Goal: Task Accomplishment & Management: Use online tool/utility

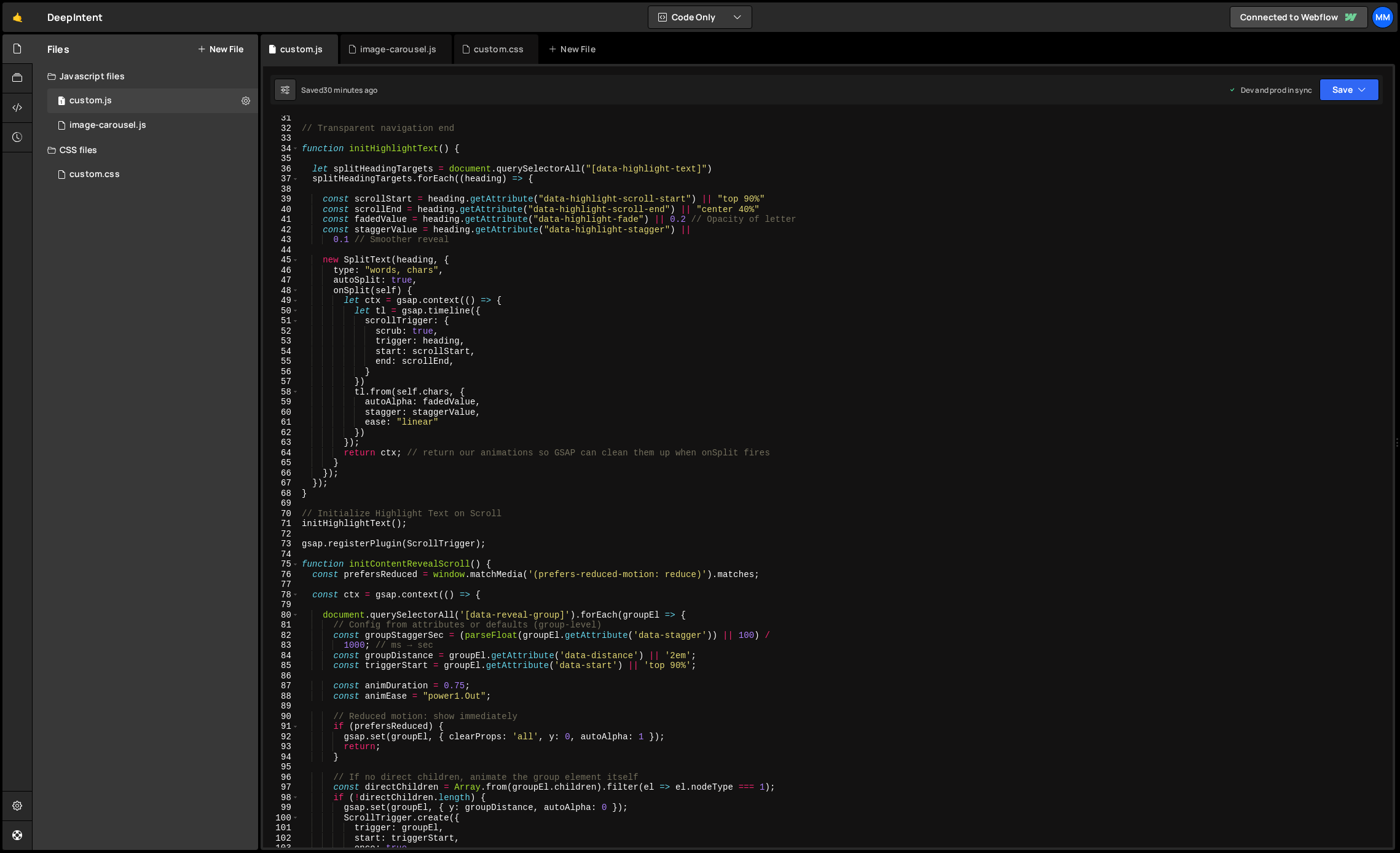
scroll to position [307, 0]
click at [109, 161] on div "CSS files" at bounding box center [145, 150] width 225 height 24
click at [109, 173] on div "Files New File Javascript files 1 custom.js 0 1 image-carousel.js 0 CSS files c…" at bounding box center [145, 442] width 225 height 816
click at [81, 155] on div "CSS files" at bounding box center [145, 150] width 225 height 24
click at [65, 174] on icon at bounding box center [61, 174] width 9 height 10
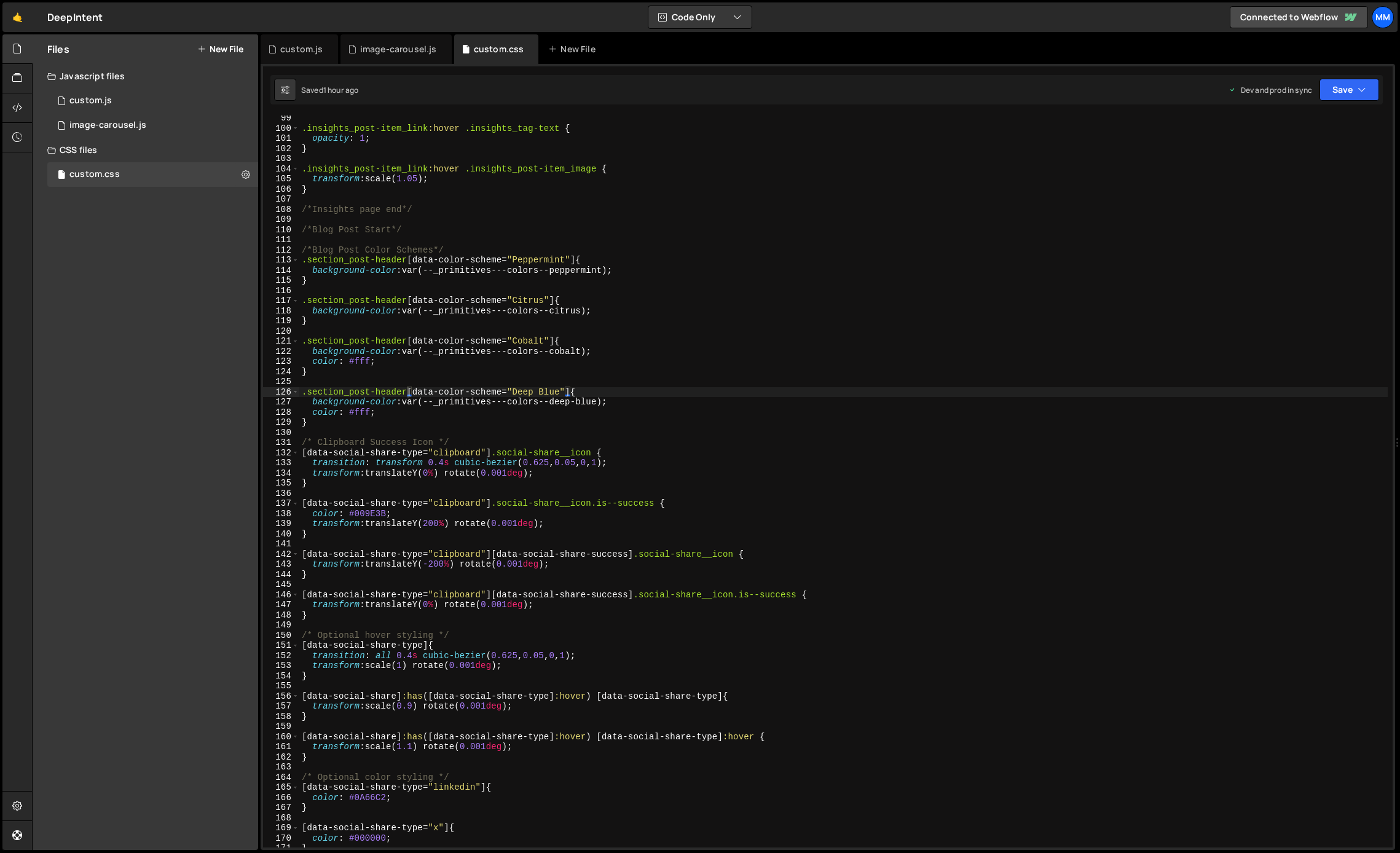
scroll to position [1012, 0]
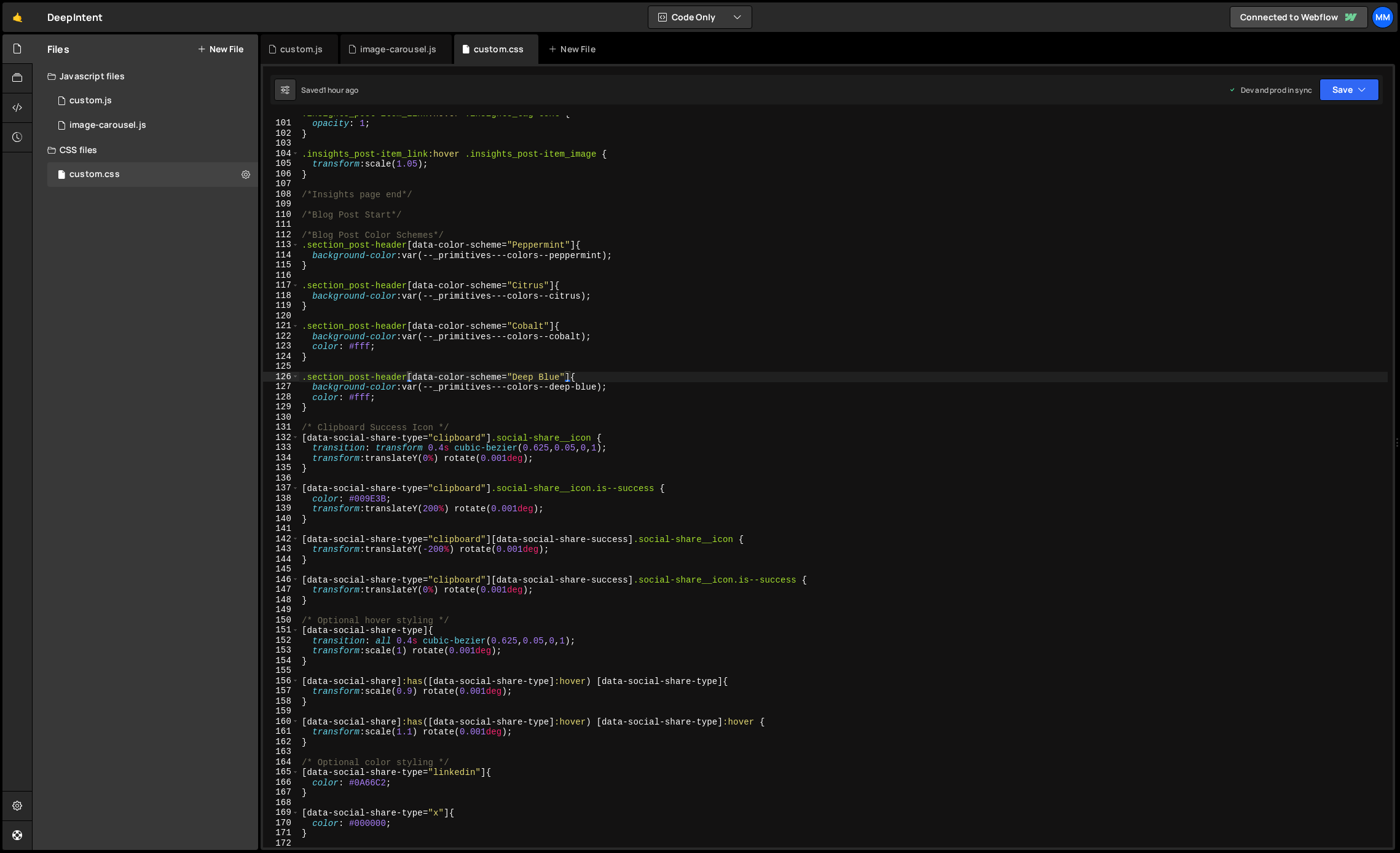
type textarea "}"
click at [322, 405] on div ".insights_post-item_link :hover .insights_tag-text { opacity : 1 ; } .insights_…" at bounding box center [844, 484] width 1089 height 753
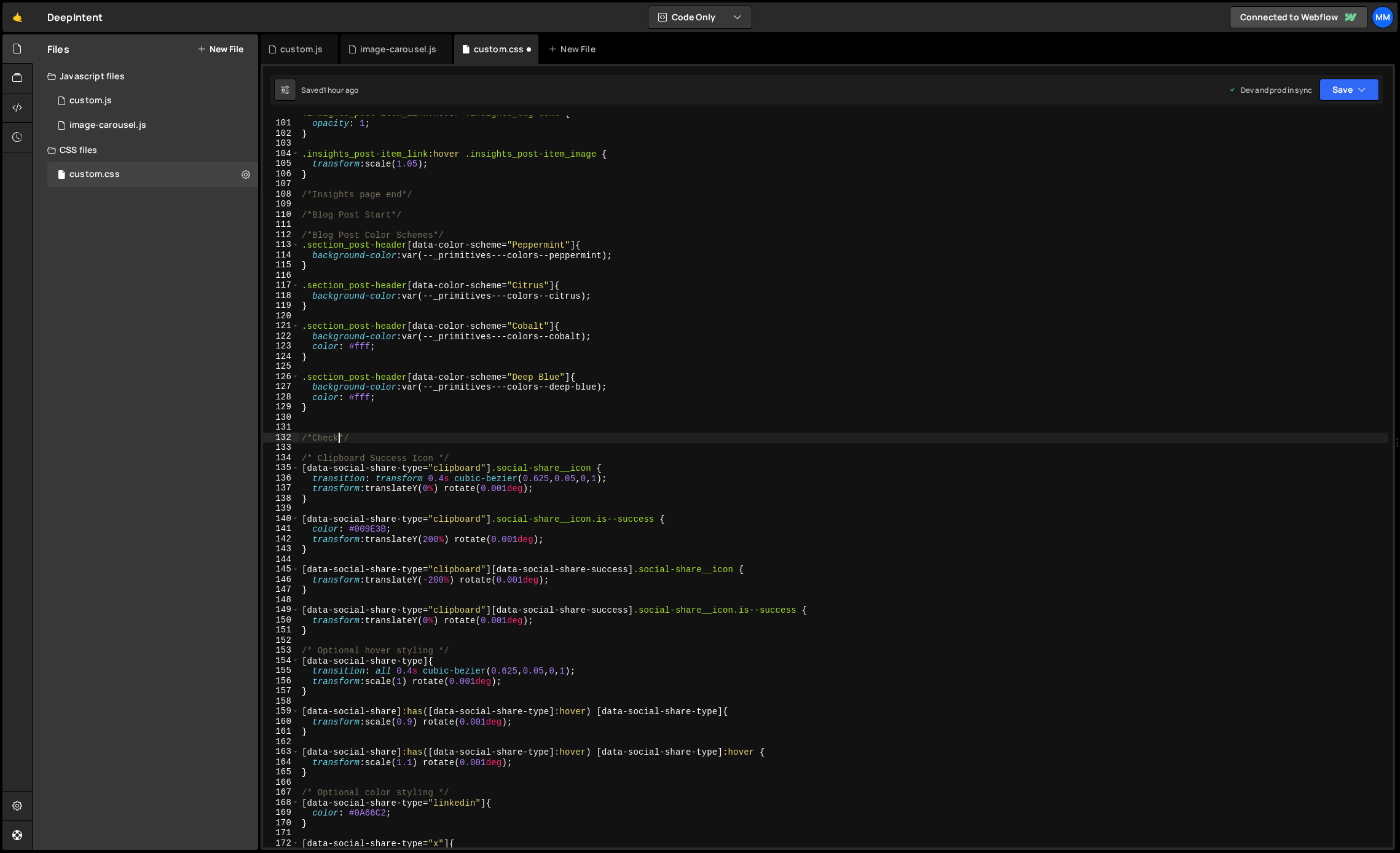
scroll to position [0, 2]
type textarea "/*Gated bullet points*/"
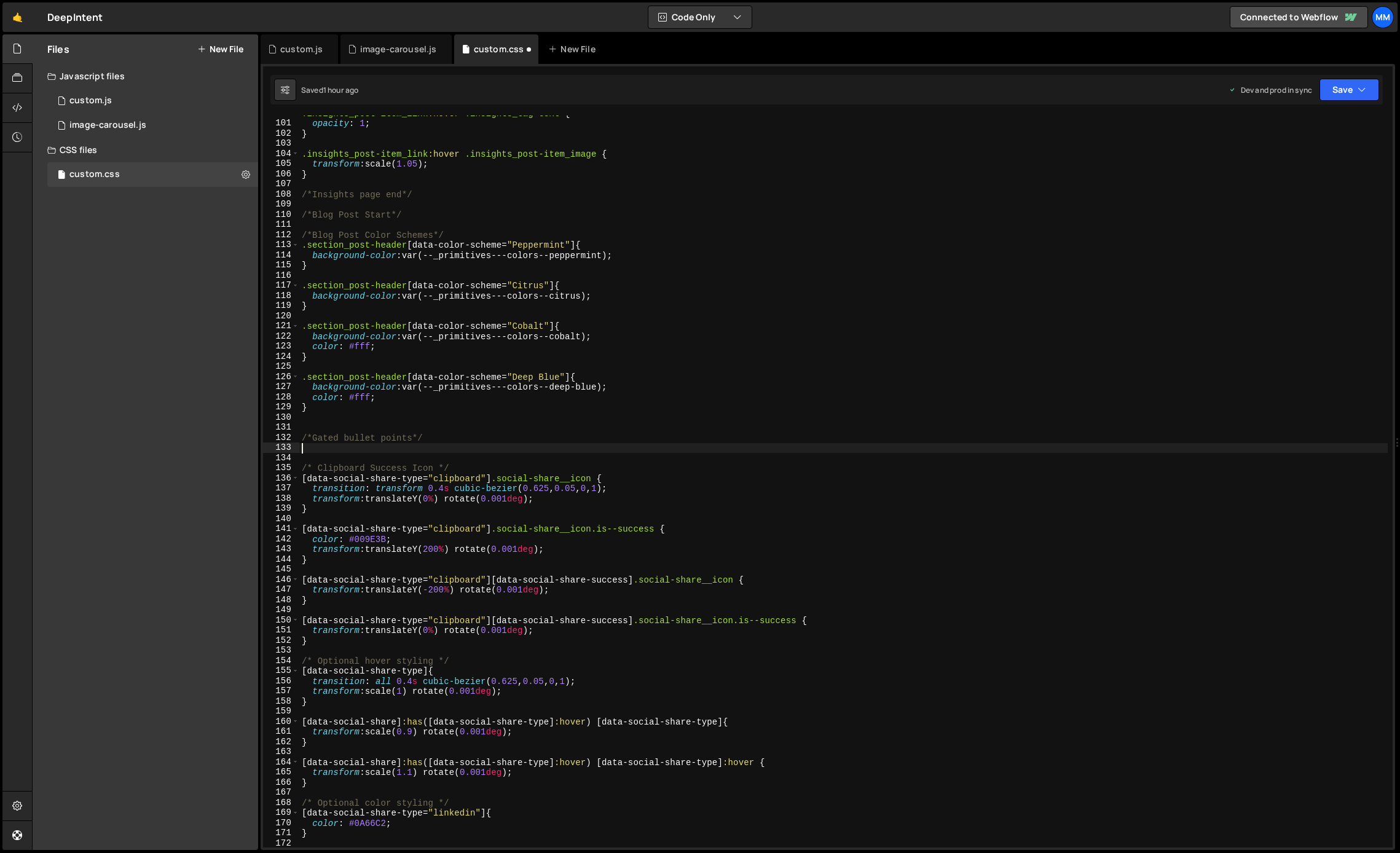
scroll to position [0, 0]
paste textarea "post-header_gated-header"
type textarea ".post-header_gated-header{}"
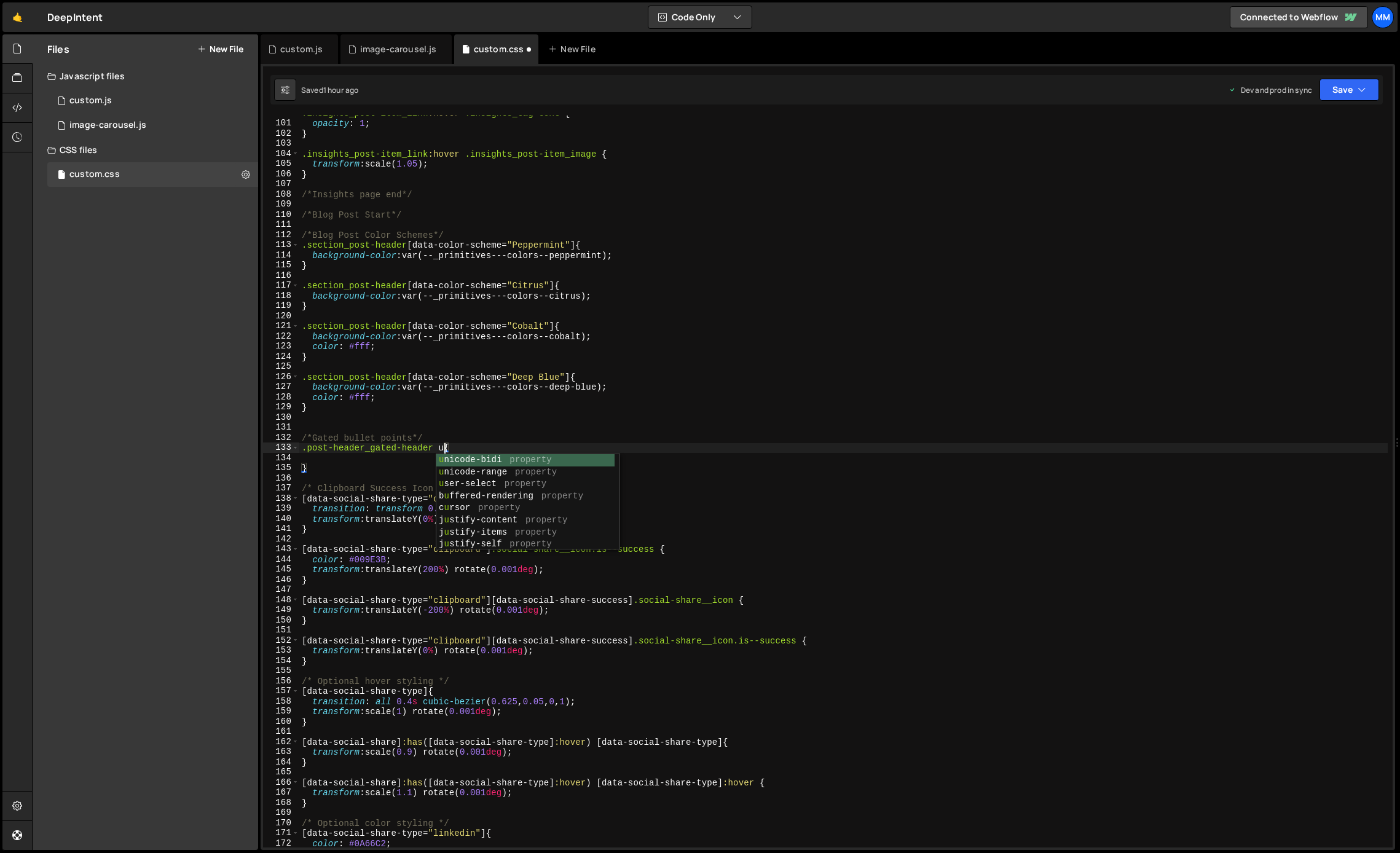
type textarea ".post-header_gated-header ul{"
click at [449, 448] on div ".insights_post-item_link :hover .insights_tag-text { opacity : 1 ; } .insights_…" at bounding box center [844, 484] width 1089 height 753
click at [362, 464] on div ".insights_post-item_link :hover .insights_tag-text { opacity : 1 ; } .insights_…" at bounding box center [844, 484] width 1089 height 753
type textarea "}"
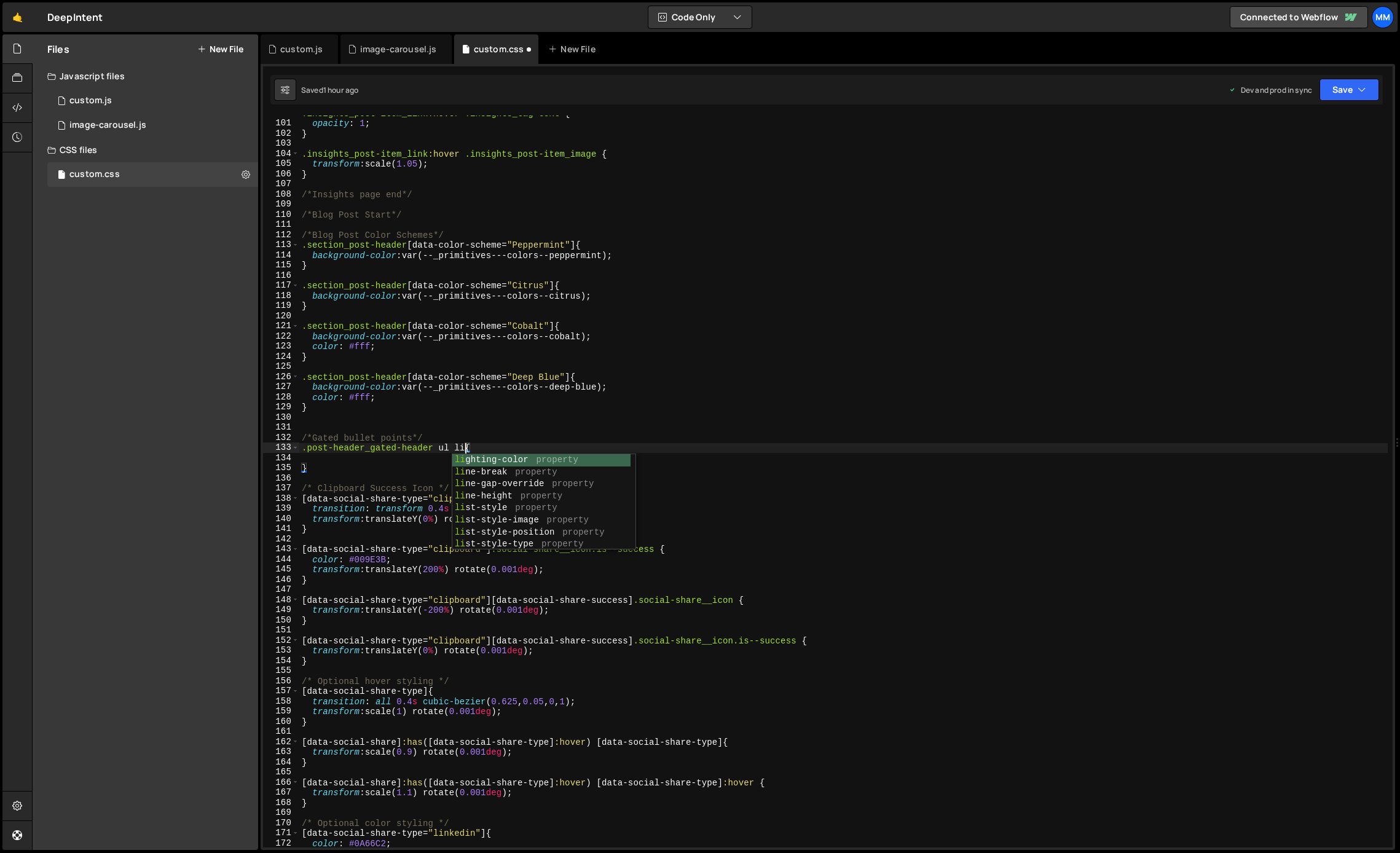
scroll to position [0, 0]
click at [392, 457] on div ".insights_post-item_link :hover .insights_tag-text { opacity : 1 ; } .insights_…" at bounding box center [844, 484] width 1089 height 753
paste textarea "}"
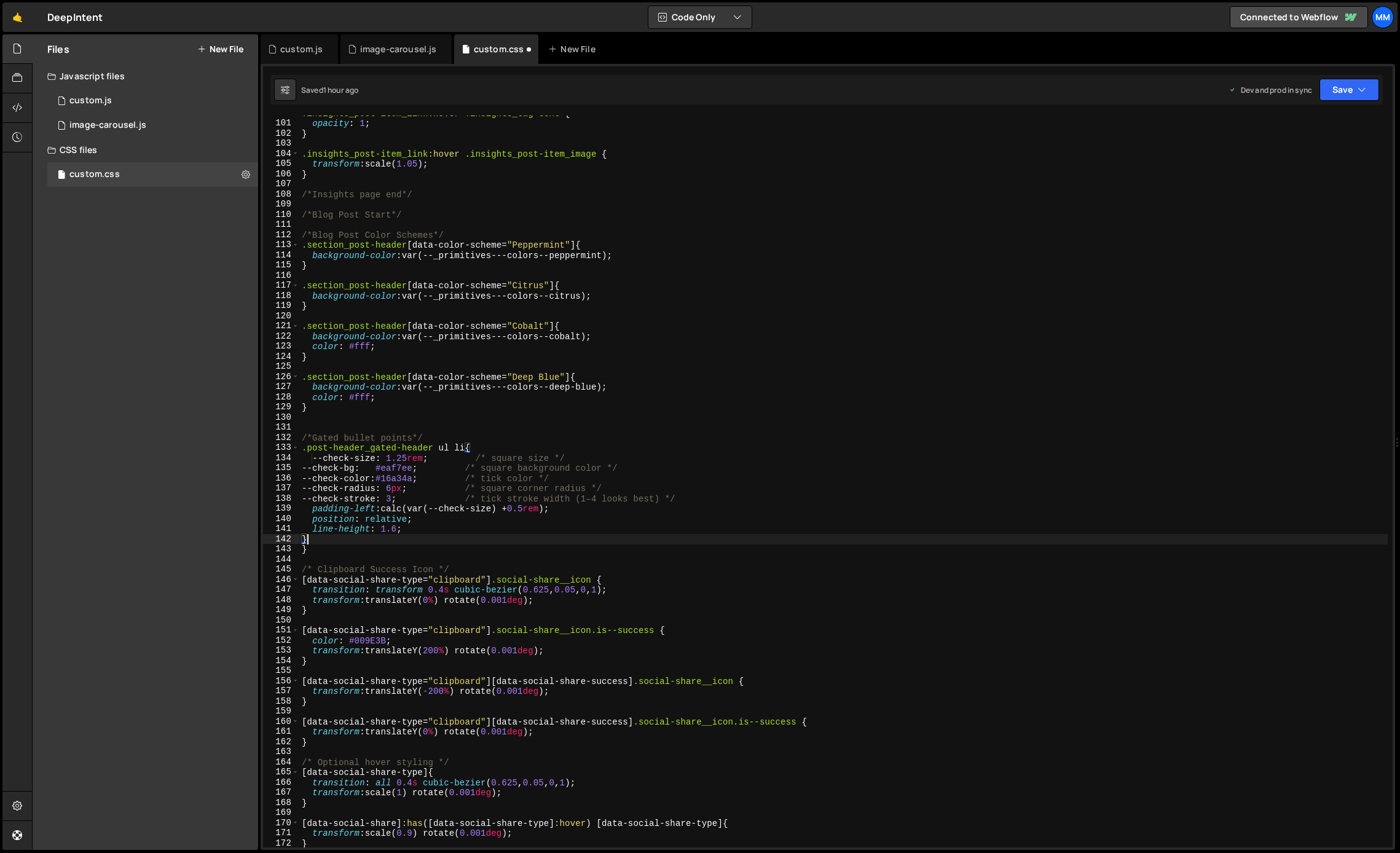
click at [314, 459] on div ".insights_post-item_link :hover .insights_tag-text { opacity : 1 ; } .insights_…" at bounding box center [844, 484] width 1089 height 753
click at [442, 535] on div ".insights_post-item_link :hover .insights_tag-text { opacity : 1 ; } .insights_…" at bounding box center [844, 484] width 1089 height 753
click at [397, 532] on div ".insights_post-item_link :hover .insights_tag-text { opacity : 1 ; } .insights_…" at bounding box center [844, 484] width 1089 height 753
click at [316, 537] on div ".insights_post-item_link :hover .insights_tag-text { opacity : 1 ; } .insights_…" at bounding box center [844, 484] width 1089 height 753
type textarea "}"
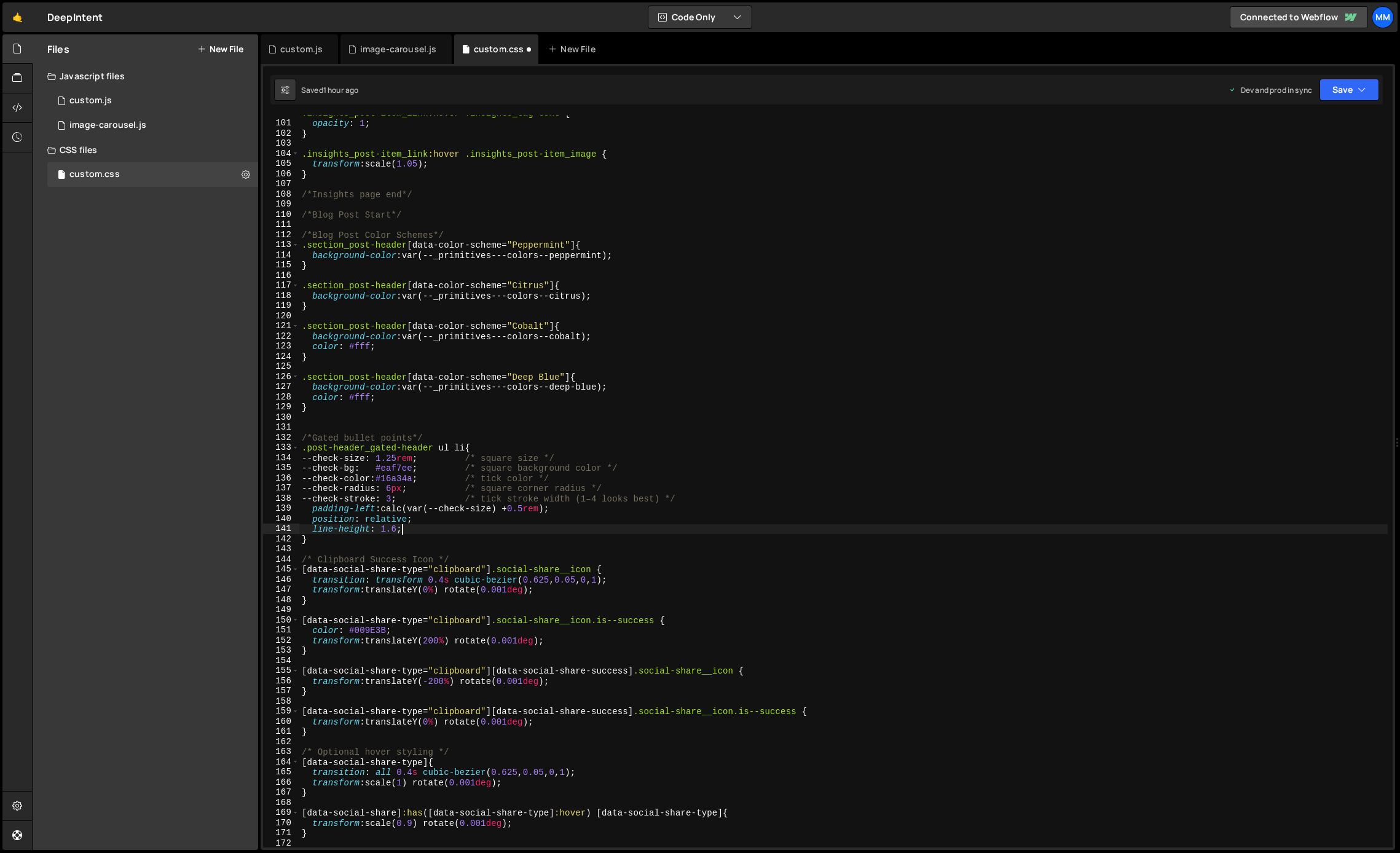
type textarea "}"
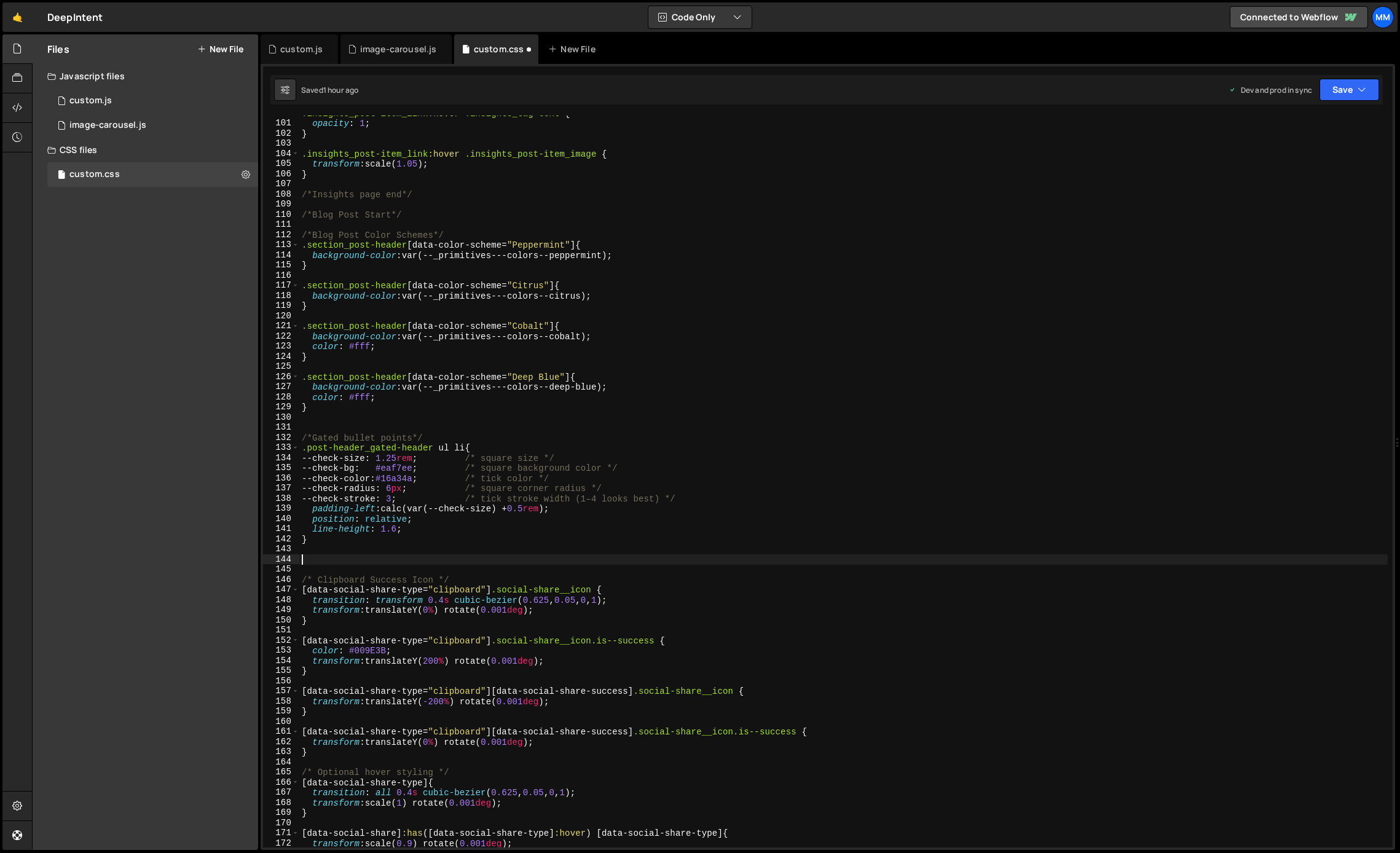
paste textarea "}"
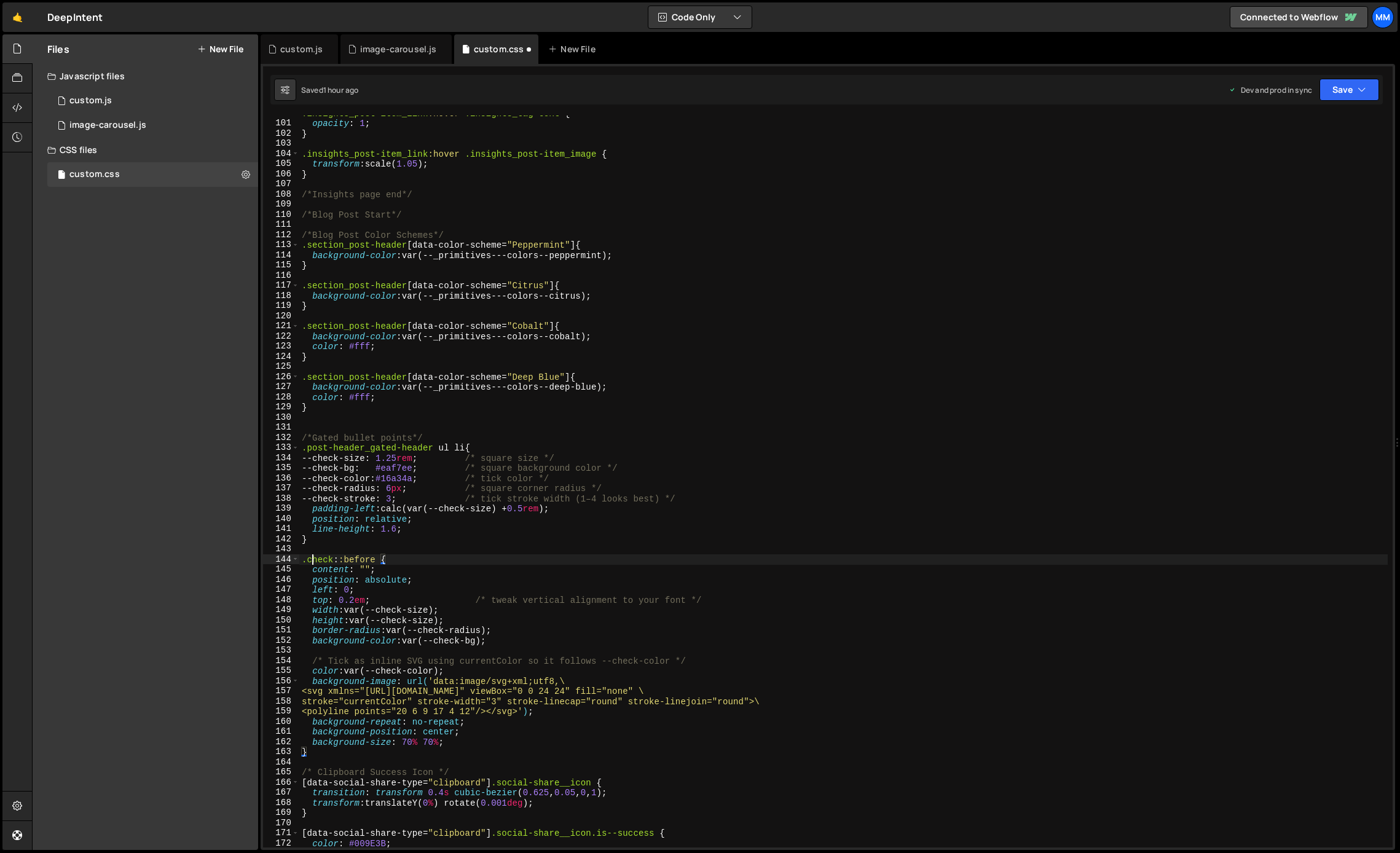
click at [314, 557] on div ".insights_post-item_link :hover .insights_tag-text { opacity : 1 ; } .insights_…" at bounding box center [844, 484] width 1089 height 753
drag, startPoint x: 465, startPoint y: 447, endPoint x: 302, endPoint y: 448, distance: 163.0
click at [302, 448] on div ".insights_post-item_link :hover .insights_tag-text { opacity : 1 ; } .insights_…" at bounding box center [844, 484] width 1089 height 753
click at [319, 562] on div ".insights_post-item_link :hover .insights_tag-text { opacity : 1 ; } .insights_…" at bounding box center [844, 484] width 1089 height 753
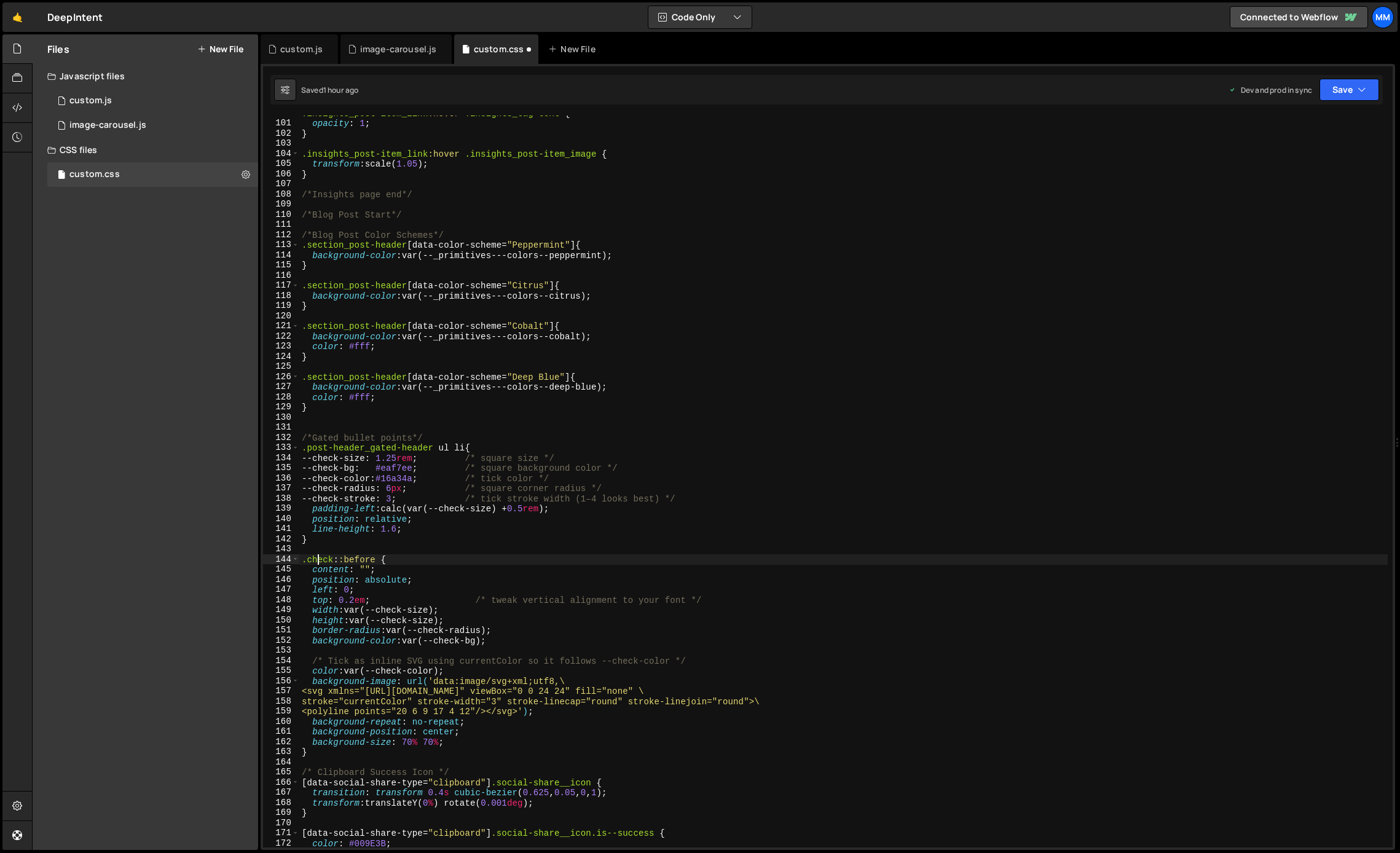
click at [319, 562] on div ".insights_post-item_link :hover .insights_tag-text { opacity : 1 ; } .insights_…" at bounding box center [844, 484] width 1089 height 753
paste textarea ".post-header_gated-header ul li"
type textarea "..post-header_gated-header ul li::before {"
click at [522, 647] on div ".insights_post-item_link :hover .insights_tag-text { opacity : 1 ; } .insights_…" at bounding box center [844, 484] width 1089 height 753
click at [526, 639] on div ".insights_post-item_link :hover .insights_tag-text { opacity : 1 ; } .insights_…" at bounding box center [844, 484] width 1089 height 753
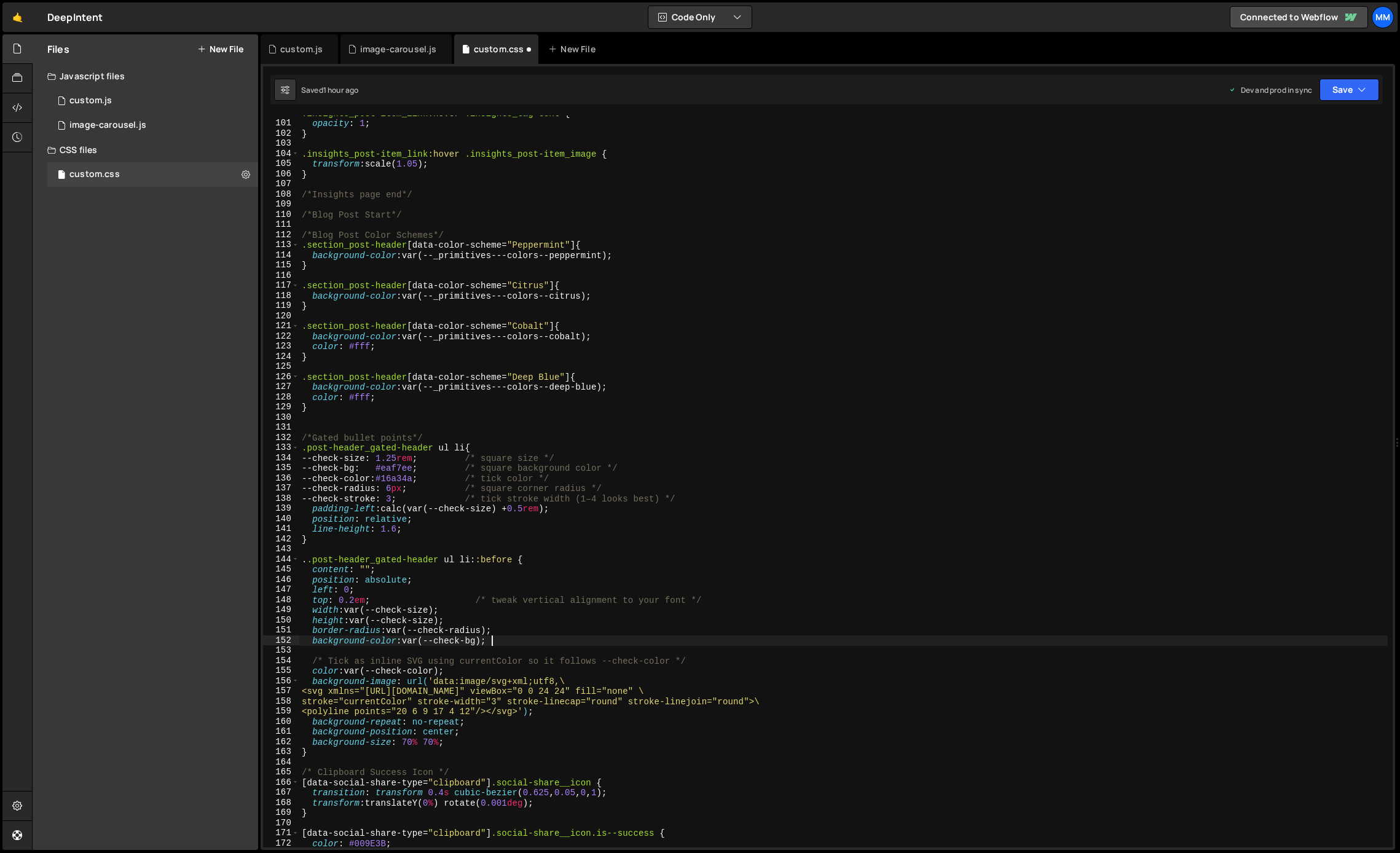
type textarea "background-color: var(--check-bg);"
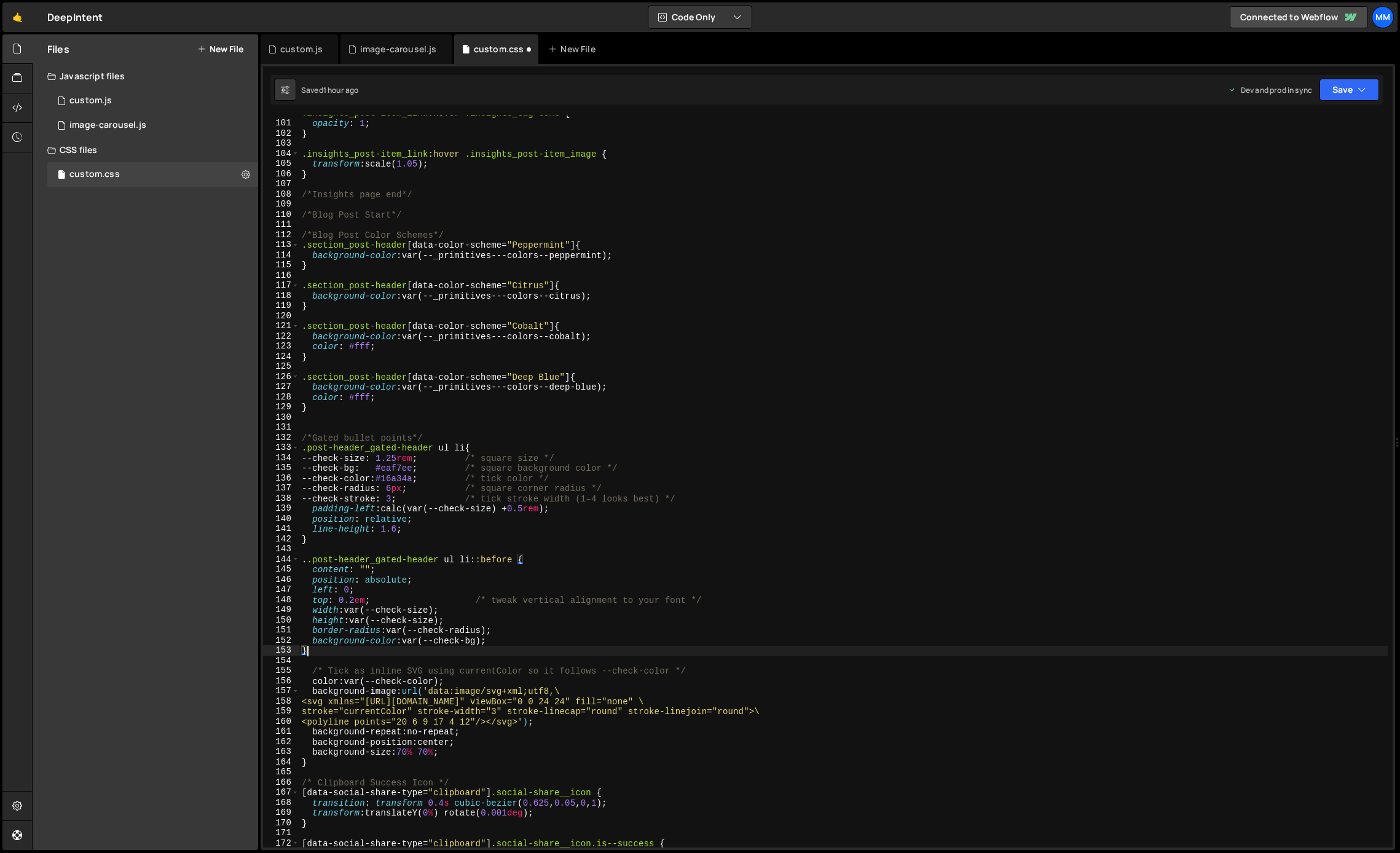
click at [310, 655] on div ".insights_post-item_link :hover .insights_tag-text { opacity : 1 ; } .insights_…" at bounding box center [844, 484] width 1089 height 753
type textarea "}"
type textarea "background-color: var(--check-bg);"
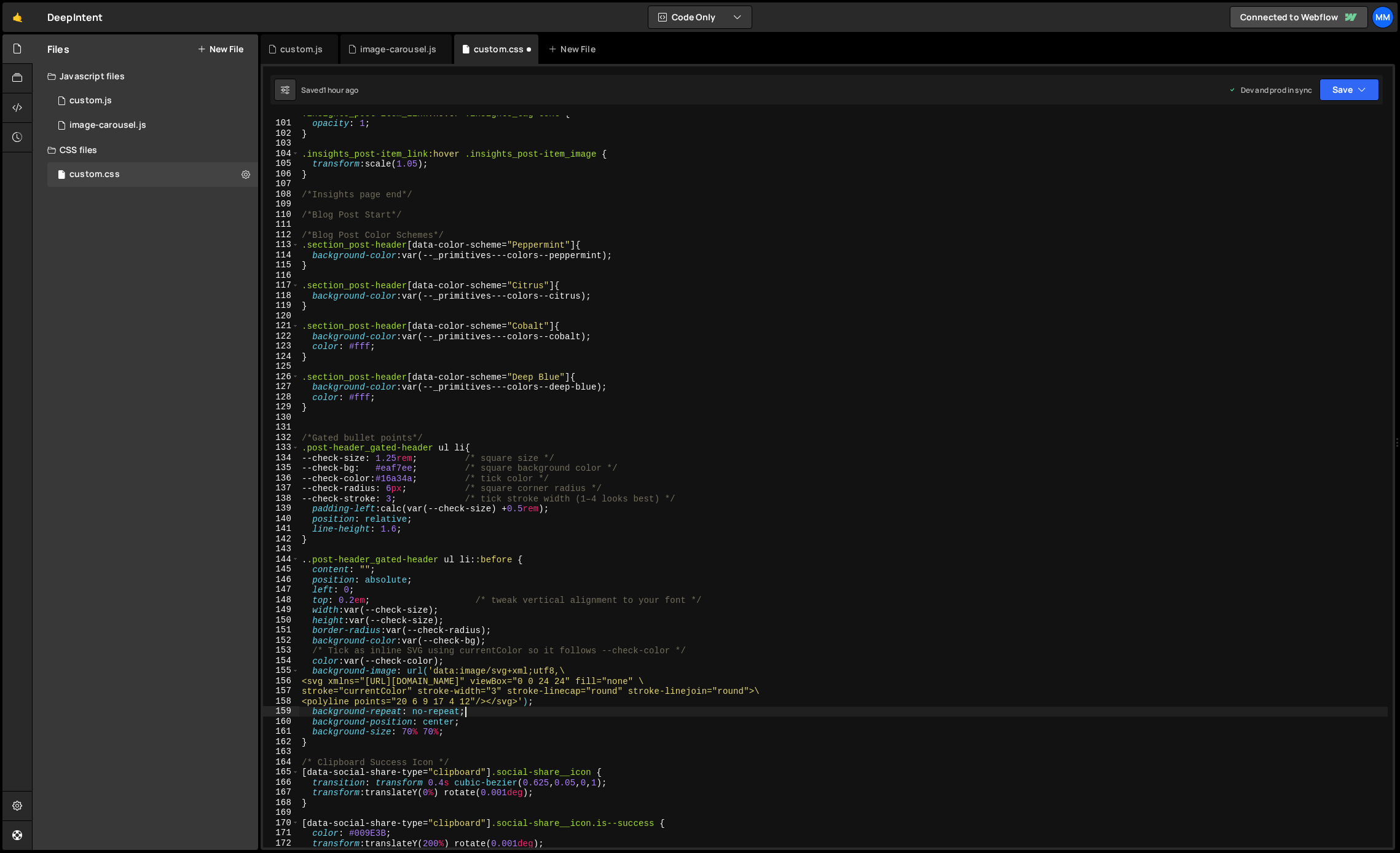
click at [352, 650] on div ".insights_post-item_link :hover .insights_tag-text { opacity : 1 ; } .insights_…" at bounding box center [844, 484] width 1089 height 753
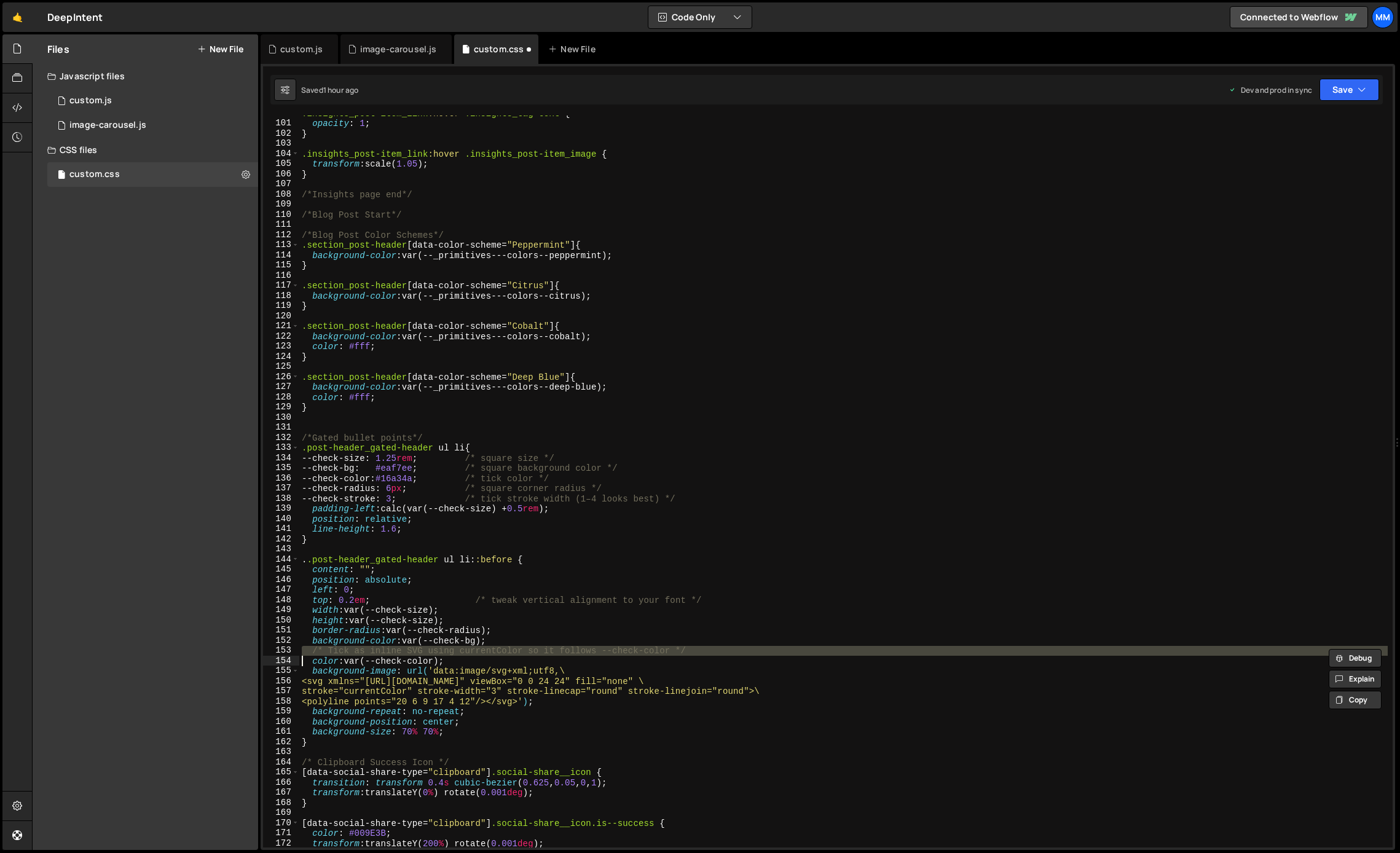
click at [352, 650] on div ".insights_post-item_link :hover .insights_tag-text { opacity : 1 ; } .insights_…" at bounding box center [844, 484] width 1089 height 753
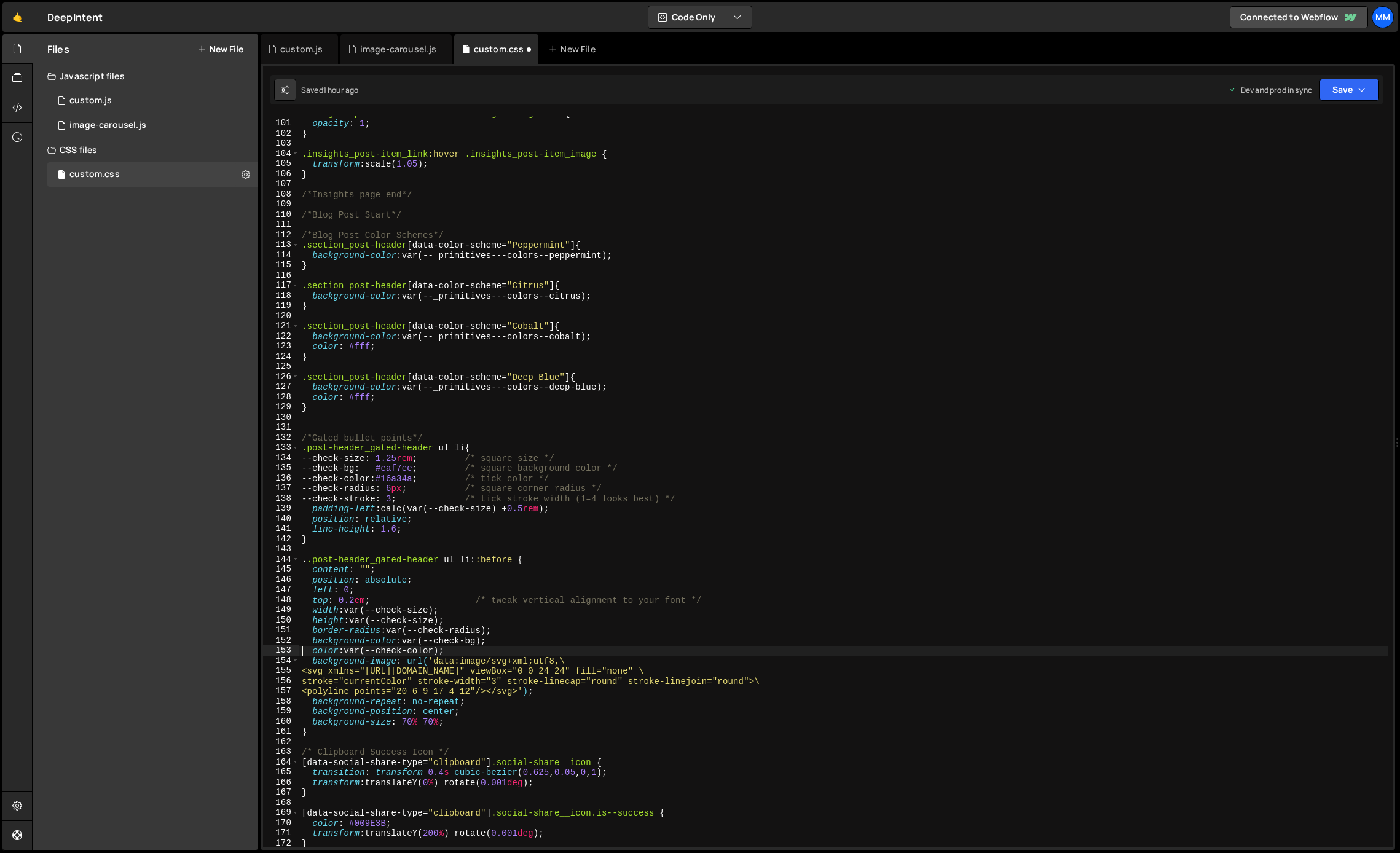
click at [374, 731] on div ".insights_post-item_link :hover .insights_tag-text { opacity : 1 ; } .insights_…" at bounding box center [844, 484] width 1089 height 753
click at [1338, 84] on button "Save" at bounding box center [1350, 89] width 59 height 23
click at [310, 563] on div ".insights_post-item_link :hover .insights_tag-text { opacity : 1 ; } .insights_…" at bounding box center [844, 484] width 1089 height 753
type textarea ".post-header_gated-header ul li::before {"
click at [1338, 87] on button "Save" at bounding box center [1350, 89] width 59 height 23
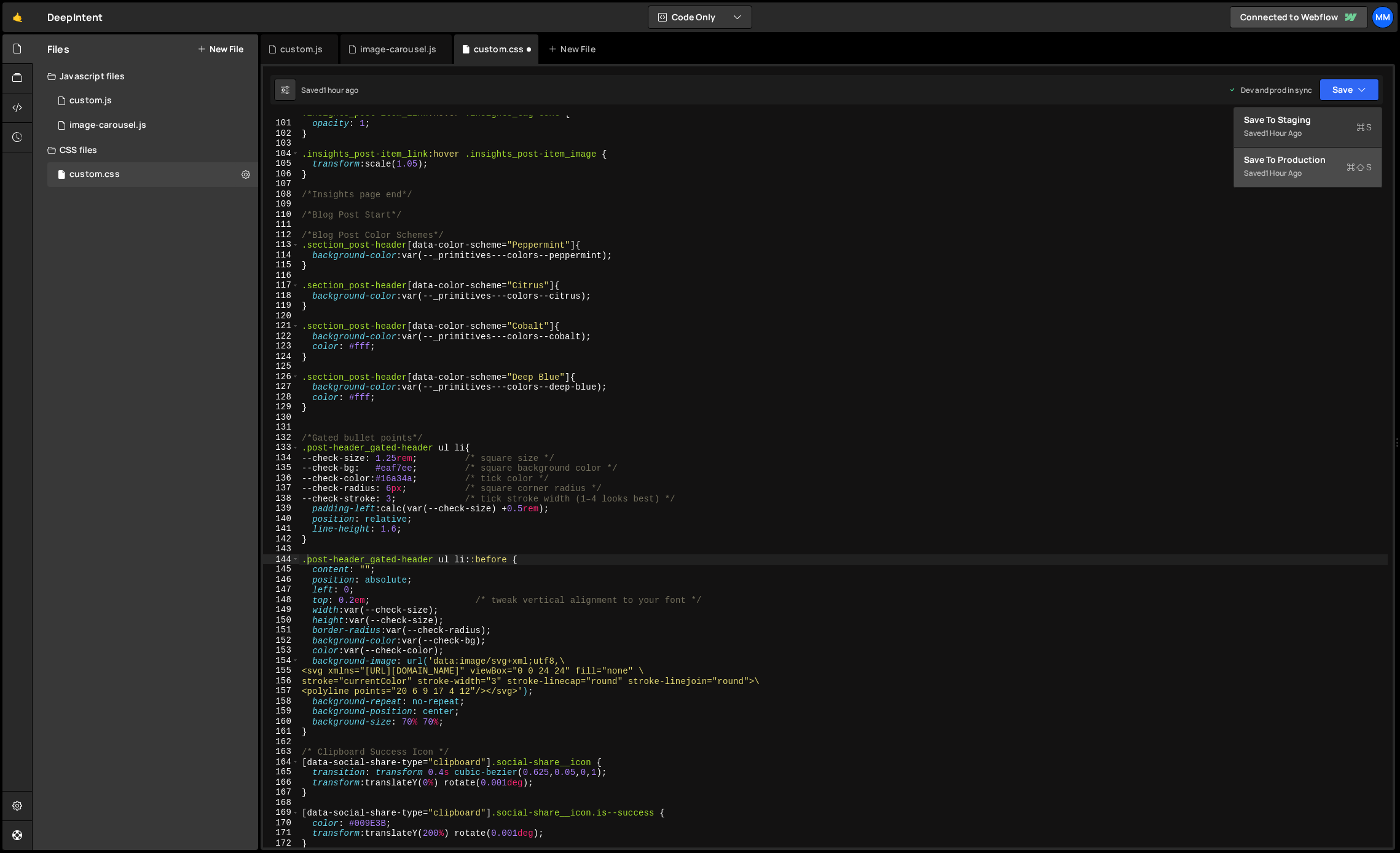
click at [1265, 175] on div "Saved 1 hour ago" at bounding box center [1308, 173] width 128 height 14
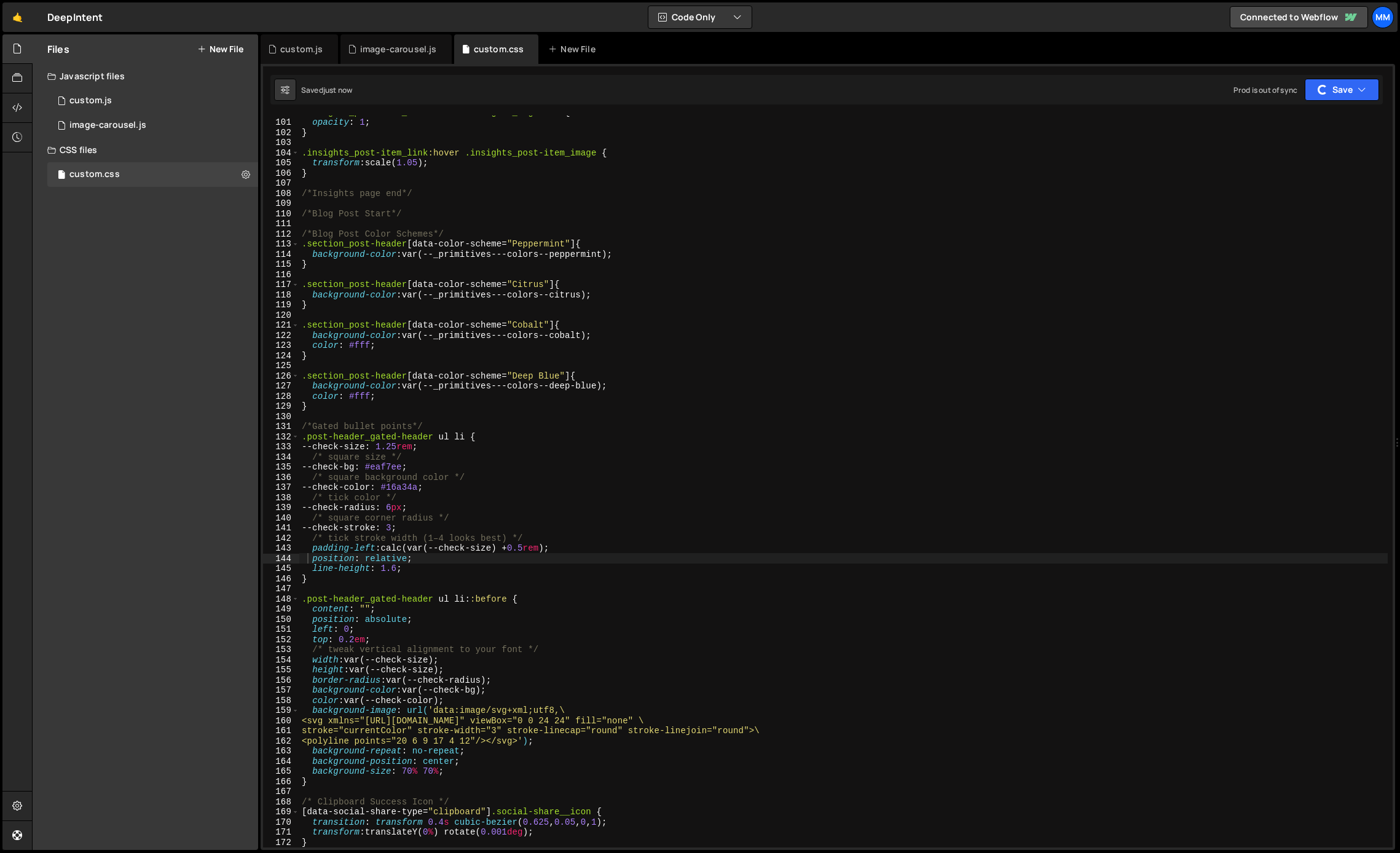
scroll to position [1013, 0]
click at [435, 421] on div ".insights_post-item_link :hover .insights_tag-text { opacity : 1 ; } .insights_…" at bounding box center [844, 483] width 1089 height 753
click at [460, 428] on div ".insights_post-item_link :hover .insights_tag-text { opacity : 1 ; } .insights_…" at bounding box center [844, 483] width 1089 height 753
type textarea "/*Gated bullet points*/"
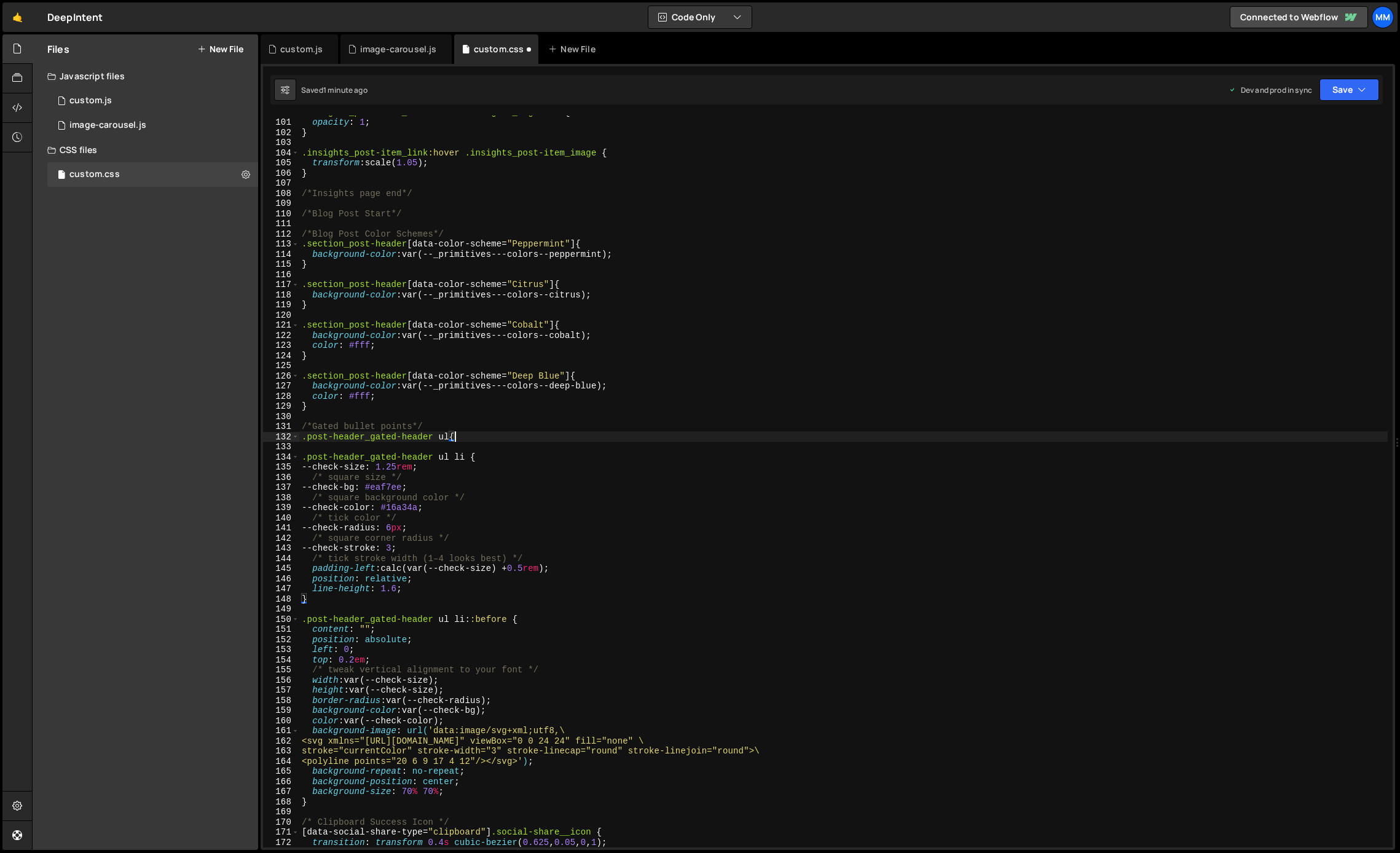
scroll to position [0, 11]
type textarea ".post-header_gated-header ul{}"
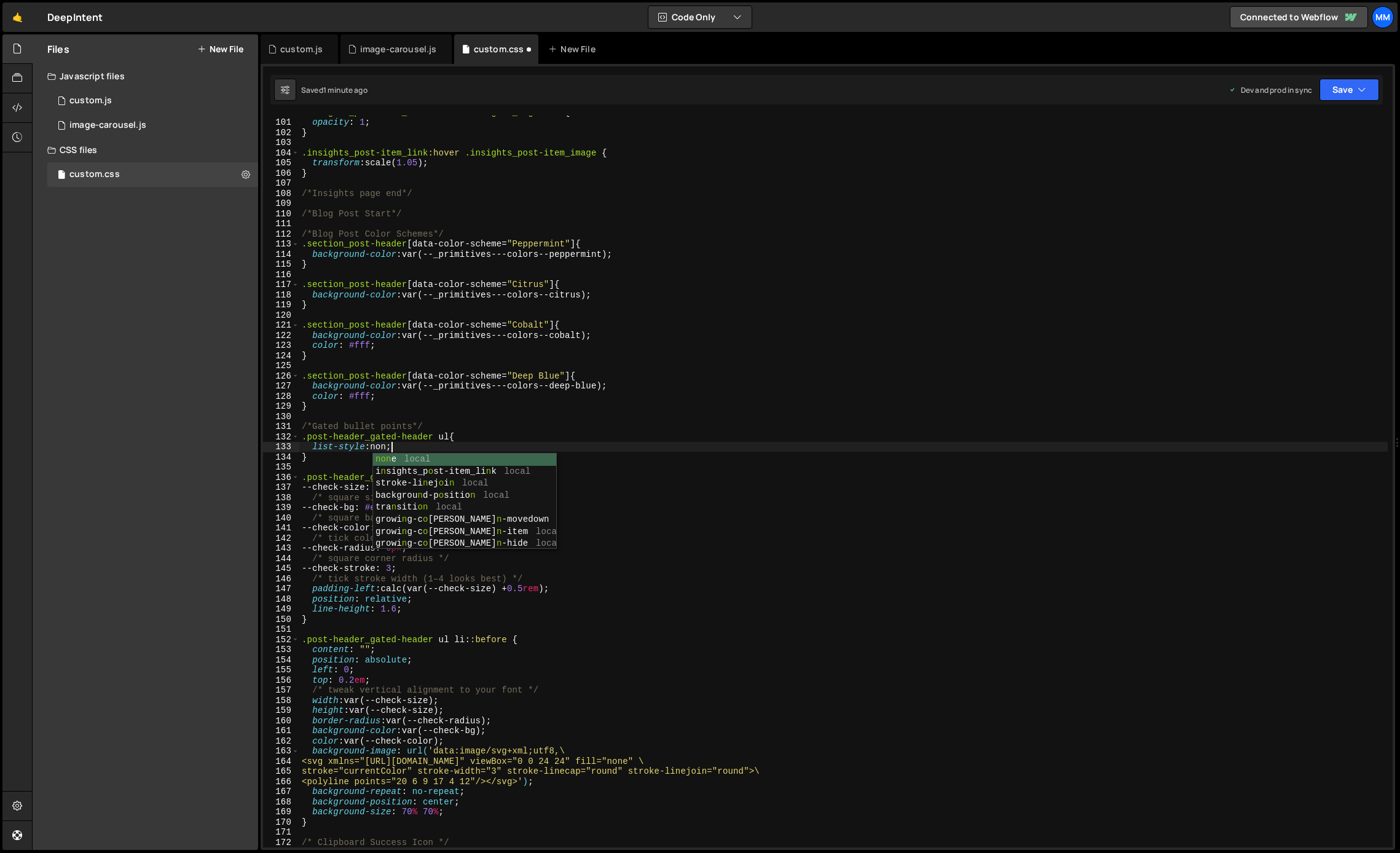
scroll to position [0, 5]
type textarea "list-style: none;"
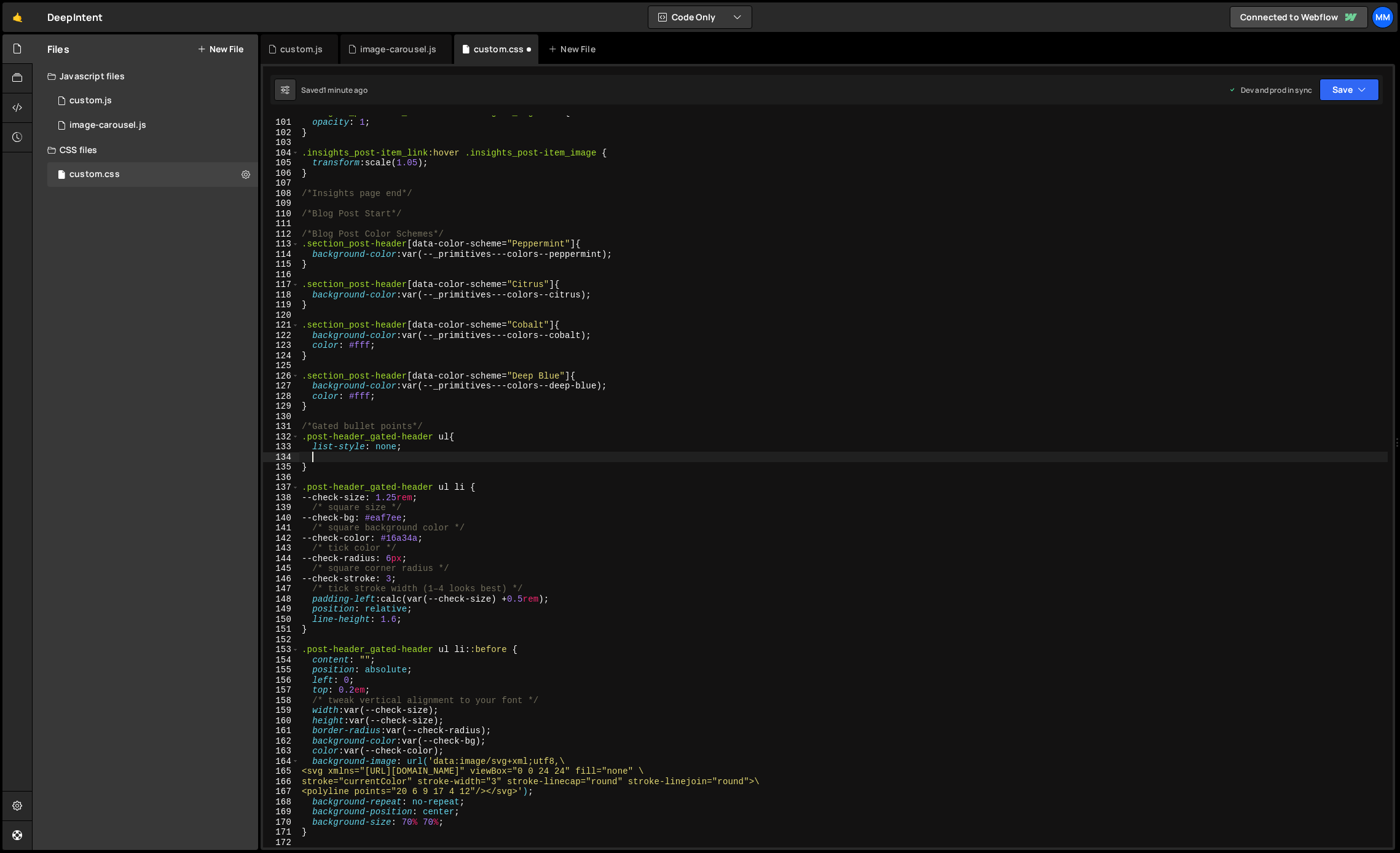
scroll to position [0, 0]
type textarea "p"
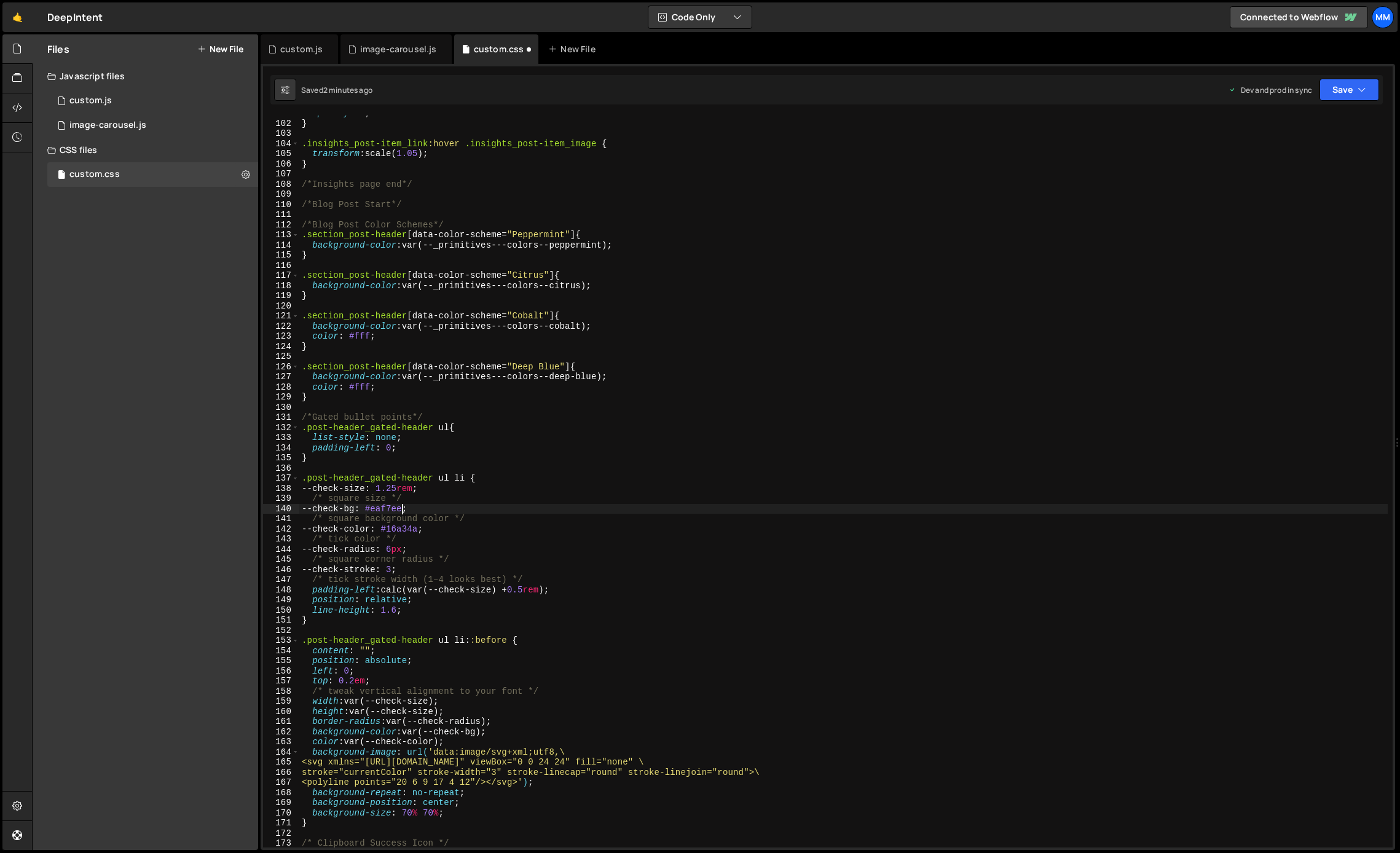
click at [402, 509] on div "opacity : 1 ; } .insights_post-item_link :hover .insights_post-item_image { tra…" at bounding box center [844, 484] width 1089 height 753
click at [416, 527] on div "opacity : 1 ; } .insights_post-item_link :hover .insights_post-item_image { tra…" at bounding box center [844, 484] width 1089 height 753
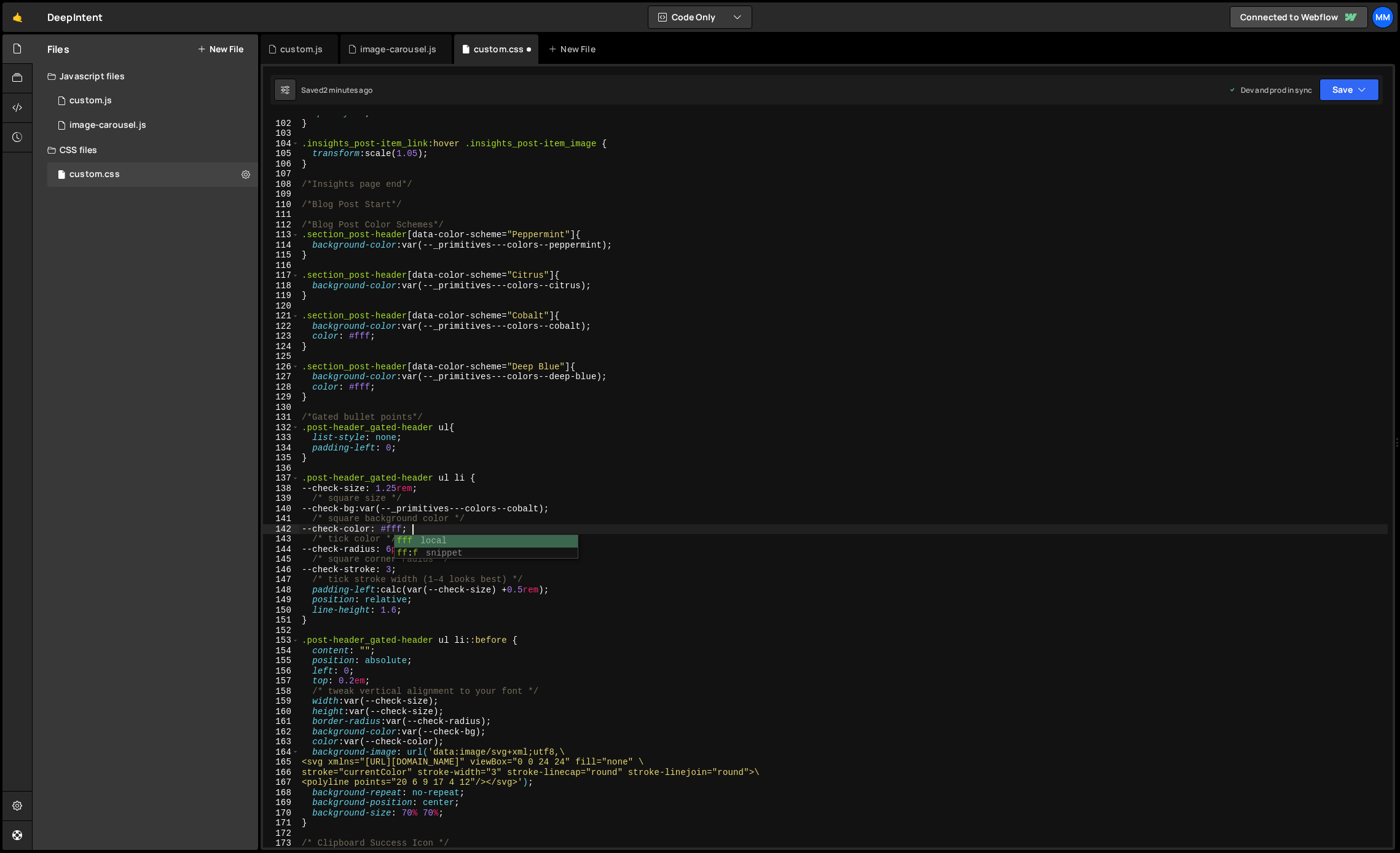
scroll to position [0, 7]
click at [466, 530] on div "opacity : 1 ; } .insights_post-item_link :hover .insights_post-item_image { tra…" at bounding box center [844, 484] width 1089 height 753
click at [424, 575] on div "opacity : 1 ; } .insights_post-item_link :hover .insights_post-item_image { tra…" at bounding box center [844, 484] width 1089 height 753
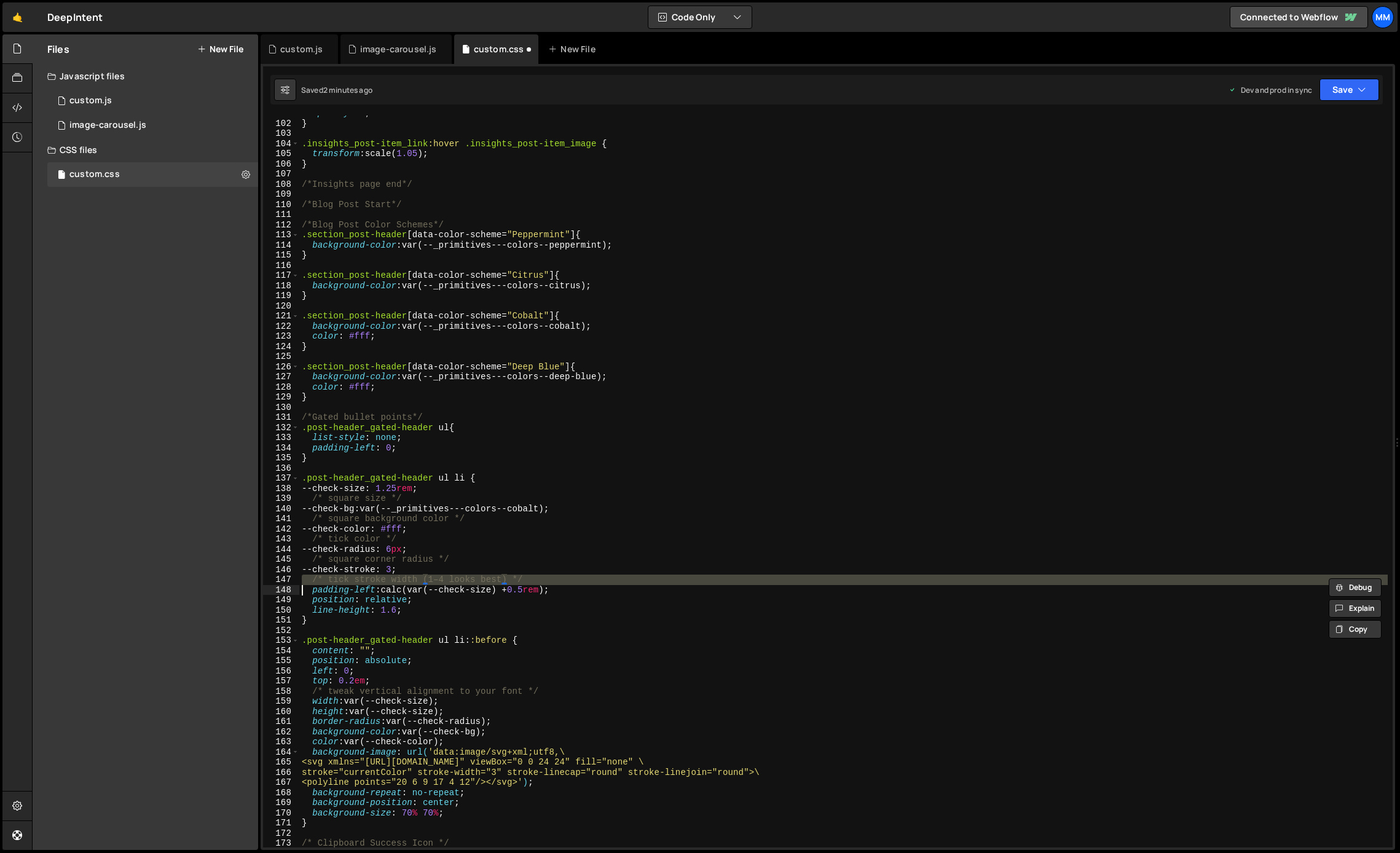
click at [424, 575] on div "opacity : 1 ; } .insights_post-item_link :hover .insights_post-item_image { tra…" at bounding box center [844, 484] width 1089 height 753
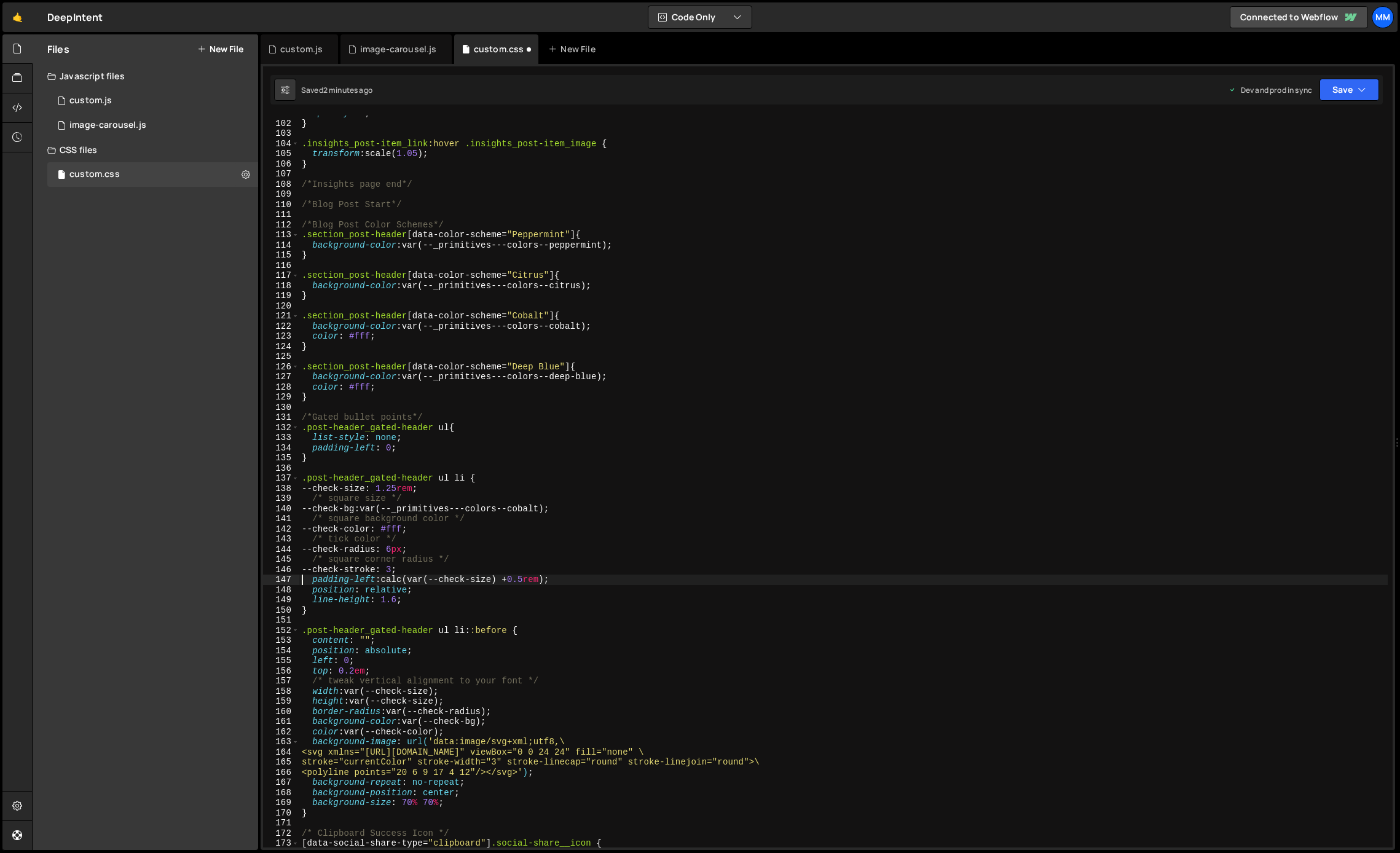
click at [410, 565] on div "opacity : 1 ; } .insights_post-item_link :hover .insights_post-item_image { tra…" at bounding box center [844, 484] width 1089 height 753
click at [429, 561] on div "opacity : 1 ; } .insights_post-item_link :hover .insights_post-item_image { tra…" at bounding box center [844, 484] width 1089 height 753
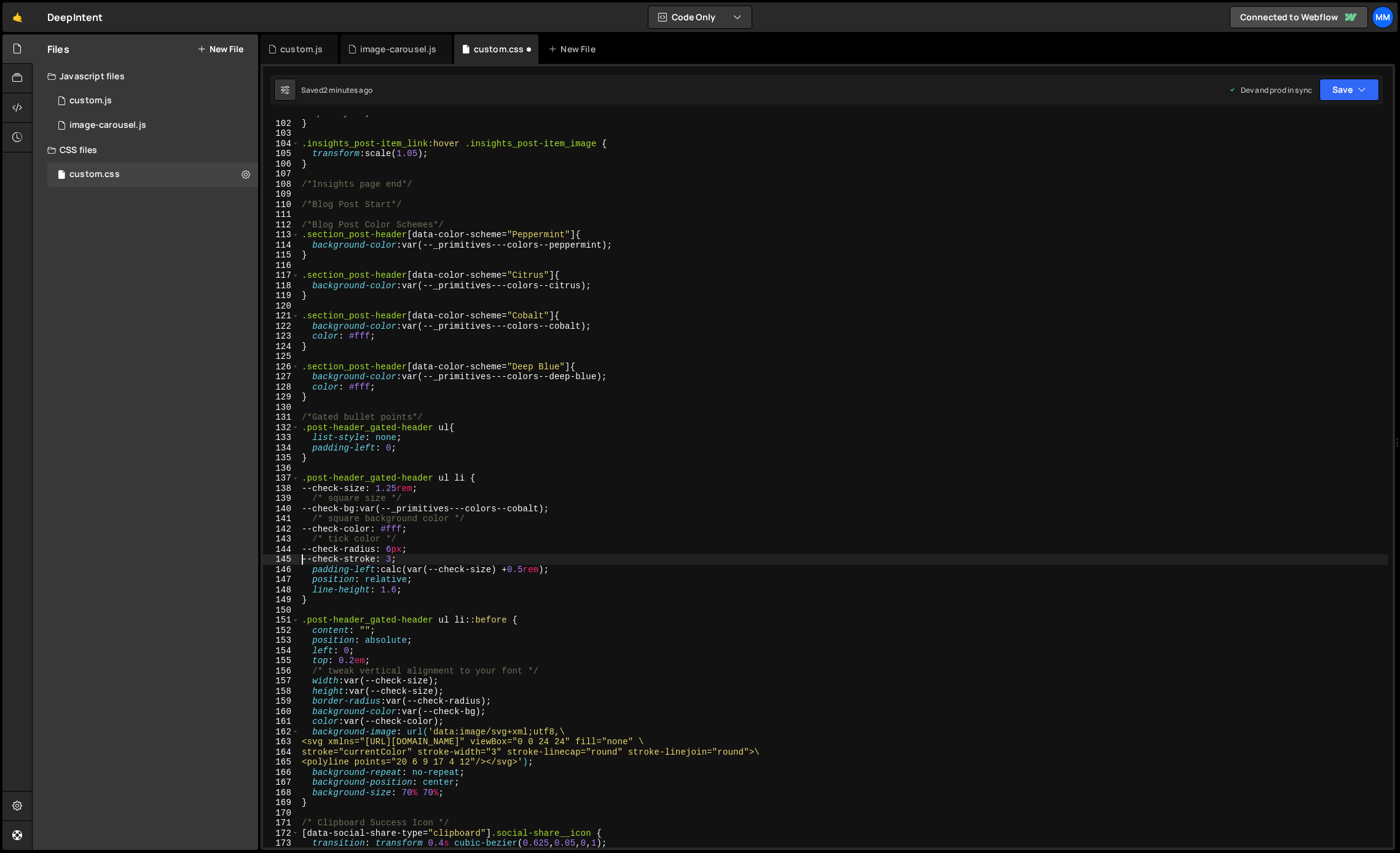
click at [386, 537] on div "opacity : 1 ; } .insights_post-item_link :hover .insights_post-item_image { tra…" at bounding box center [844, 484] width 1089 height 753
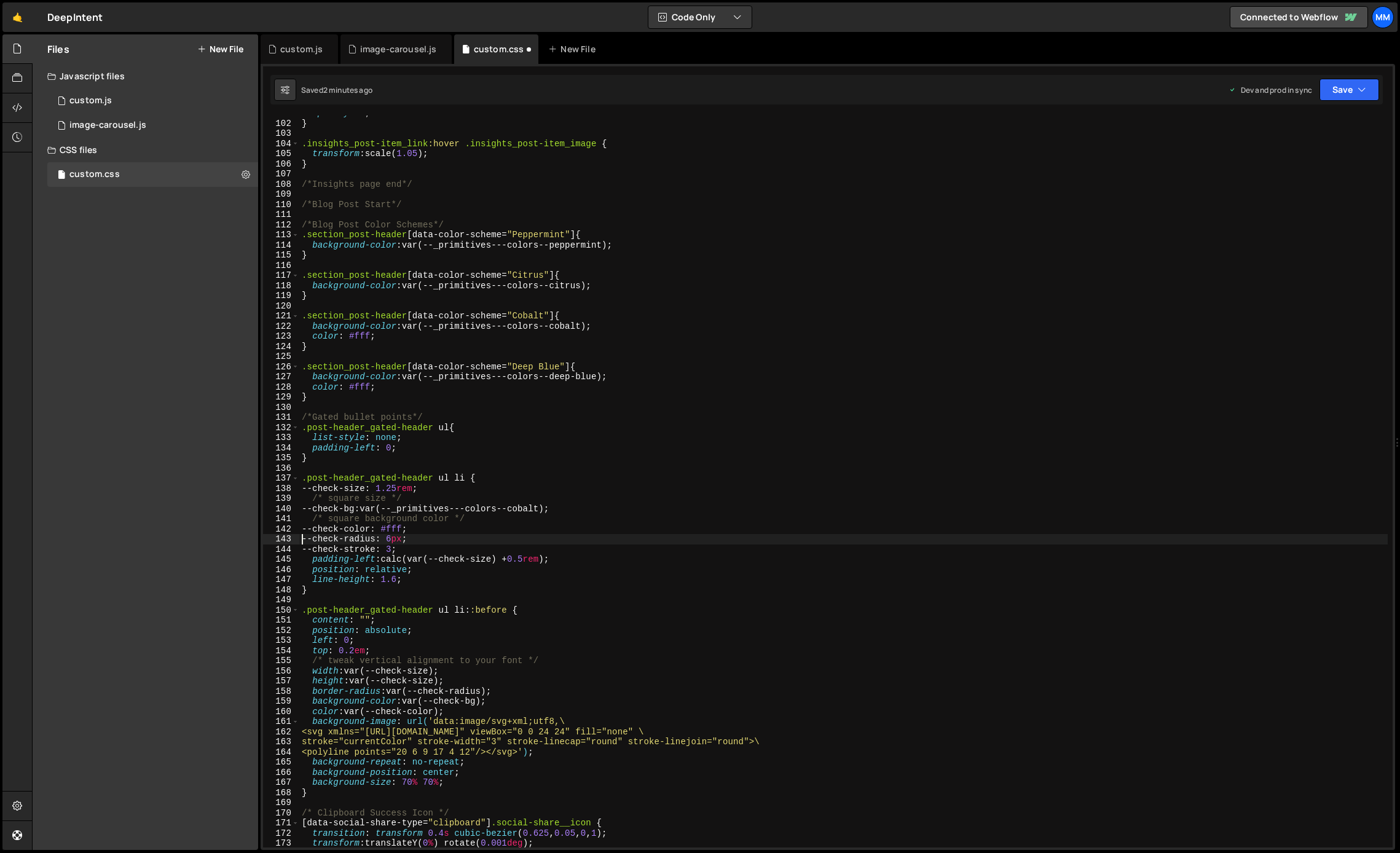
click at [402, 519] on div "opacity : 1 ; } .insights_post-item_link :hover .insights_post-item_image { tra…" at bounding box center [844, 484] width 1089 height 753
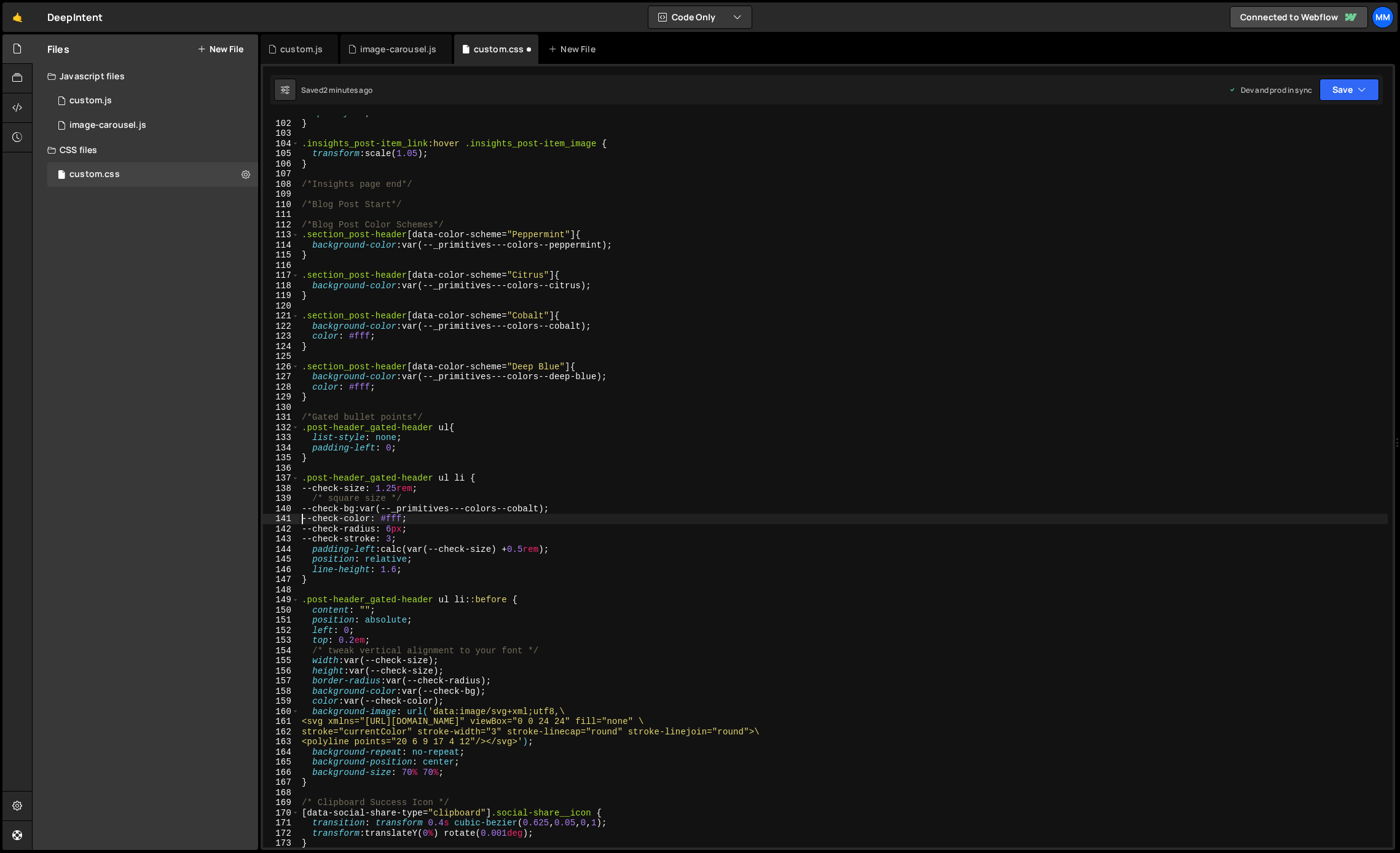
click at [387, 498] on div "opacity : 1 ; } .insights_post-item_link :hover .insights_post-item_image { tra…" at bounding box center [844, 484] width 1089 height 753
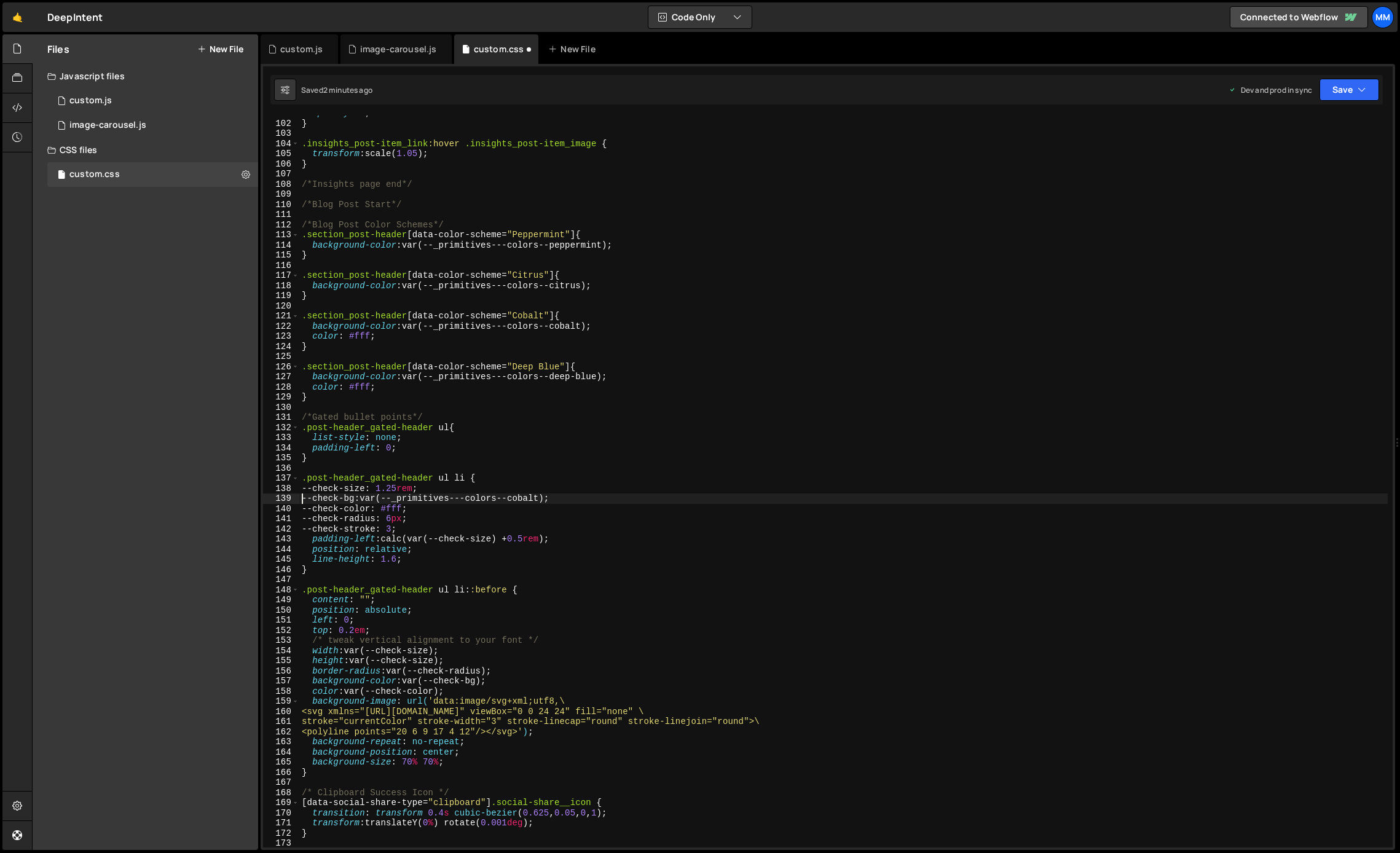
click at [449, 557] on div "opacity : 1 ; } .insights_post-item_link :hover .insights_post-item_image { tra…" at bounding box center [844, 484] width 1089 height 753
click at [440, 567] on div "opacity : 1 ; } .insights_post-item_link :hover .insights_post-item_image { tra…" at bounding box center [844, 484] width 1089 height 753
drag, startPoint x: 436, startPoint y: 474, endPoint x: 297, endPoint y: 474, distance: 139.0
click at [297, 474] on div "} 101 102 103 104 105 106 107 108 109 110 111 112 113 114 115 116 117 118 119 1…" at bounding box center [828, 482] width 1130 height 732
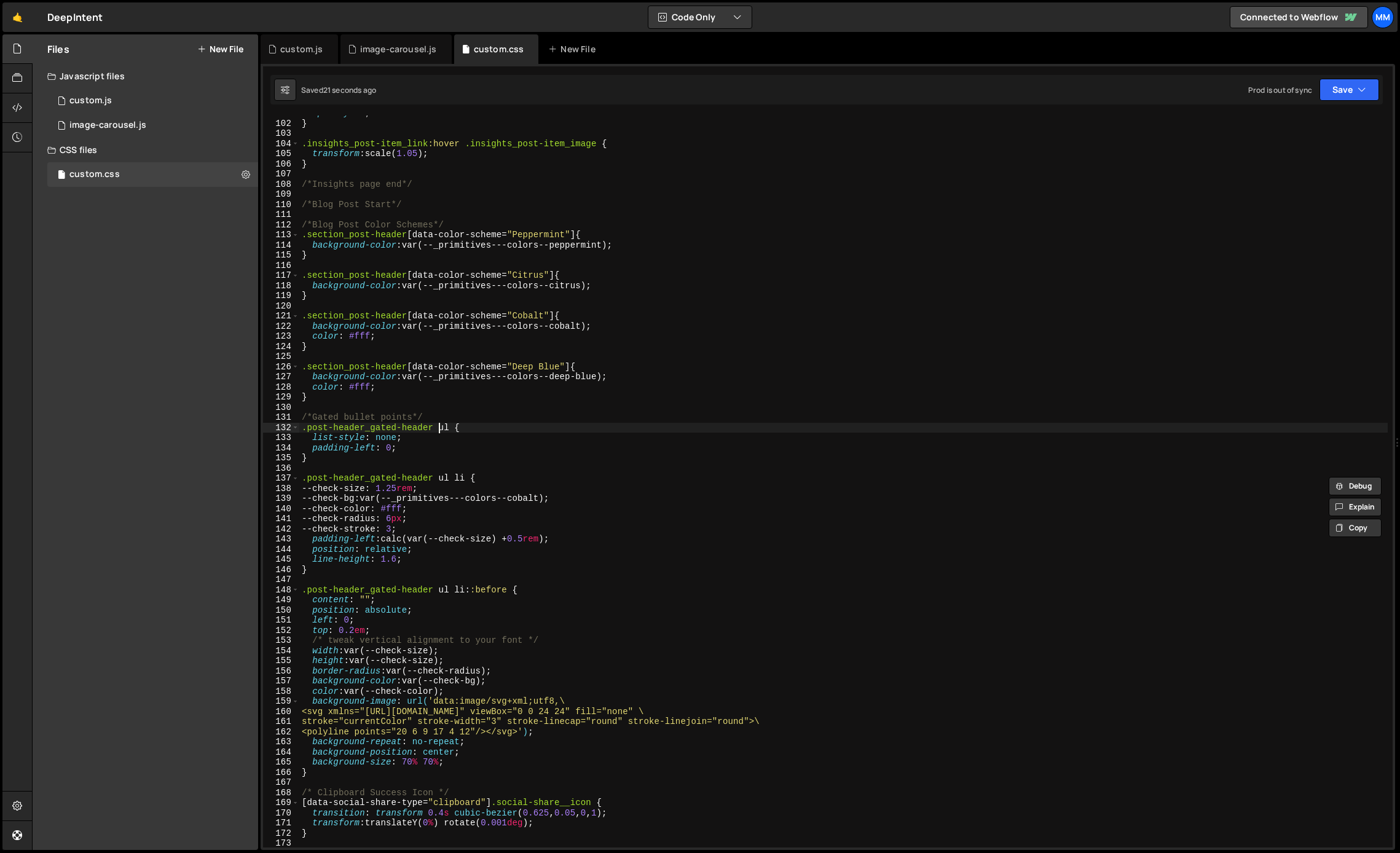
click at [438, 432] on div "opacity : 1 ; } .insights_post-item_link :hover .insights_post-item_image { tra…" at bounding box center [844, 484] width 1089 height 753
drag, startPoint x: 434, startPoint y: 426, endPoint x: 295, endPoint y: 427, distance: 139.0
click at [295, 427] on div ".post-header_gated-header ul { 101 102 103 104 105 106 107 108 109 110 111 112 …" at bounding box center [828, 482] width 1130 height 732
paste textarea "list-style: none;"
click at [462, 443] on div "opacity : 1 ; } .insights_post-item_link :hover .insights_post-item_image { tra…" at bounding box center [844, 484] width 1089 height 753
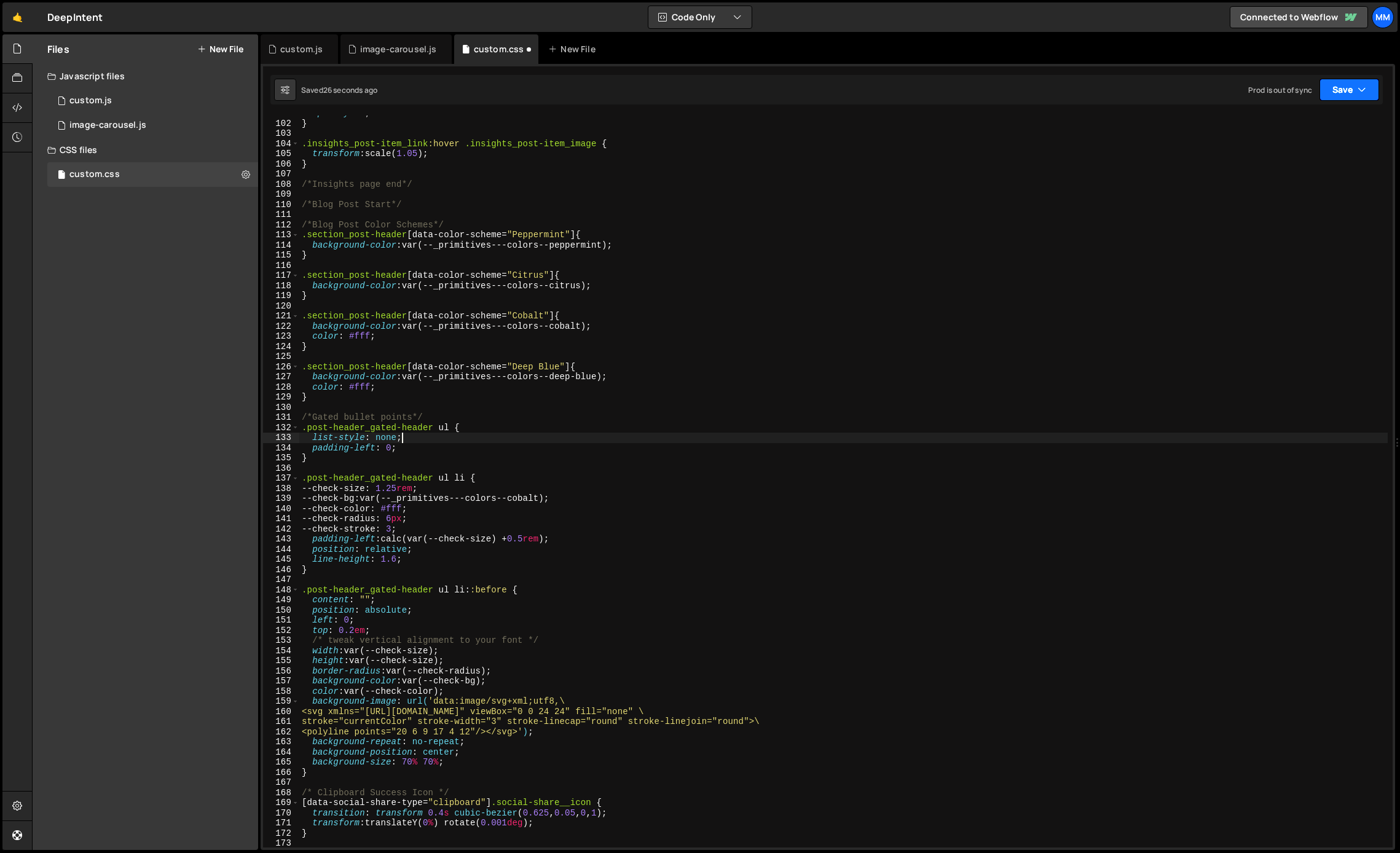
click at [1357, 97] on button "Save" at bounding box center [1350, 89] width 59 height 23
click at [1302, 172] on div "3 minutes ago" at bounding box center [1289, 173] width 48 height 11
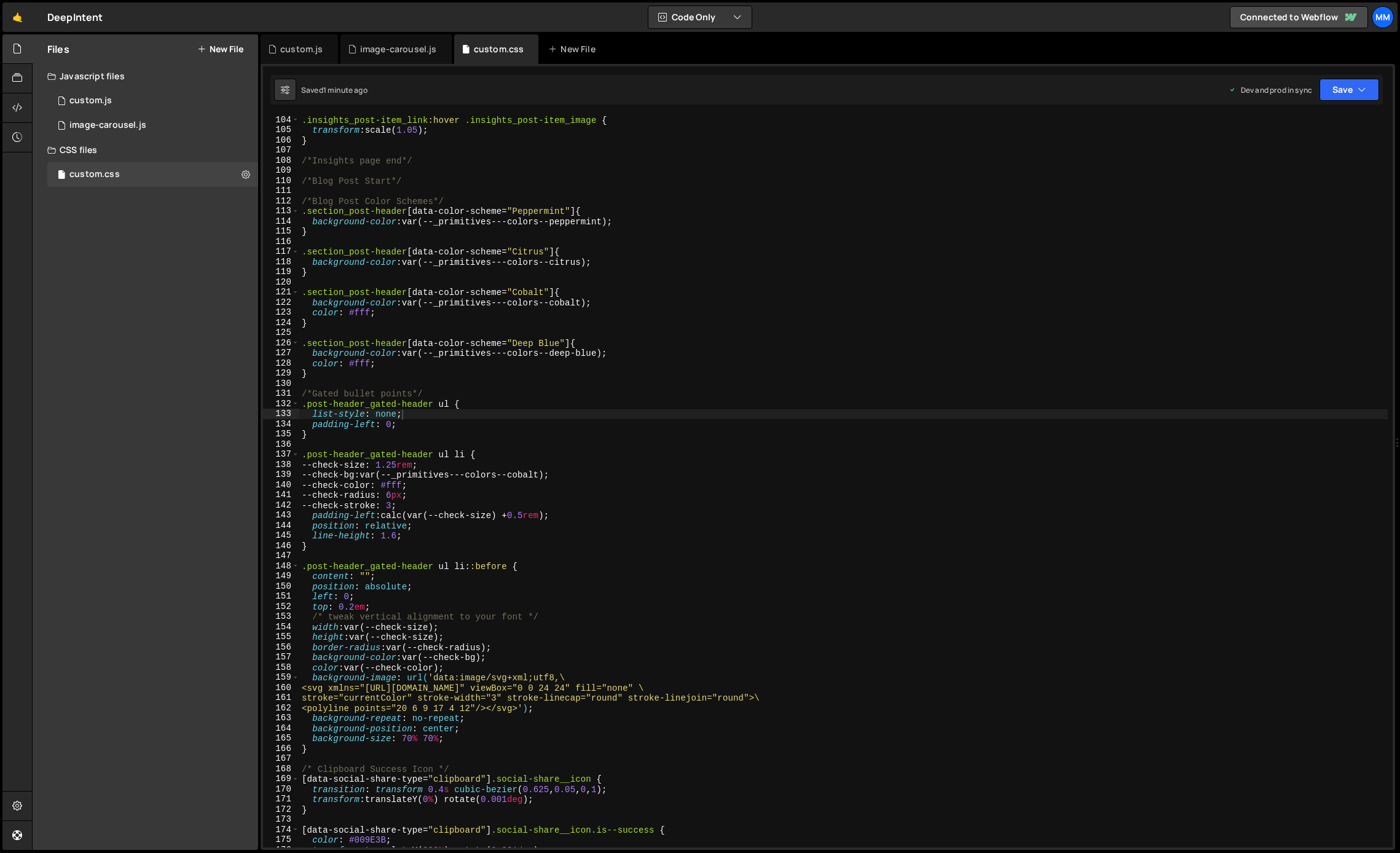
scroll to position [1046, 0]
click at [408, 487] on div ".insights_post-item_link :hover .insights_post-item_image { transform : scale( …" at bounding box center [844, 491] width 1089 height 753
click at [1358, 87] on button "Save" at bounding box center [1350, 89] width 59 height 23
click at [1286, 163] on div "Save to Production S" at bounding box center [1308, 160] width 128 height 13
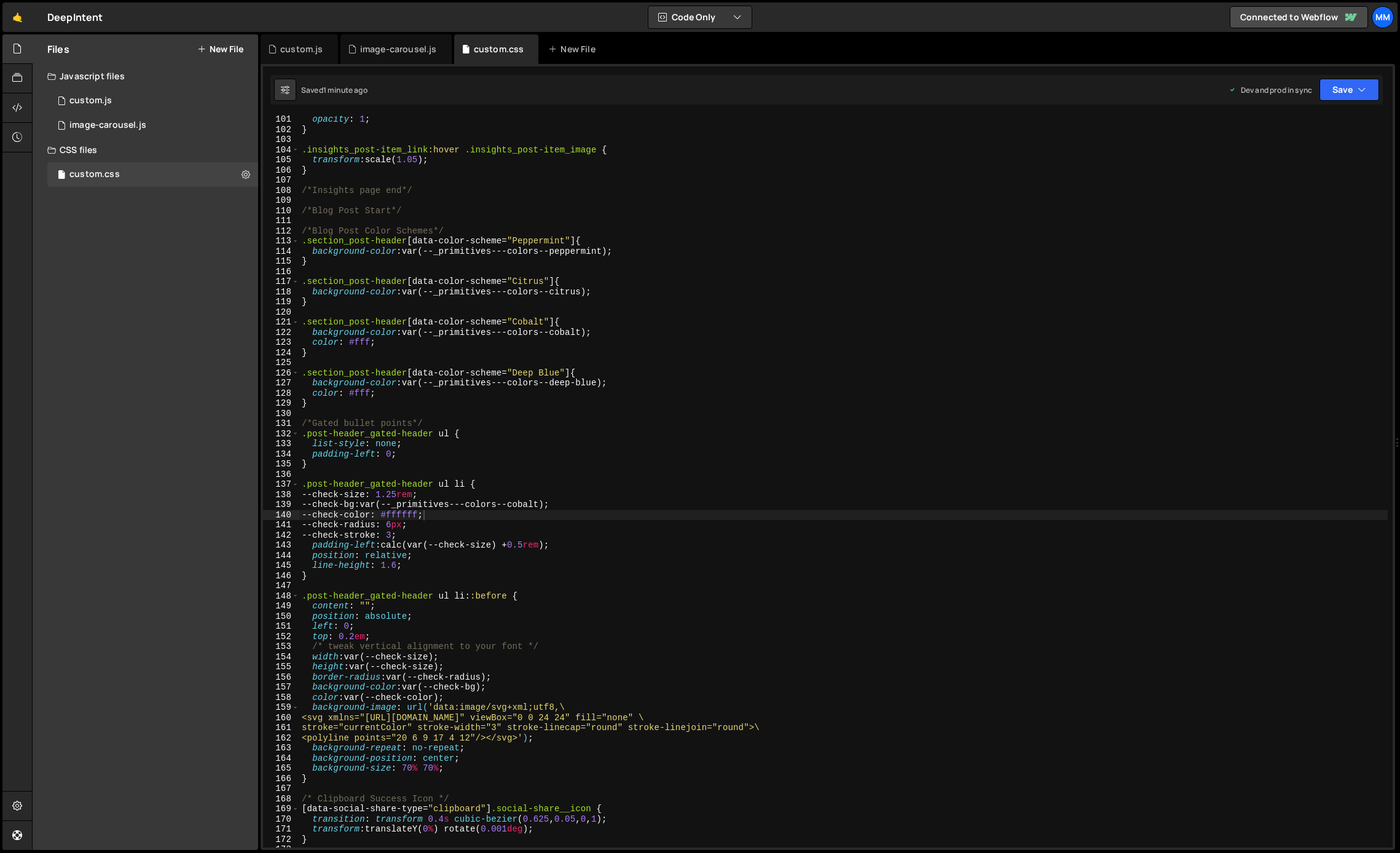
scroll to position [968, 0]
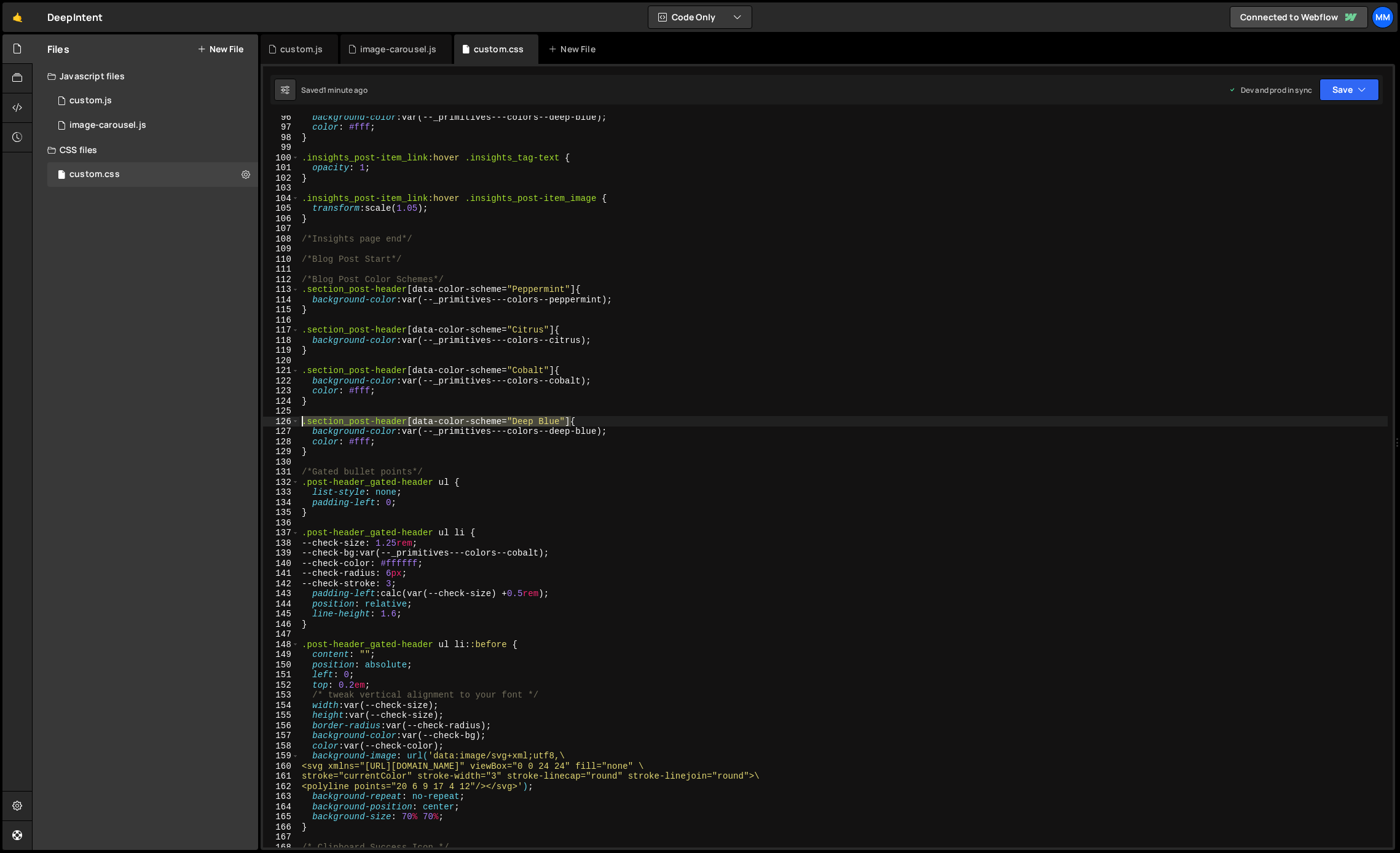
drag, startPoint x: 572, startPoint y: 419, endPoint x: 302, endPoint y: 419, distance: 270.0
click at [302, 419] on div "background-color : var(--_primitives---colors--deep-blue) ; color : #fff ; } .i…" at bounding box center [844, 488] width 1089 height 753
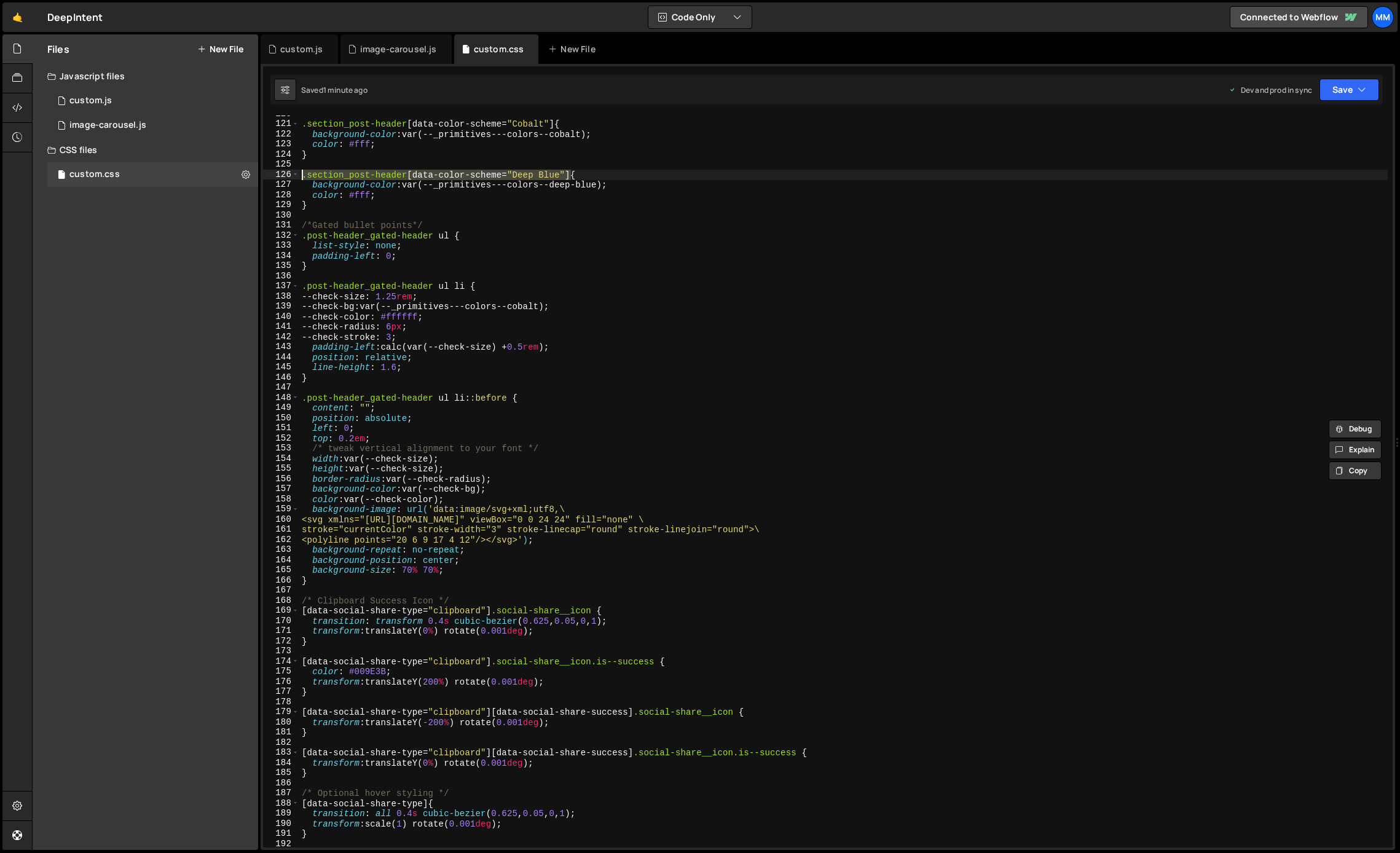
scroll to position [1216, 0]
click at [325, 578] on div ".section_post-header [ data-color-scheme = " Cobalt " ] { background-color : va…" at bounding box center [844, 482] width 1089 height 753
type textarea "}"
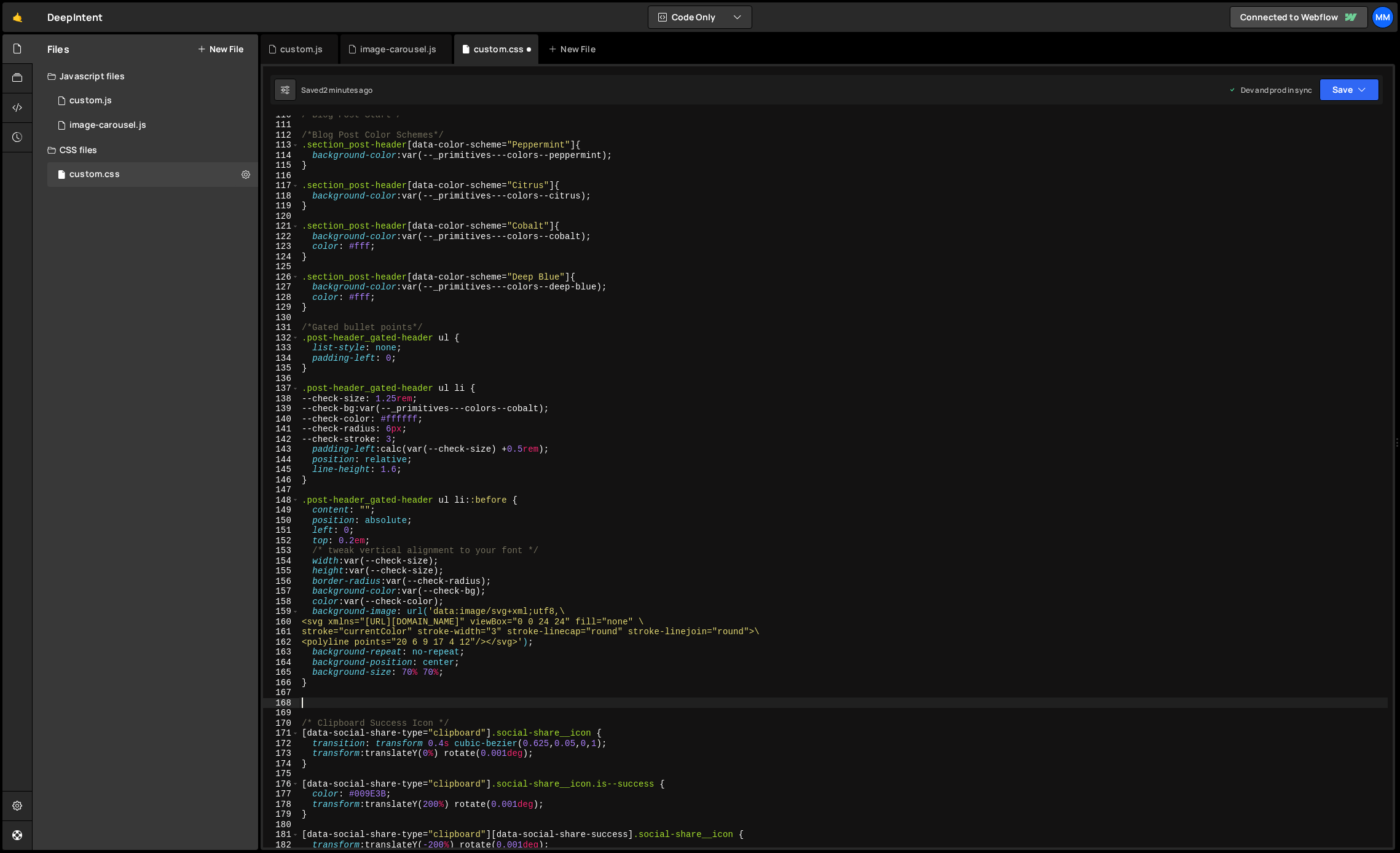
scroll to position [1110, 0]
paste textarea ".section_post-header[data-color-scheme="Deep Blue"]"
type textarea "."
paste textarea ".section_post-header[data-color-scheme="Deep Blue"]"
click at [584, 702] on div "/*Blog Post Start*/ /*Blog Post Color Schemes*/ .section_post-header [ data-col…" at bounding box center [844, 487] width 1089 height 753
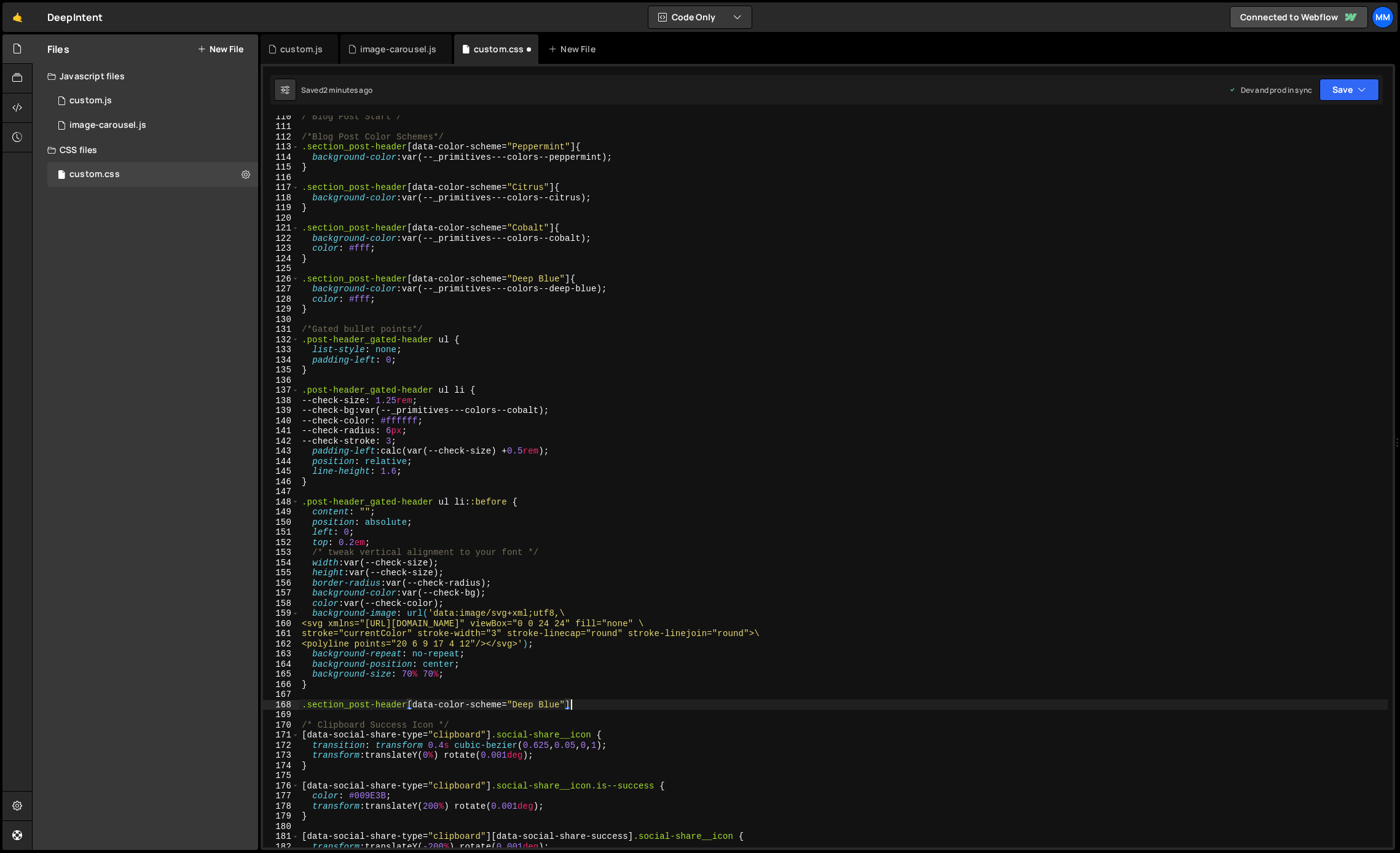
type textarea ".section_post-header[data-color-scheme="Deep Blue"],"
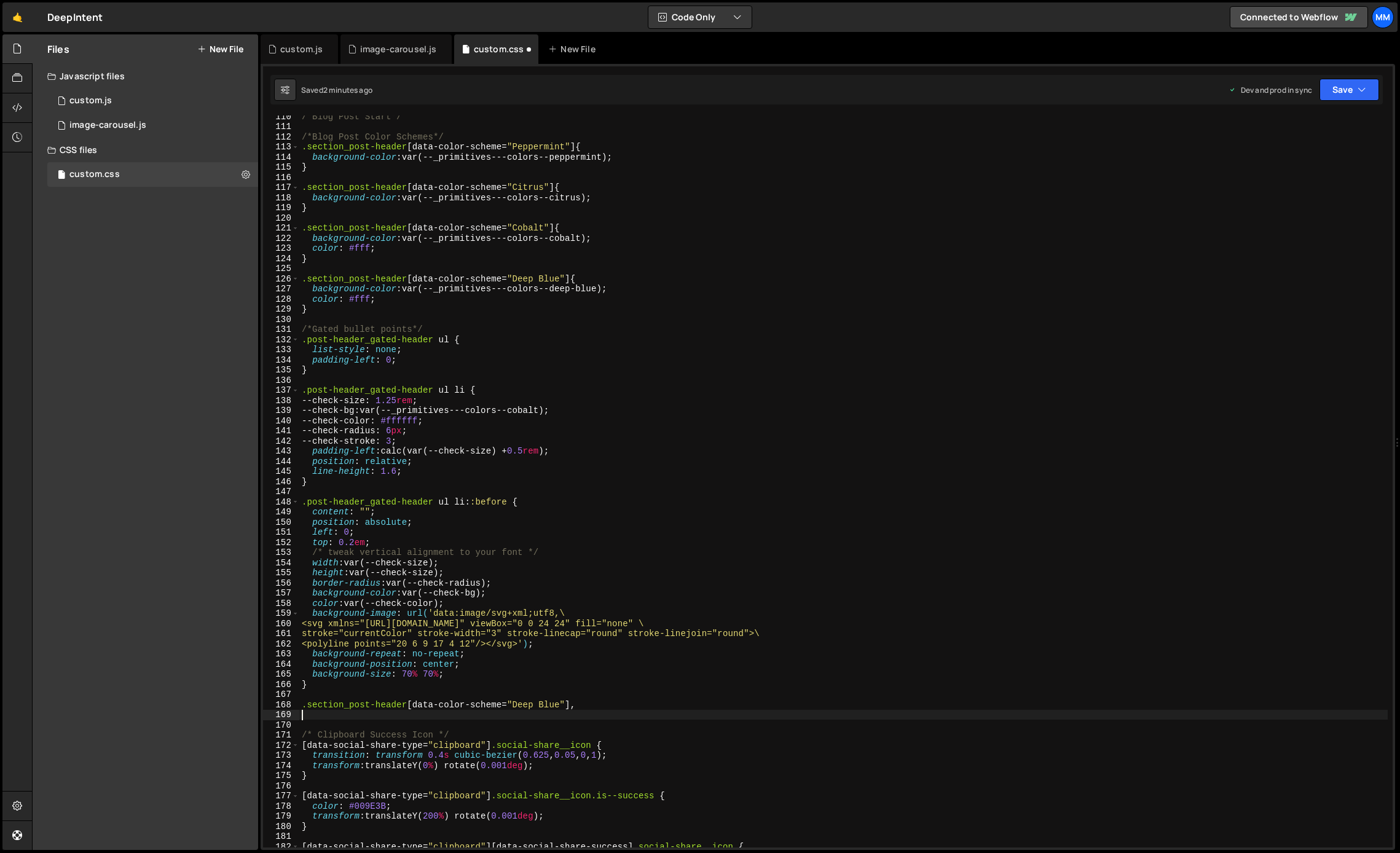
scroll to position [0, 0]
drag, startPoint x: 573, startPoint y: 702, endPoint x: 297, endPoint y: 706, distance: 276.0
click at [297, 706] on div "110 111 112 113 114 115 116 117 118 119 120 121 122 123 124 125 126 127 128 129…" at bounding box center [828, 482] width 1130 height 732
type textarea ".section_post-header[data-color-scheme="Deep Blue"],"
click at [594, 704] on div "/*Blog Post Start*/ /*Blog Post Color Schemes*/ .section_post-header [ data-col…" at bounding box center [844, 487] width 1089 height 753
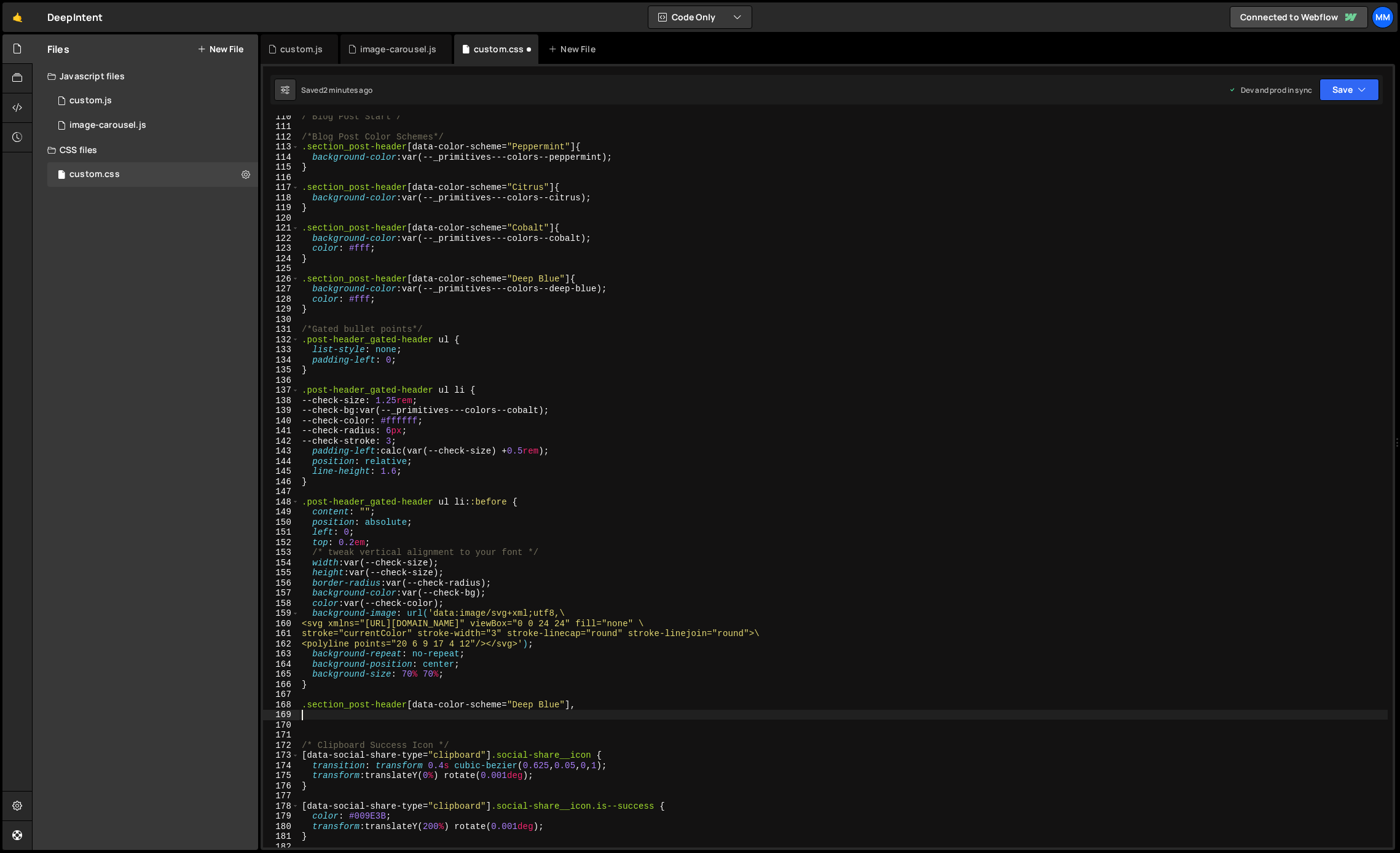
paste textarea ".section_post-header[data-color-scheme="Deep Blue"]"
type textarea ".section_post-header[data-color-scheme="Deep Blue"]{}"
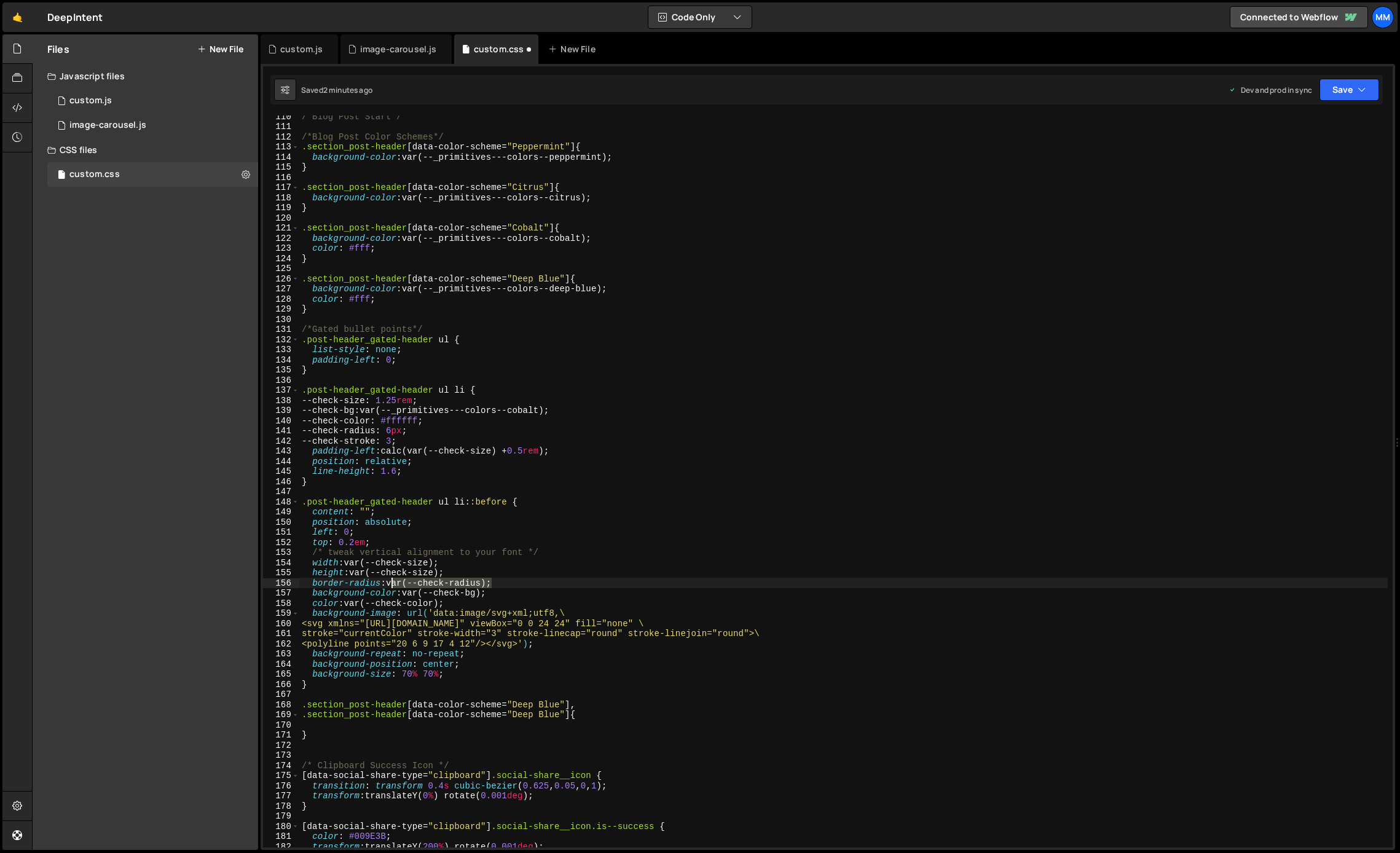
drag, startPoint x: 491, startPoint y: 584, endPoint x: 391, endPoint y: 585, distance: 100.0
click at [391, 585] on div "/*Blog Post Start*/ /*Blog Post Color Schemes*/ .section_post-header [ data-col…" at bounding box center [844, 487] width 1089 height 753
click at [480, 564] on div "/*Blog Post Start*/ /*Blog Post Color Schemes*/ .section_post-header [ data-col…" at bounding box center [844, 487] width 1089 height 753
drag, startPoint x: 439, startPoint y: 564, endPoint x: 351, endPoint y: 565, distance: 88.0
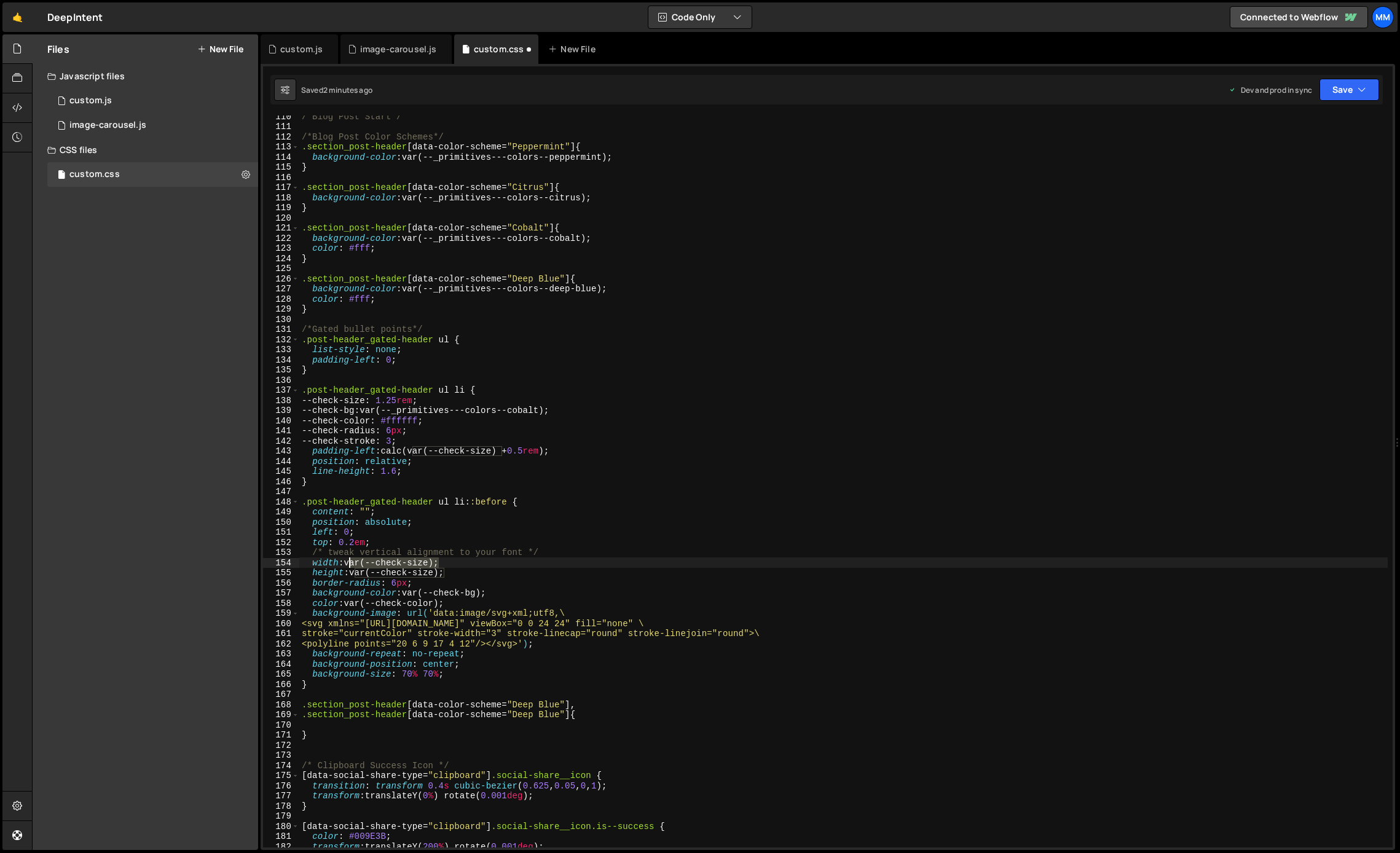
click at [351, 565] on div "/*Blog Post Start*/ /*Blog Post Color Schemes*/ .section_post-header [ data-col…" at bounding box center [844, 487] width 1089 height 753
click at [449, 562] on div "/*Blog Post Start*/ /*Blog Post Color Schemes*/ .section_post-header [ data-col…" at bounding box center [844, 487] width 1089 height 753
drag, startPoint x: 444, startPoint y: 573, endPoint x: 351, endPoint y: 573, distance: 93.0
click at [351, 573] on div "/*Blog Post Start*/ /*Blog Post Color Schemes*/ .section_post-header [ data-col…" at bounding box center [844, 487] width 1089 height 753
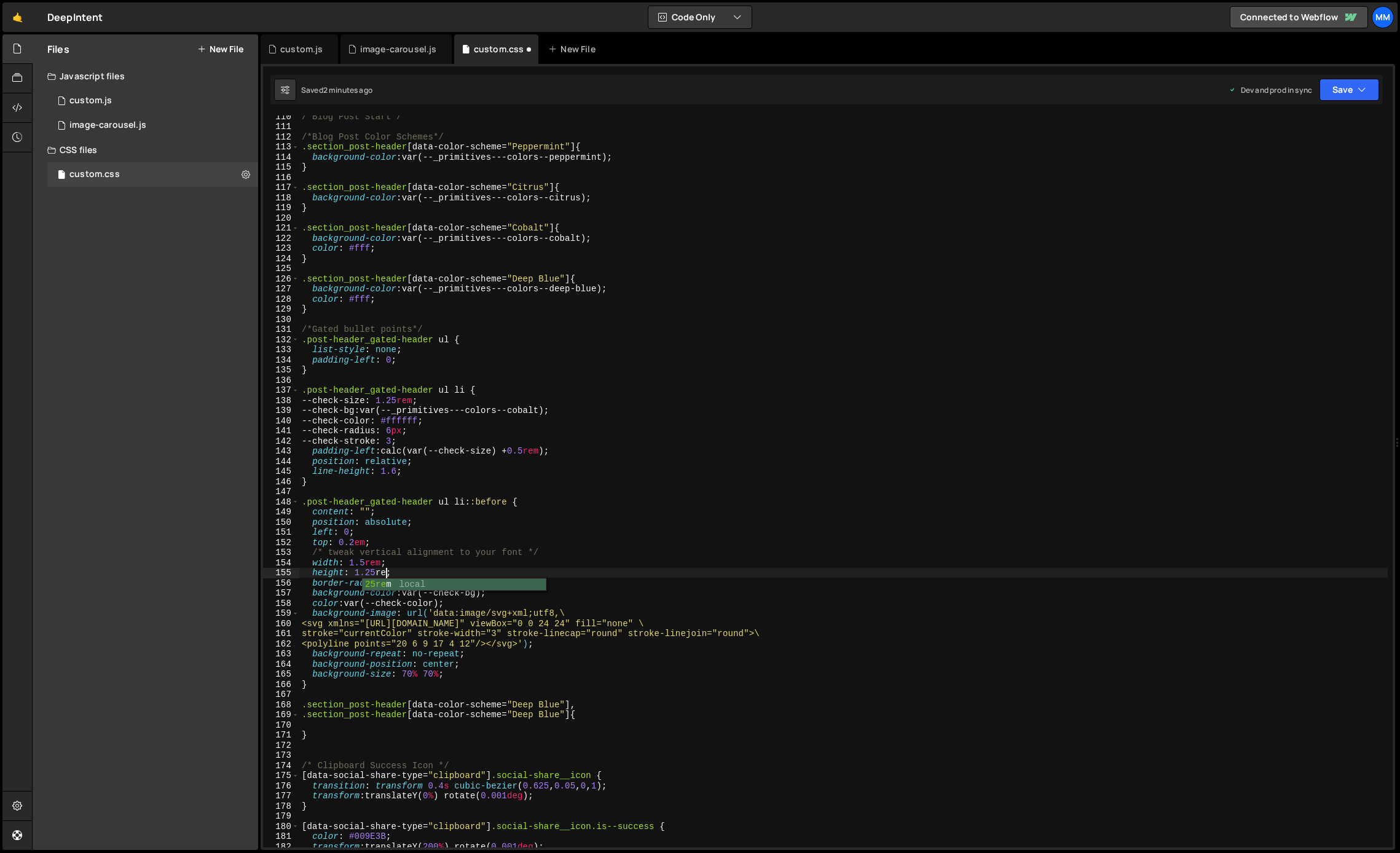
scroll to position [0, 5]
click at [361, 564] on div "/*Blog Post Start*/ /*Blog Post Color Schemes*/ .section_post-header [ data-col…" at bounding box center [844, 487] width 1089 height 753
click at [423, 541] on div "/*Blog Post Start*/ /*Blog Post Color Schemes*/ .section_post-header [ data-col…" at bounding box center [844, 487] width 1089 height 753
drag, startPoint x: 568, startPoint y: 410, endPoint x: 377, endPoint y: 413, distance: 191.0
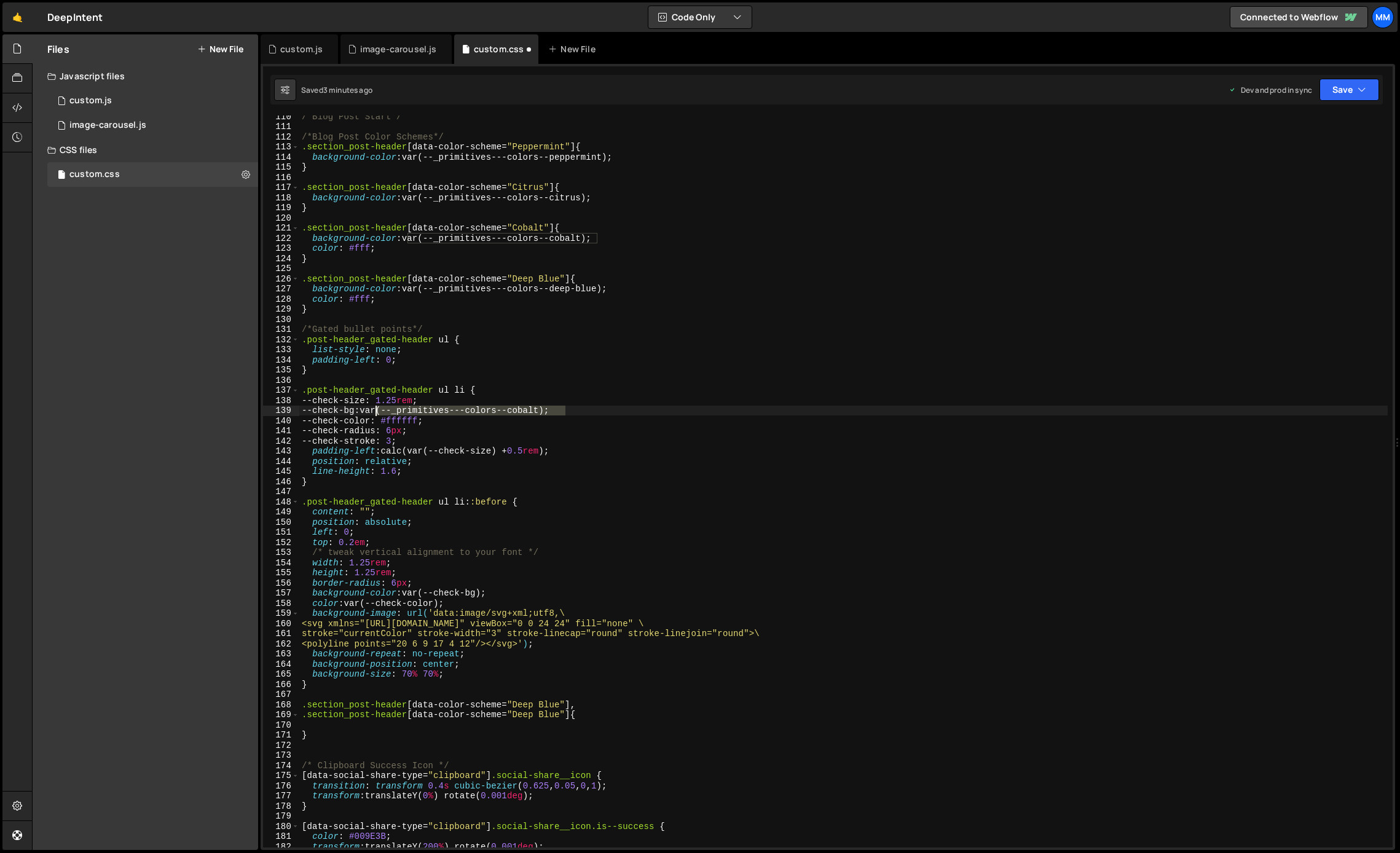
click at [377, 413] on div "/*Blog Post Start*/ /*Blog Post Color Schemes*/ .section_post-header [ data-col…" at bounding box center [844, 487] width 1089 height 753
drag, startPoint x: 490, startPoint y: 592, endPoint x: 407, endPoint y: 594, distance: 83.0
click at [407, 594] on div "/*Blog Post Start*/ /*Blog Post Color Schemes*/ .section_post-header [ data-col…" at bounding box center [844, 487] width 1089 height 753
paste textarea "_primitives---colors--cobalt"
drag, startPoint x: 445, startPoint y: 602, endPoint x: 352, endPoint y: 601, distance: 93.0
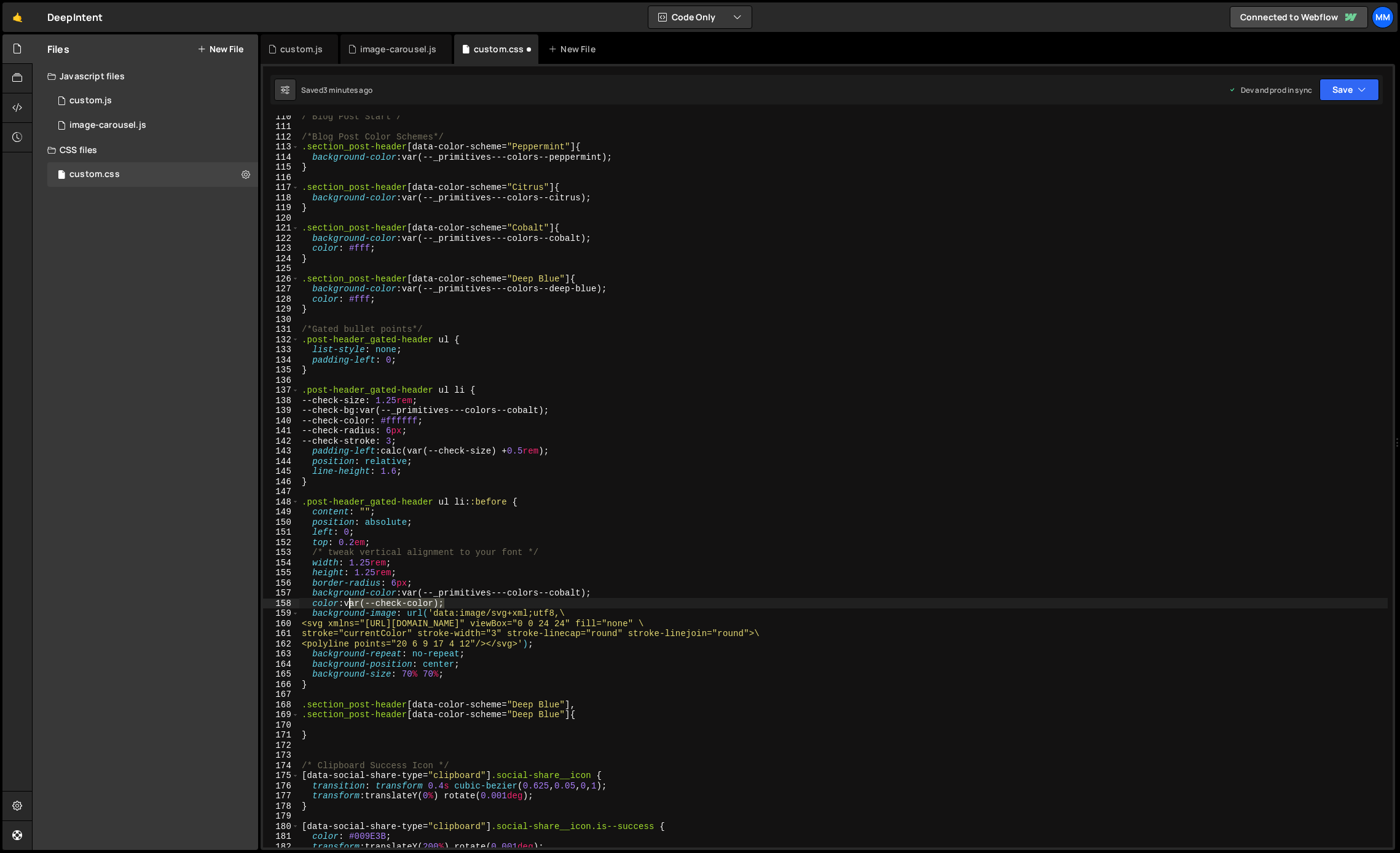
click at [352, 601] on div "/*Blog Post Start*/ /*Blog Post Color Schemes*/ .section_post-header [ data-col…" at bounding box center [844, 487] width 1089 height 753
click at [501, 602] on div "/*Blog Post Start*/ /*Blog Post Color Schemes*/ .section_post-header [ data-col…" at bounding box center [844, 487] width 1089 height 753
click at [377, 634] on div "/*Blog Post Start*/ /*Blog Post Color Schemes*/ .section_post-header [ data-col…" at bounding box center [844, 487] width 1089 height 753
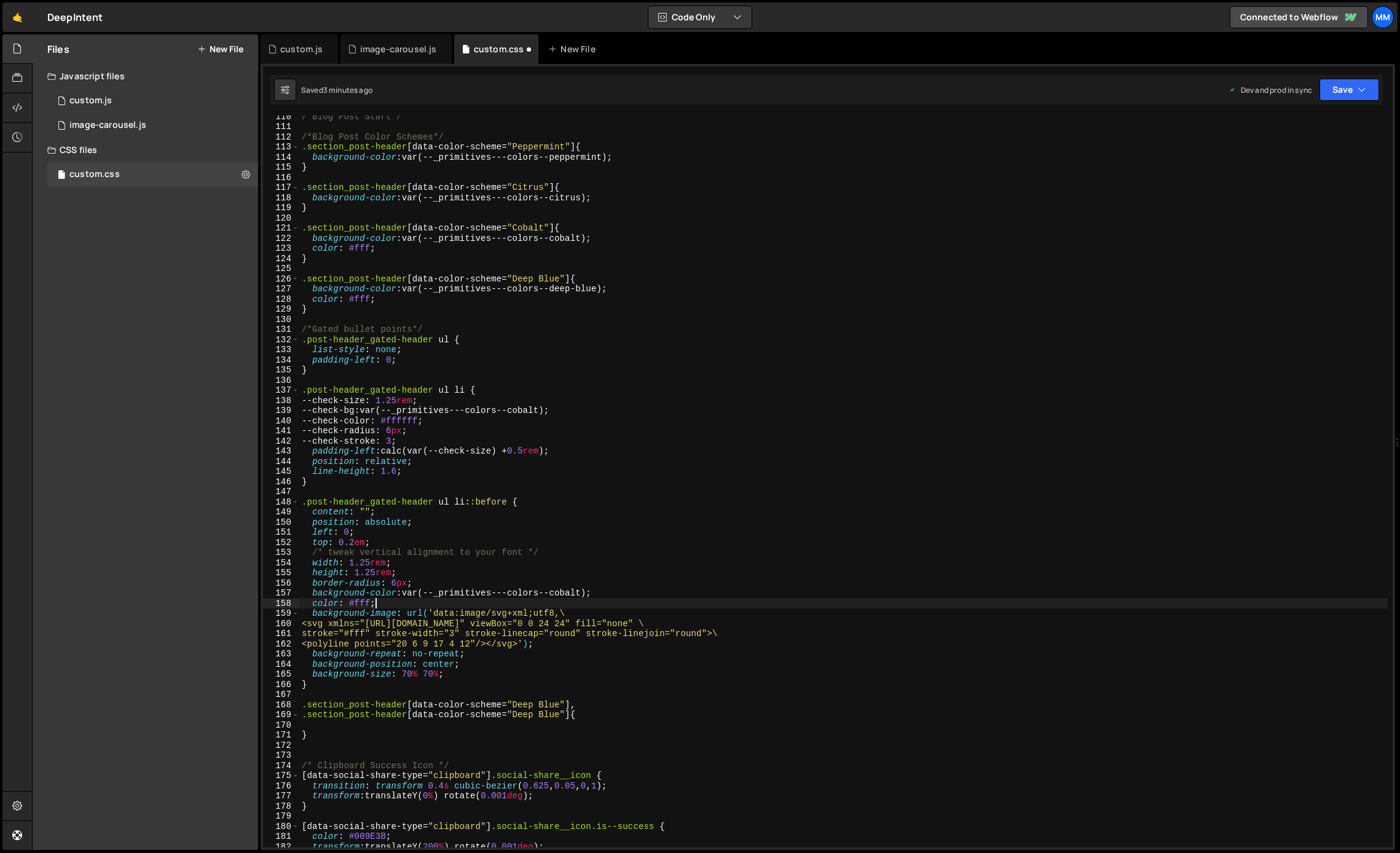
click at [387, 604] on div "/*Blog Post Start*/ /*Blog Post Color Schemes*/ .section_post-header [ data-col…" at bounding box center [844, 487] width 1089 height 753
drag, startPoint x: 422, startPoint y: 440, endPoint x: 345, endPoint y: 437, distance: 77.1
click at [345, 437] on div "/*Blog Post Start*/ /*Blog Post Color Schemes*/ .section_post-header [ data-col…" at bounding box center [844, 487] width 1089 height 753
click at [441, 425] on div "/*Blog Post Start*/ /*Blog Post Color Schemes*/ .section_post-header [ data-col…" at bounding box center [844, 487] width 1089 height 753
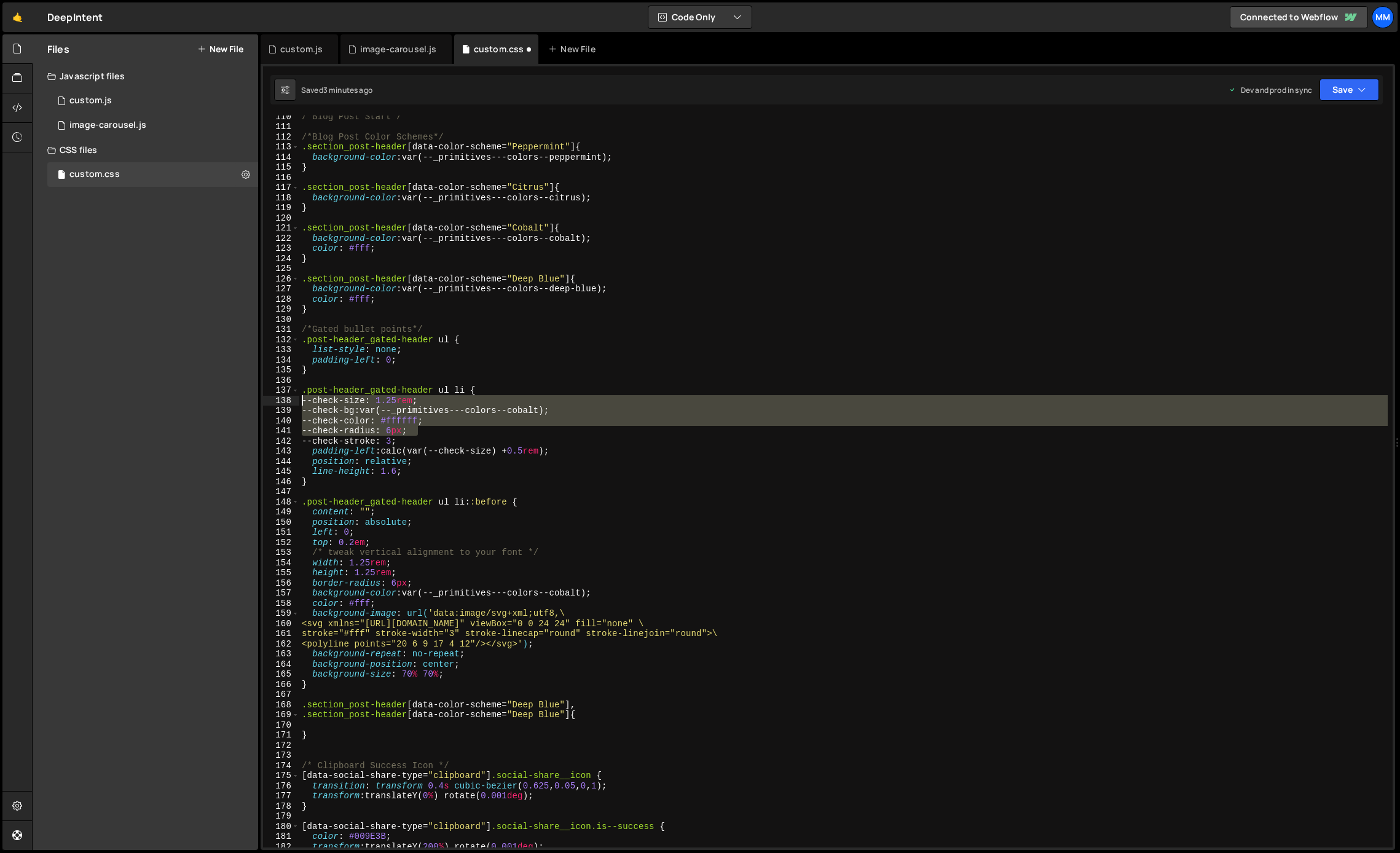
drag, startPoint x: 442, startPoint y: 434, endPoint x: 282, endPoint y: 401, distance: 163.4
click at [282, 401] on div "--check-color: #ffffff; 110 111 112 113 114 115 116 117 118 119 120 121 122 123…" at bounding box center [828, 482] width 1130 height 732
type textarea "--check-size: 1.25rem; --check-bg: var(--_primitives---colors--cobalt);"
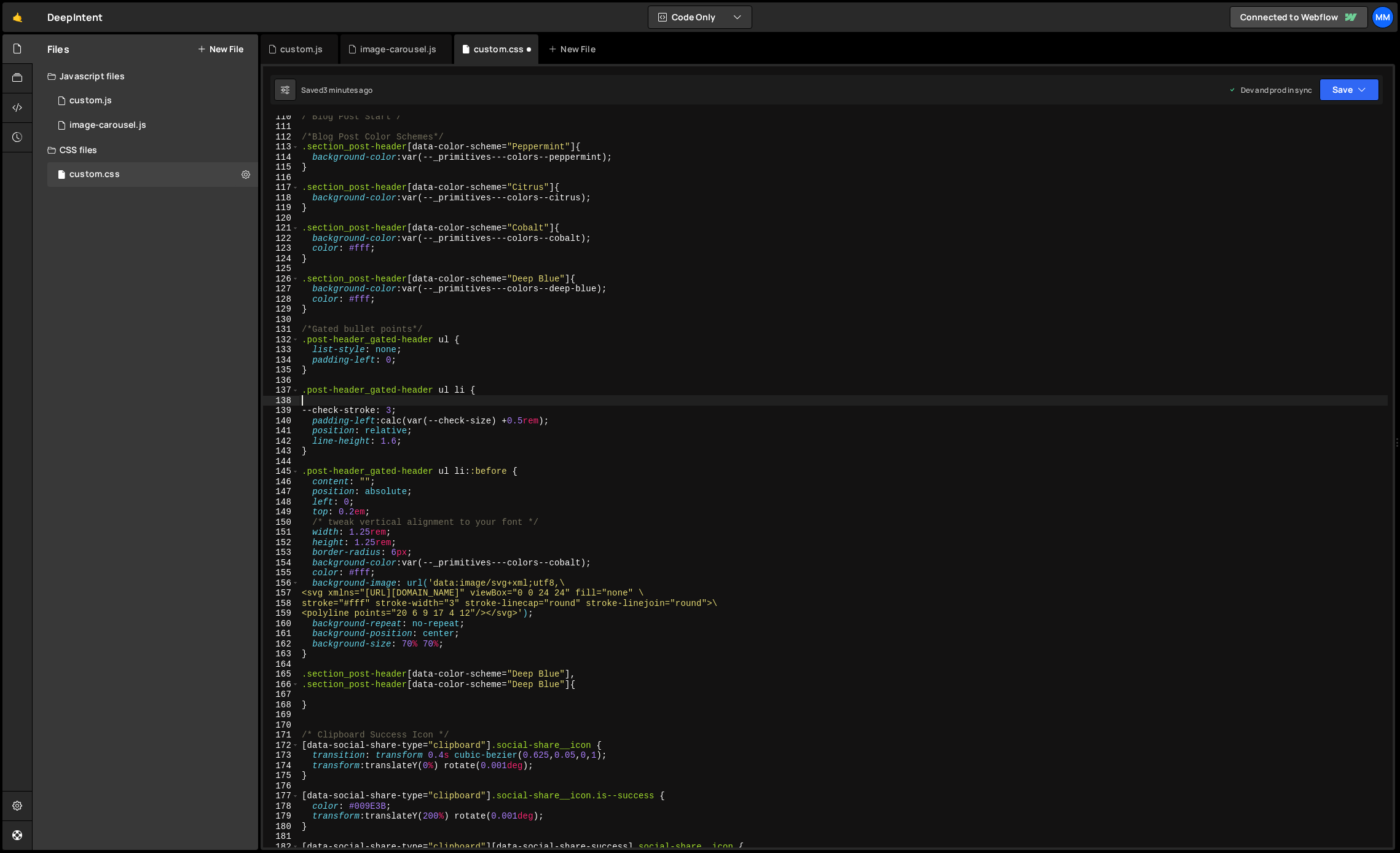
scroll to position [0, 0]
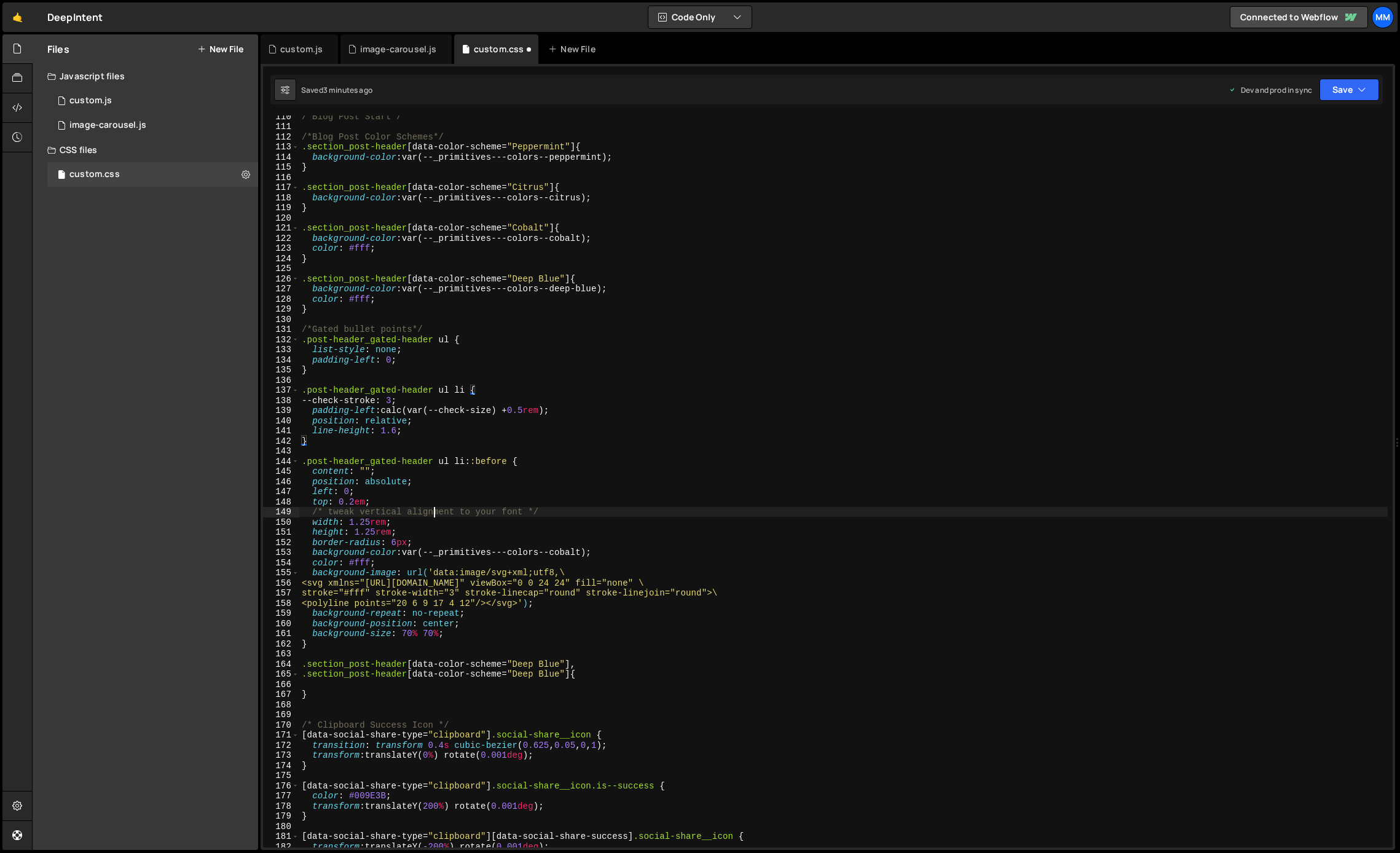
click at [435, 513] on div "/*Blog Post Start*/ /*Blog Post Color Schemes*/ .section_post-header [ data-col…" at bounding box center [844, 487] width 1089 height 753
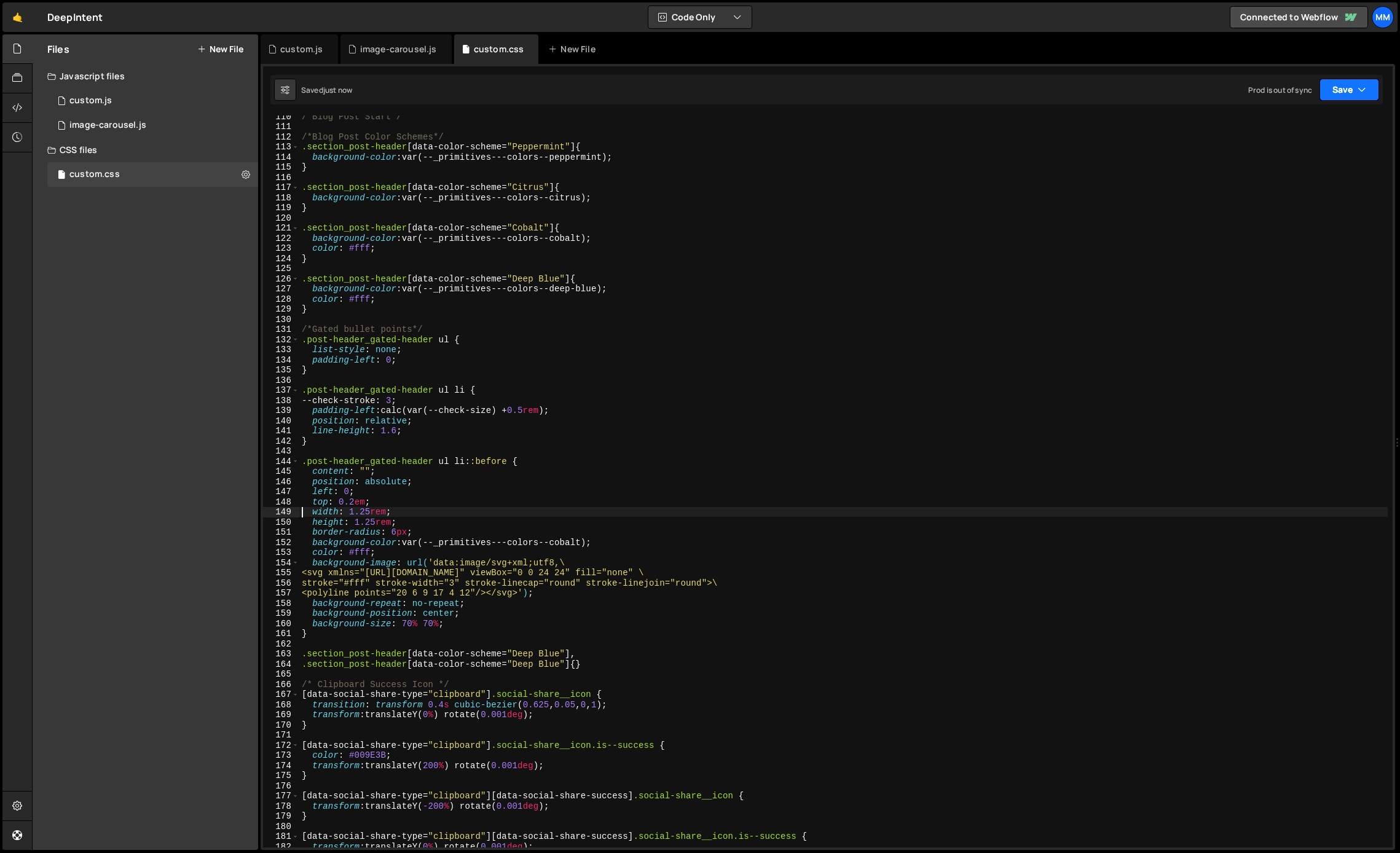
click at [1356, 94] on button "Save" at bounding box center [1350, 89] width 59 height 23
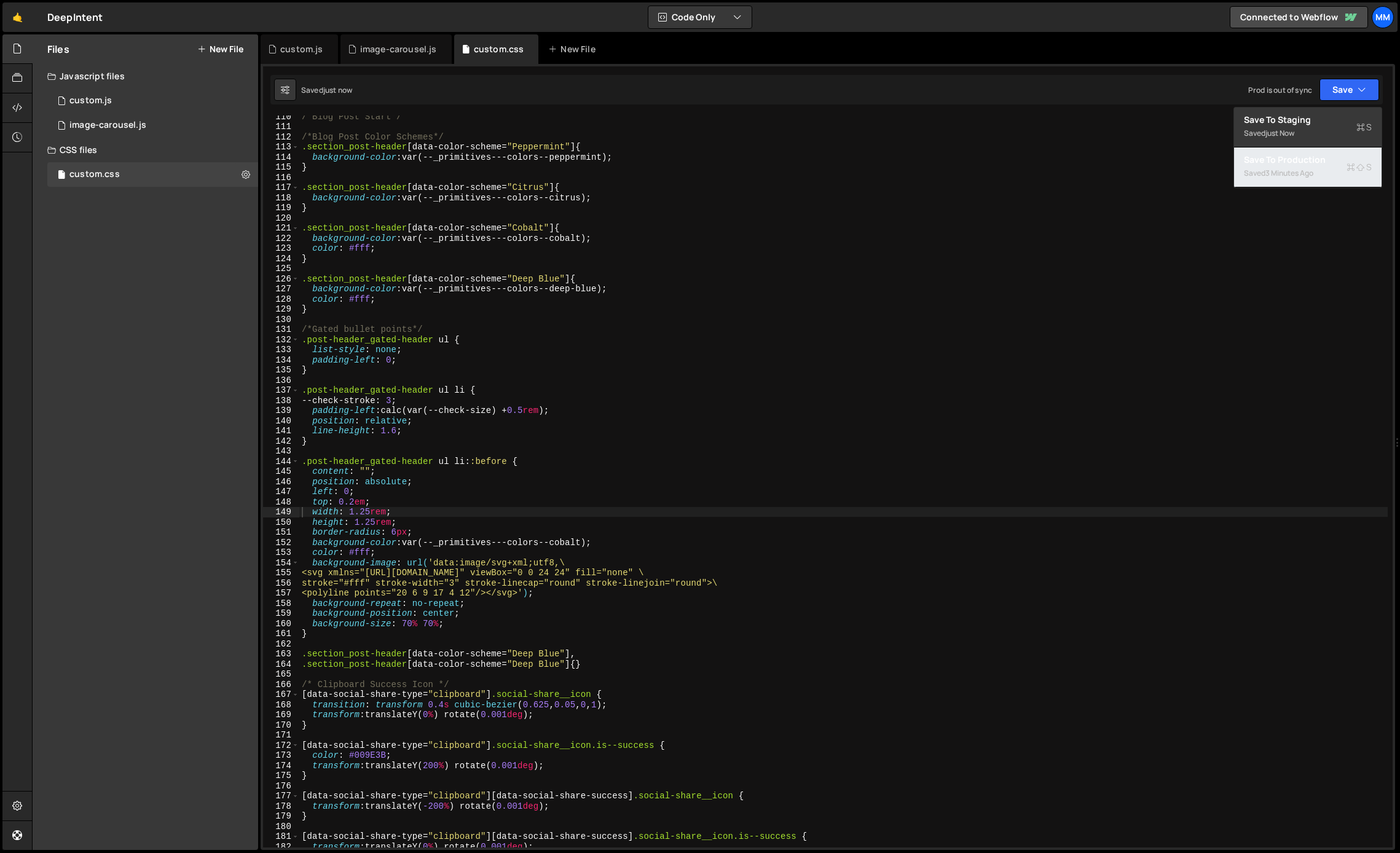
click at [1311, 176] on div "3 minutes ago" at bounding box center [1289, 173] width 48 height 11
type textarea ".section_post-header[data-color-scheme="Deep Blue"] {}"
click at [581, 662] on div "/*Blog Post Start*/ /*Blog Post Color Schemes*/ .section_post-header [ data-col…" at bounding box center [844, 487] width 1089 height 753
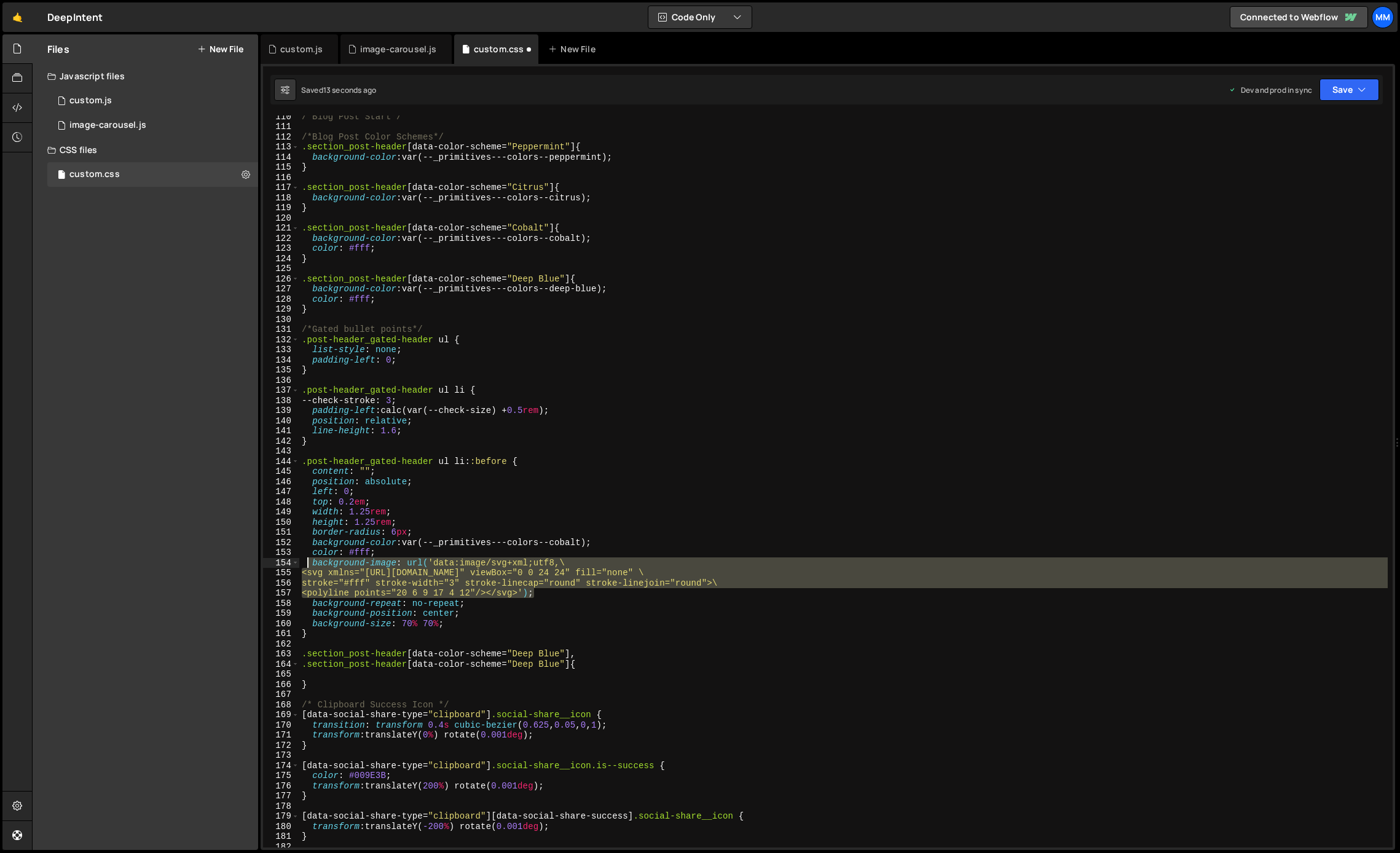
drag, startPoint x: 555, startPoint y: 596, endPoint x: 305, endPoint y: 565, distance: 251.9
click at [305, 565] on div "/*Blog Post Start*/ /*Blog Post Color Schemes*/ .section_post-header [ data-col…" at bounding box center [844, 487] width 1089 height 753
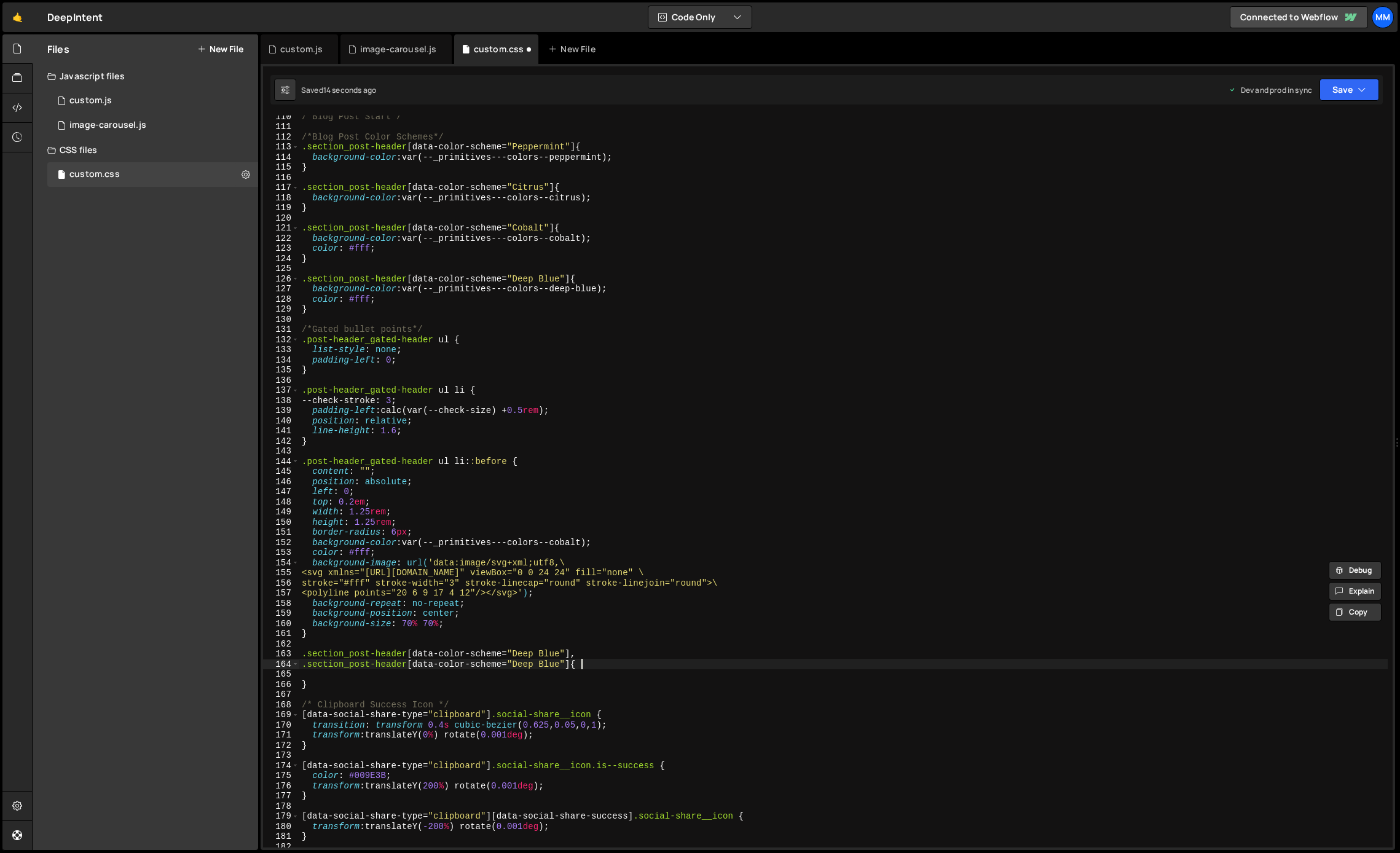
click at [591, 666] on div "/*Blog Post Start*/ /*Blog Post Color Schemes*/ .section_post-header [ data-col…" at bounding box center [844, 487] width 1089 height 753
type textarea ".section_post-header[data-color-scheme="Deep Blue"] {"
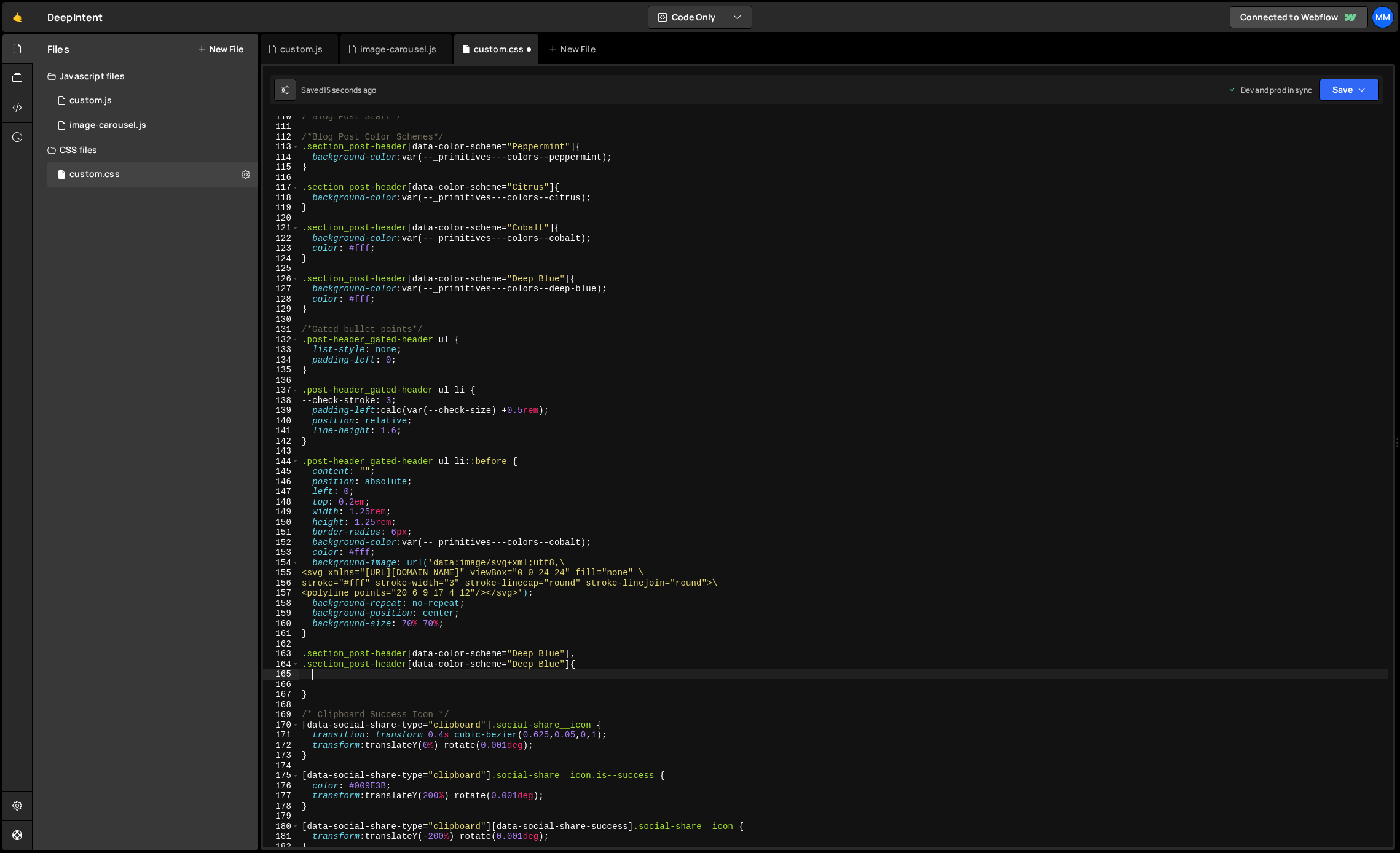
paste textarea "<polyline points="20 6 9 17 4 12"/></svg>');"
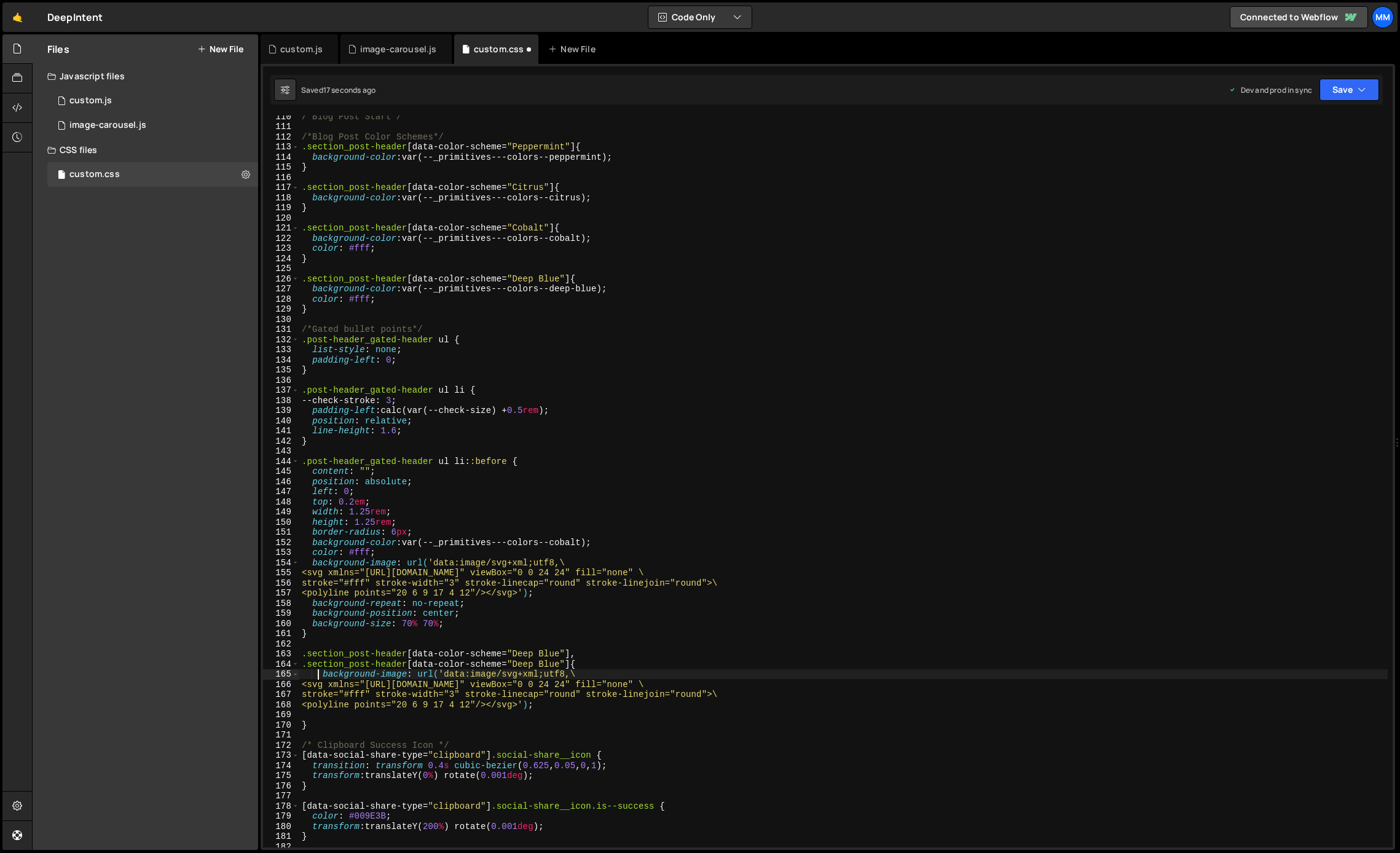
click at [319, 675] on div "/*Blog Post Start*/ /*Blog Post Color Schemes*/ .section_post-header [ data-col…" at bounding box center [844, 487] width 1089 height 753
click at [354, 697] on div "/*Blog Post Start*/ /*Blog Post Color Schemes*/ .section_post-header [ data-col…" at bounding box center [844, 487] width 1089 height 753
click at [554, 706] on div "/*Blog Post Start*/ /*Blog Post Color Schemes*/ .section_post-header [ data-col…" at bounding box center [844, 487] width 1089 height 753
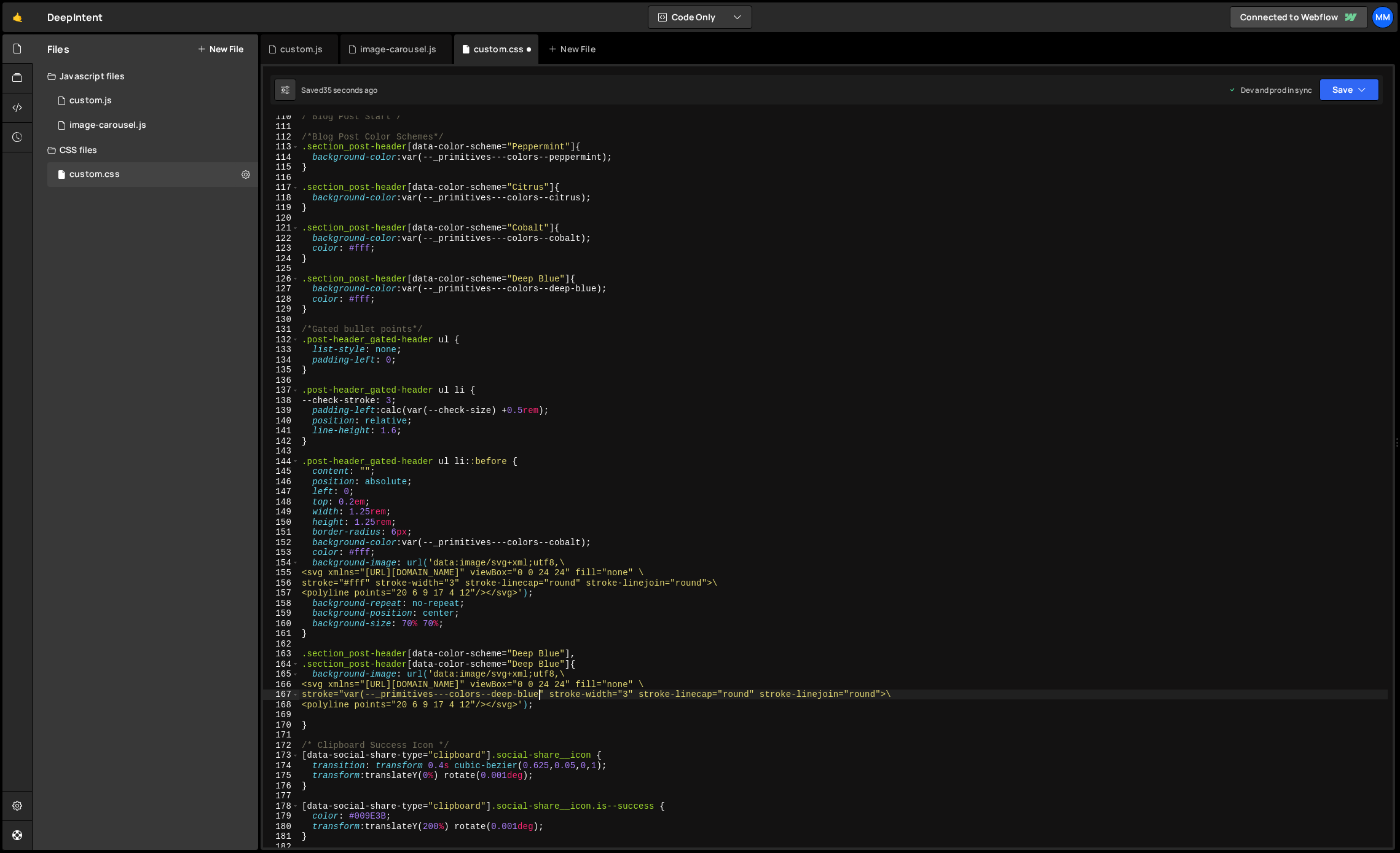
type textarea "<polyline points="20 6 9 17 4 12"/></svg>');"
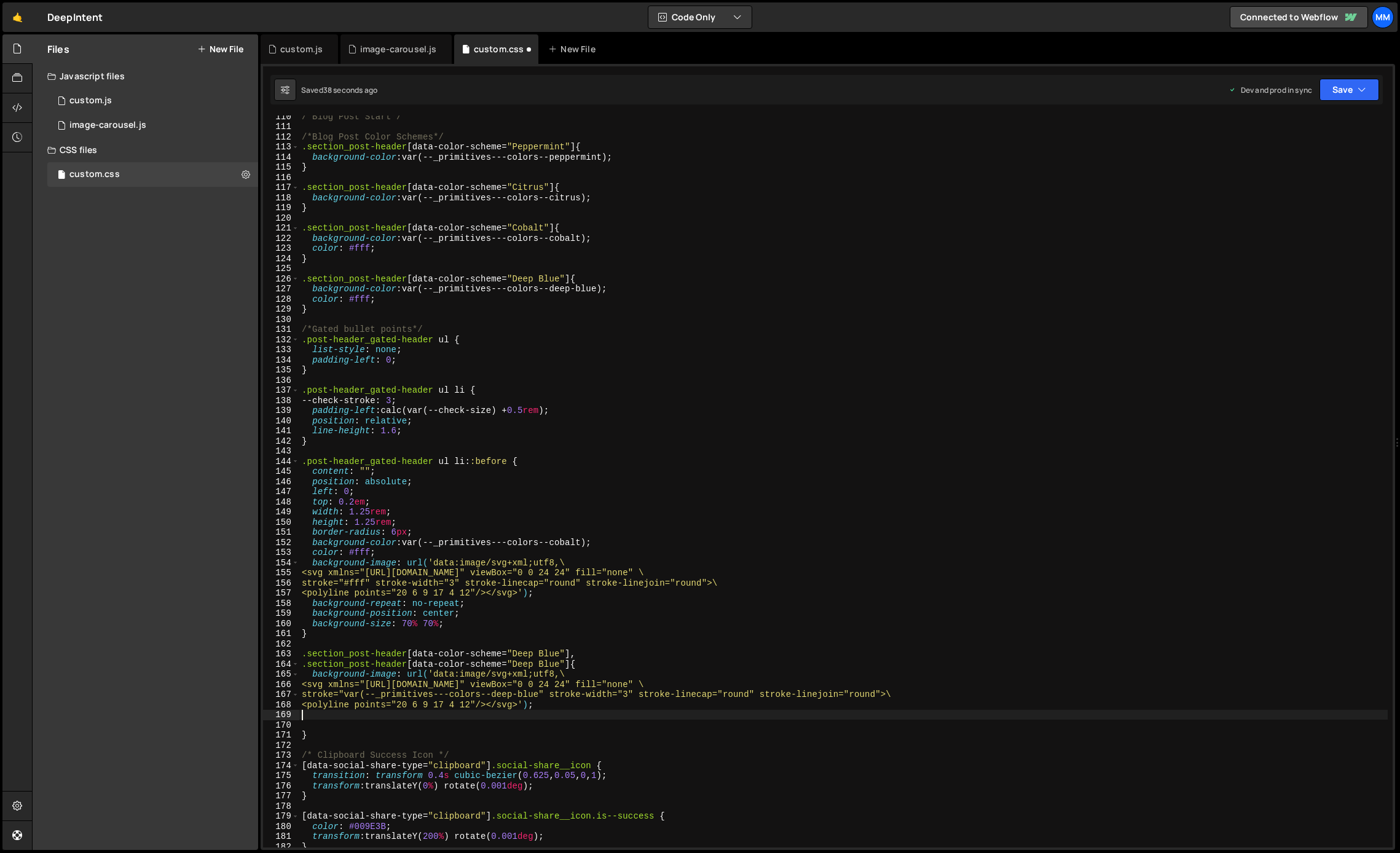
scroll to position [0, 0]
type textarea "b"
click at [432, 735] on div "/*Blog Post Start*/ /*Blog Post Color Schemes*/ .section_post-header [ data-col…" at bounding box center [844, 487] width 1089 height 753
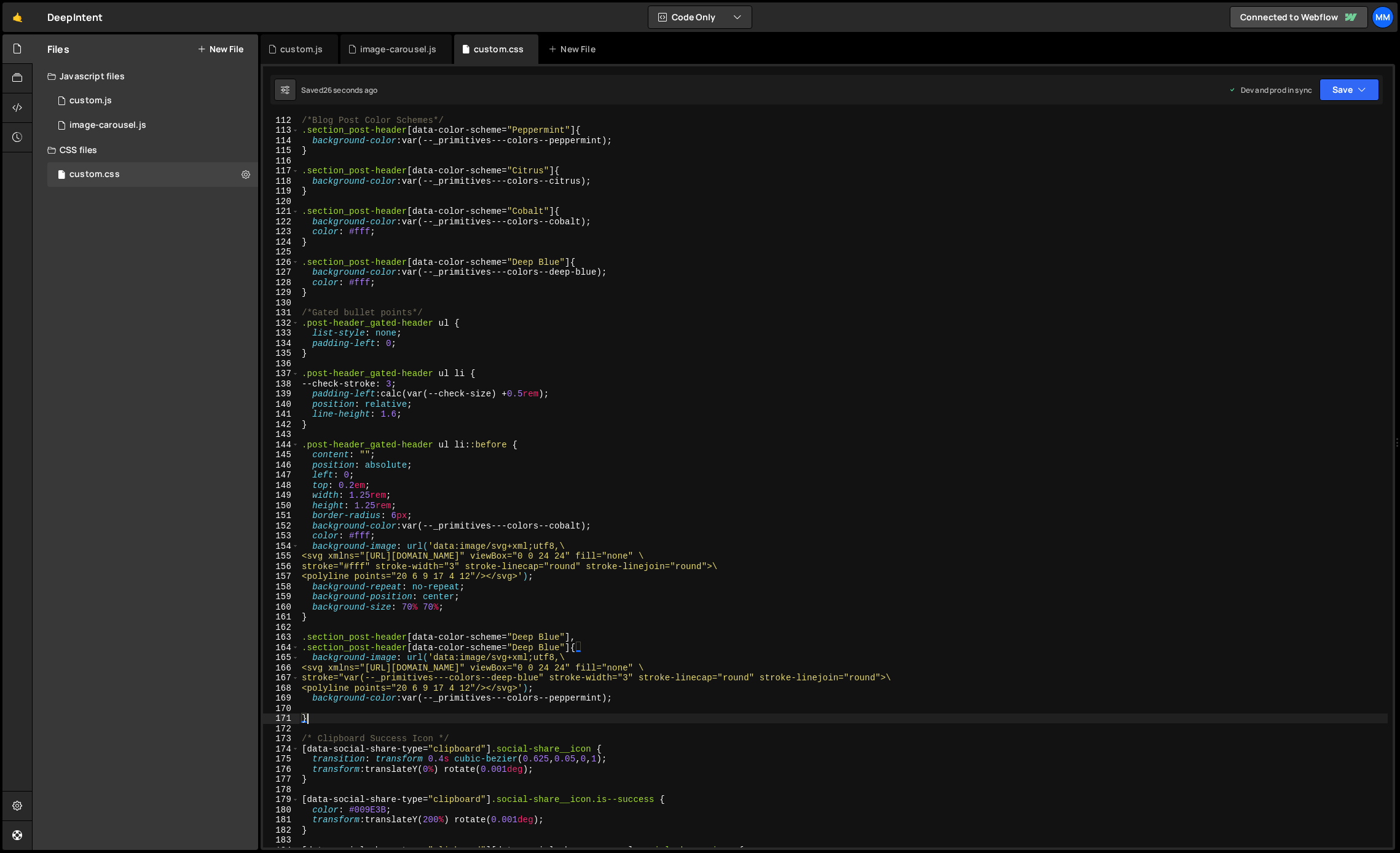
scroll to position [1132, 0]
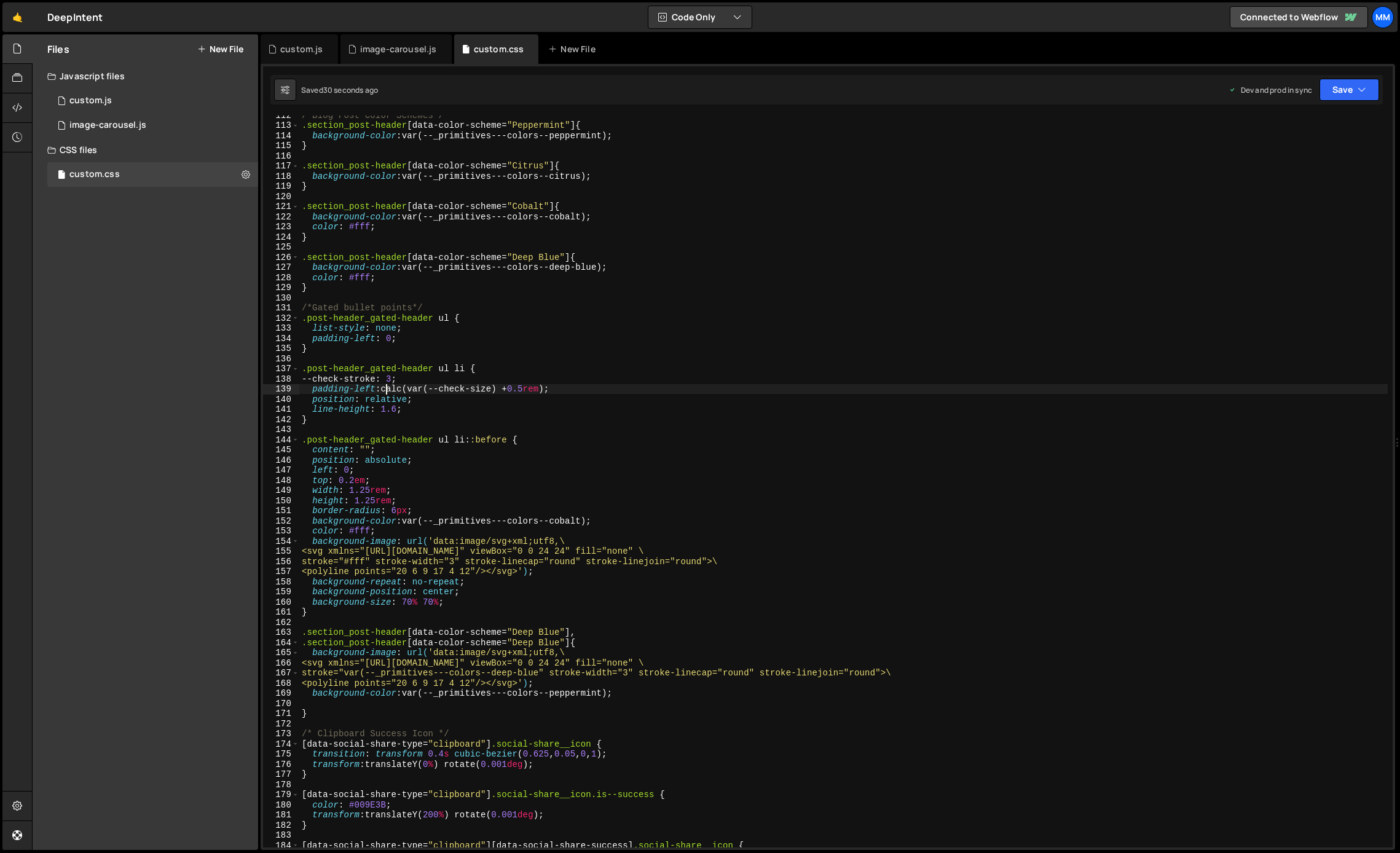
click at [386, 388] on div "/*Blog Post Color Schemes*/ .section_post-header [ data-color-scheme = " Pepper…" at bounding box center [844, 486] width 1089 height 753
drag, startPoint x: 1350, startPoint y: 115, endPoint x: 1350, endPoint y: 87, distance: 28.0
click at [1350, 87] on button "Save" at bounding box center [1350, 89] width 59 height 23
click at [1299, 151] on button "Save to Production S Saved 40 seconds ago" at bounding box center [1308, 168] width 148 height 40
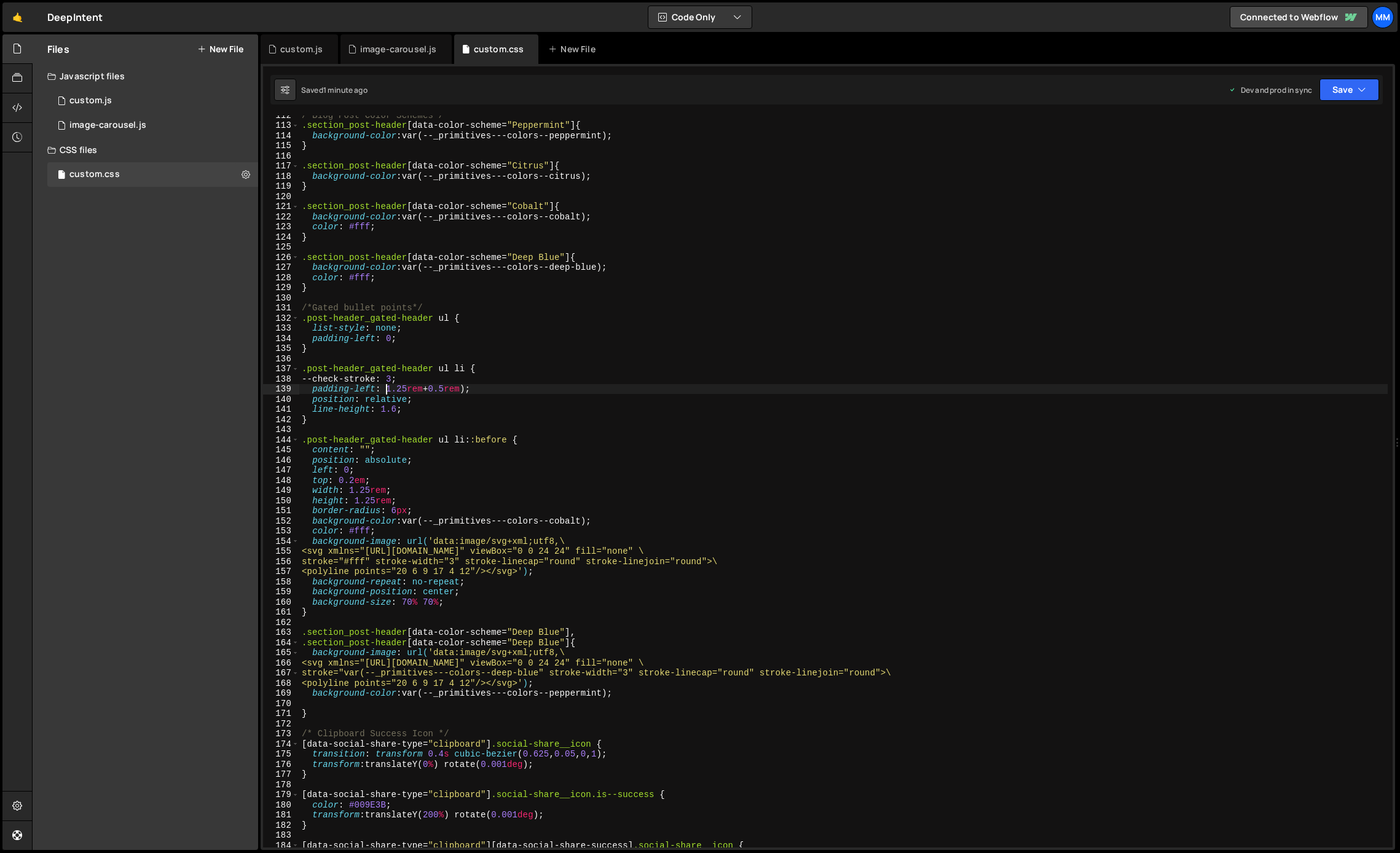
click at [388, 389] on div "/*Blog Post Color Schemes*/ .section_post-header [ data-color-scheme = " Pepper…" at bounding box center [844, 486] width 1089 height 753
click at [418, 560] on div "/*Blog Post Color Schemes*/ .section_post-header [ data-color-scheme = " Pepper…" at bounding box center [844, 486] width 1089 height 753
click at [511, 582] on div "/*Blog Post Color Schemes*/ .section_post-header [ data-color-scheme = " Pepper…" at bounding box center [844, 486] width 1089 height 753
click at [570, 573] on div "/*Blog Post Color Schemes*/ .section_post-header [ data-color-scheme = " Pepper…" at bounding box center [844, 486] width 1089 height 753
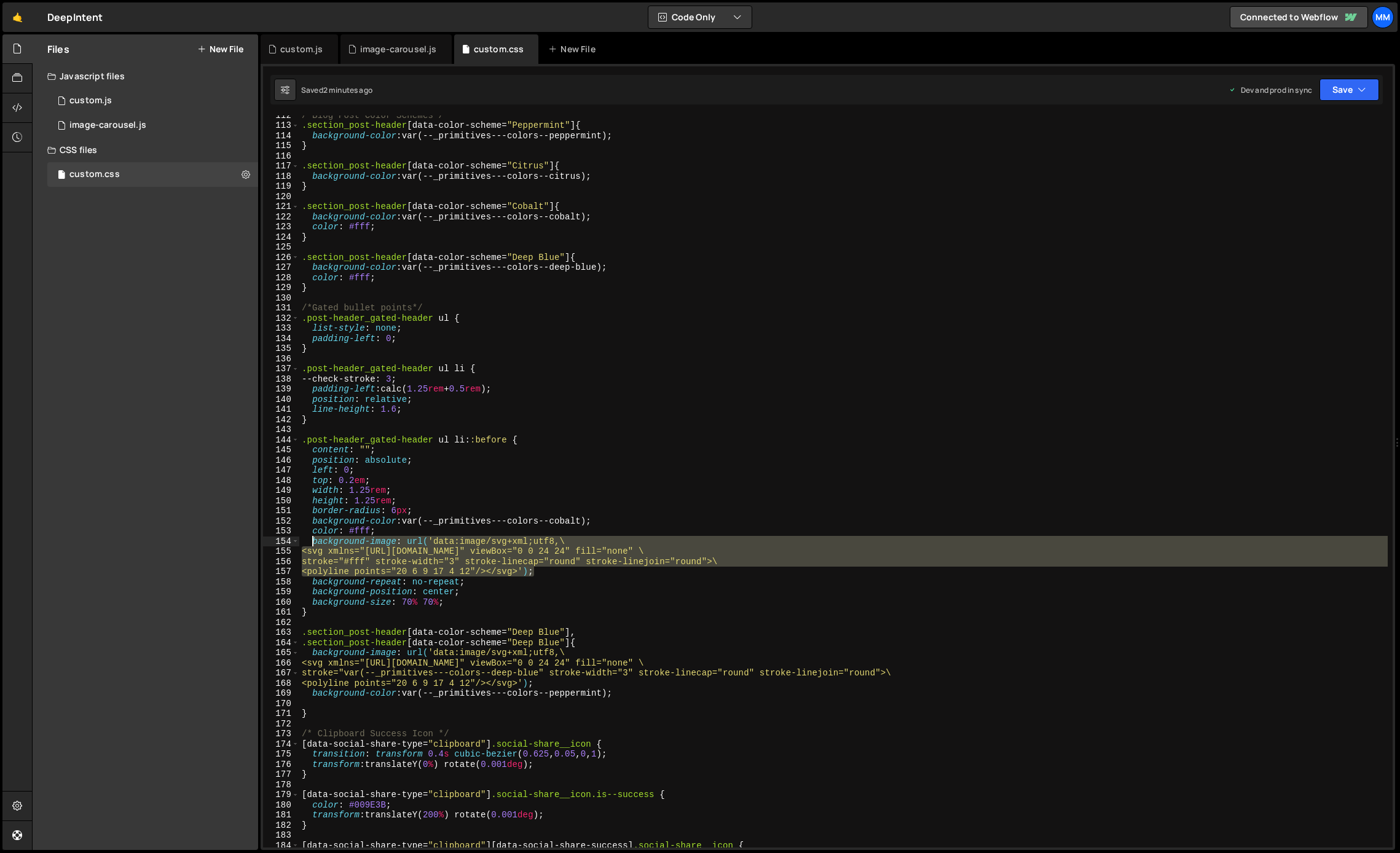
drag, startPoint x: 570, startPoint y: 573, endPoint x: 314, endPoint y: 540, distance: 258.1
click at [314, 540] on div "/*Blog Post Color Schemes*/ .section_post-header [ data-color-scheme = " Pepper…" at bounding box center [844, 486] width 1089 height 753
paste textarea "<polyline points="20 6 9 17 4 12"/></svg>');"
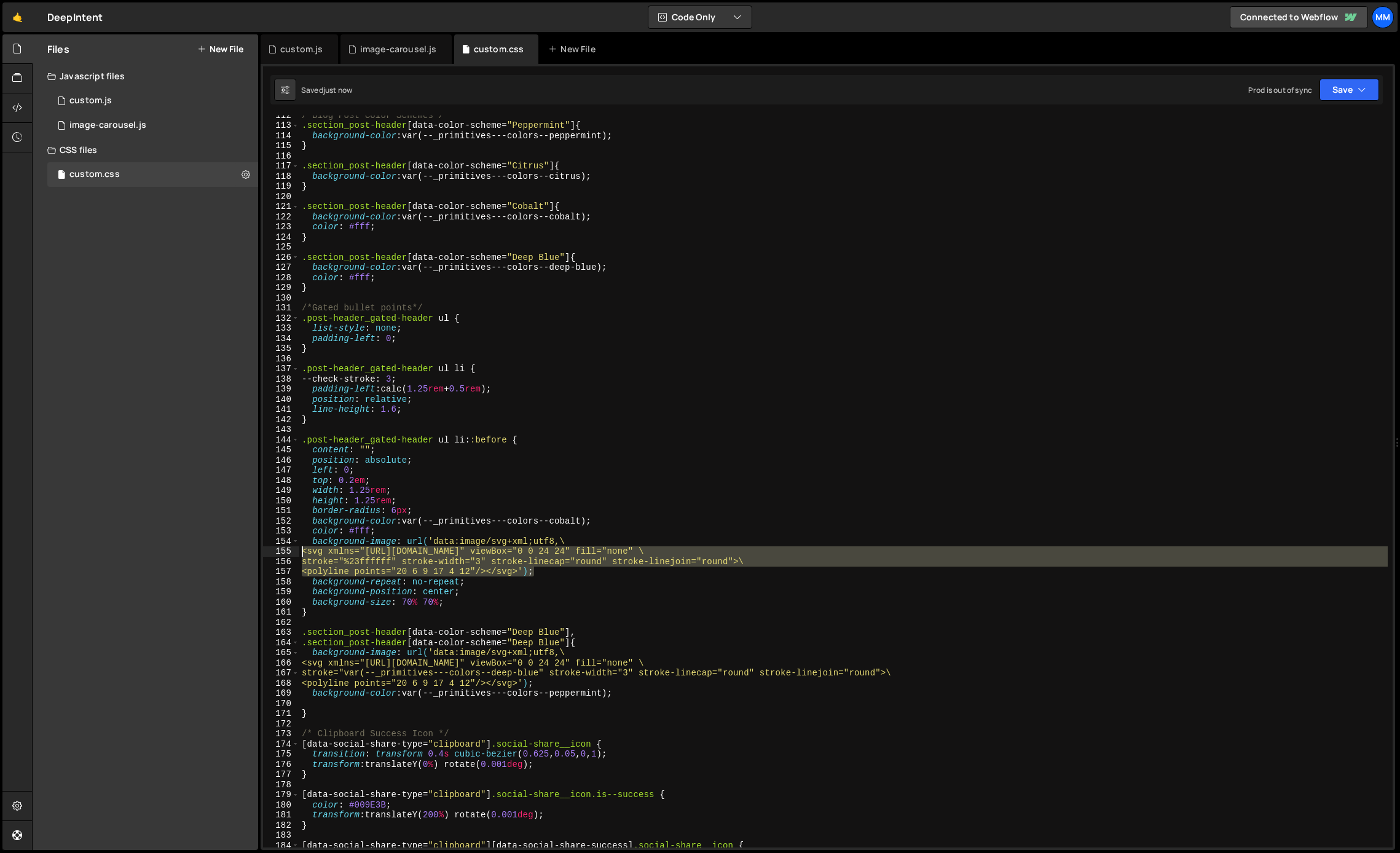
drag, startPoint x: 545, startPoint y: 567, endPoint x: 300, endPoint y: 552, distance: 245.5
click at [300, 552] on div "/*Blog Post Color Schemes*/ .section_post-header [ data-color-scheme = " Pepper…" at bounding box center [844, 486] width 1089 height 753
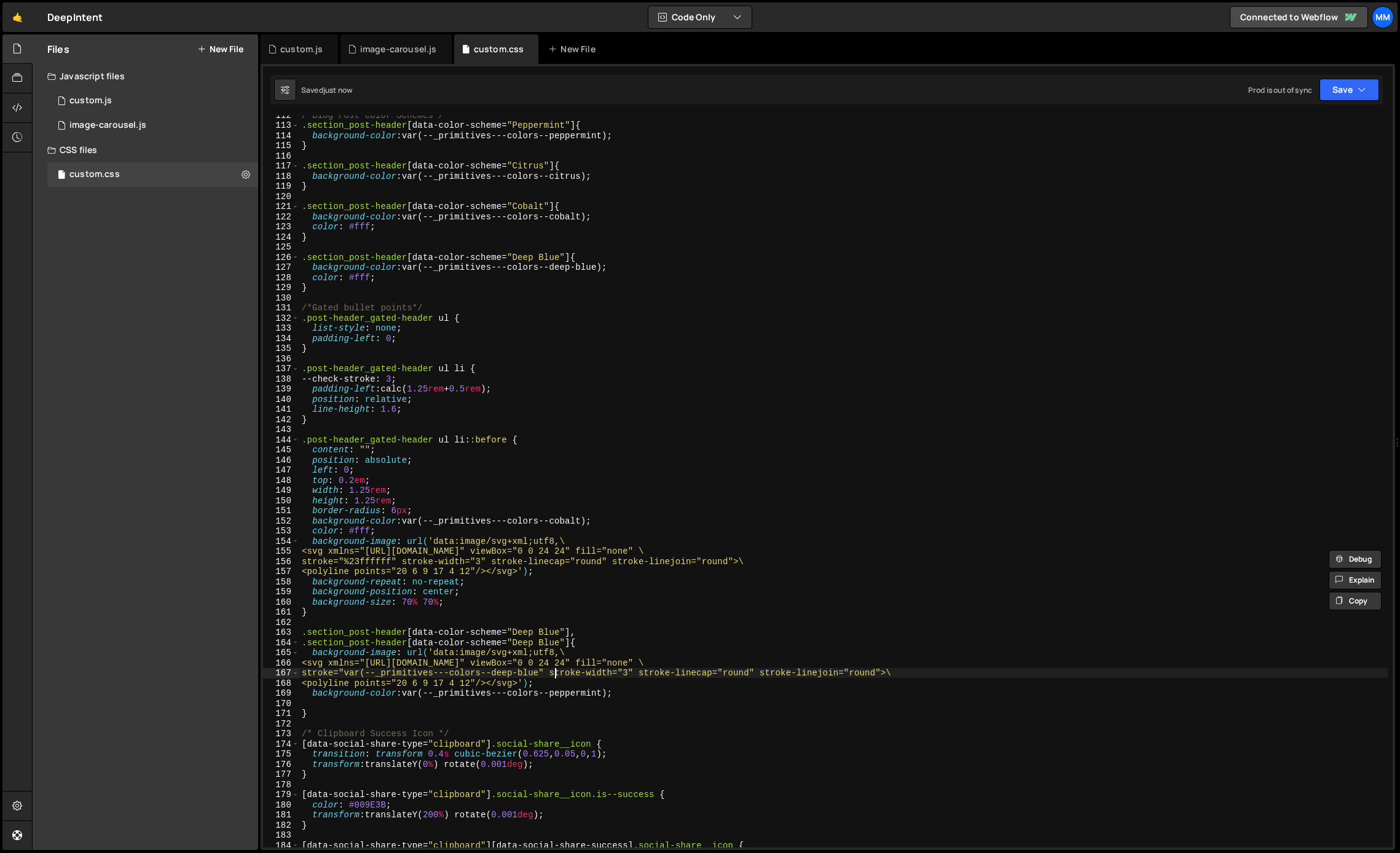
click at [555, 678] on div "/*Blog Post Color Schemes*/ .section_post-header [ data-color-scheme = " Pepper…" at bounding box center [844, 486] width 1089 height 753
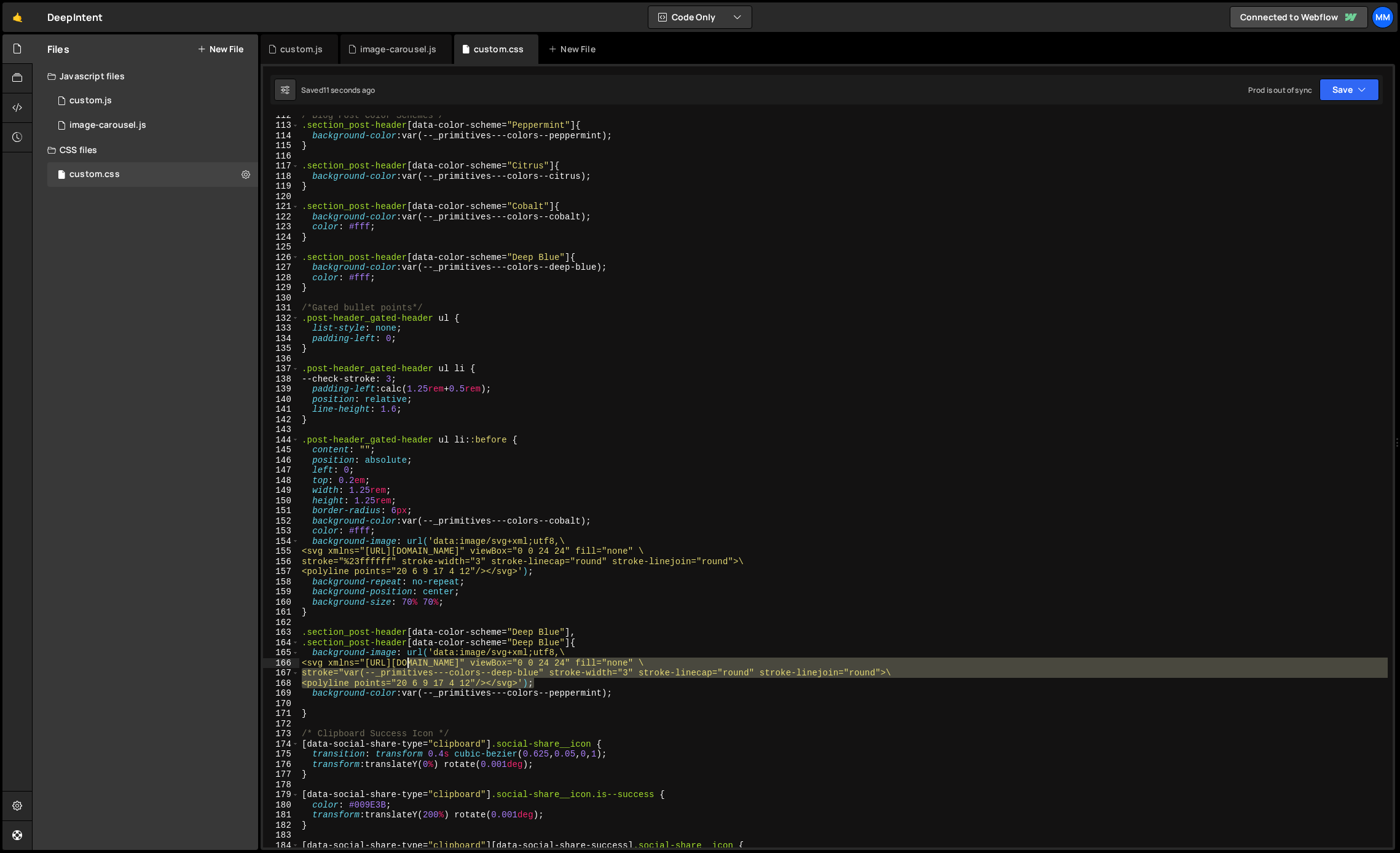
drag, startPoint x: 552, startPoint y: 684, endPoint x: 409, endPoint y: 663, distance: 144.5
click at [409, 663] on div "/*Blog Post Color Schemes*/ .section_post-header [ data-color-scheme = " Pepper…" at bounding box center [844, 486] width 1089 height 753
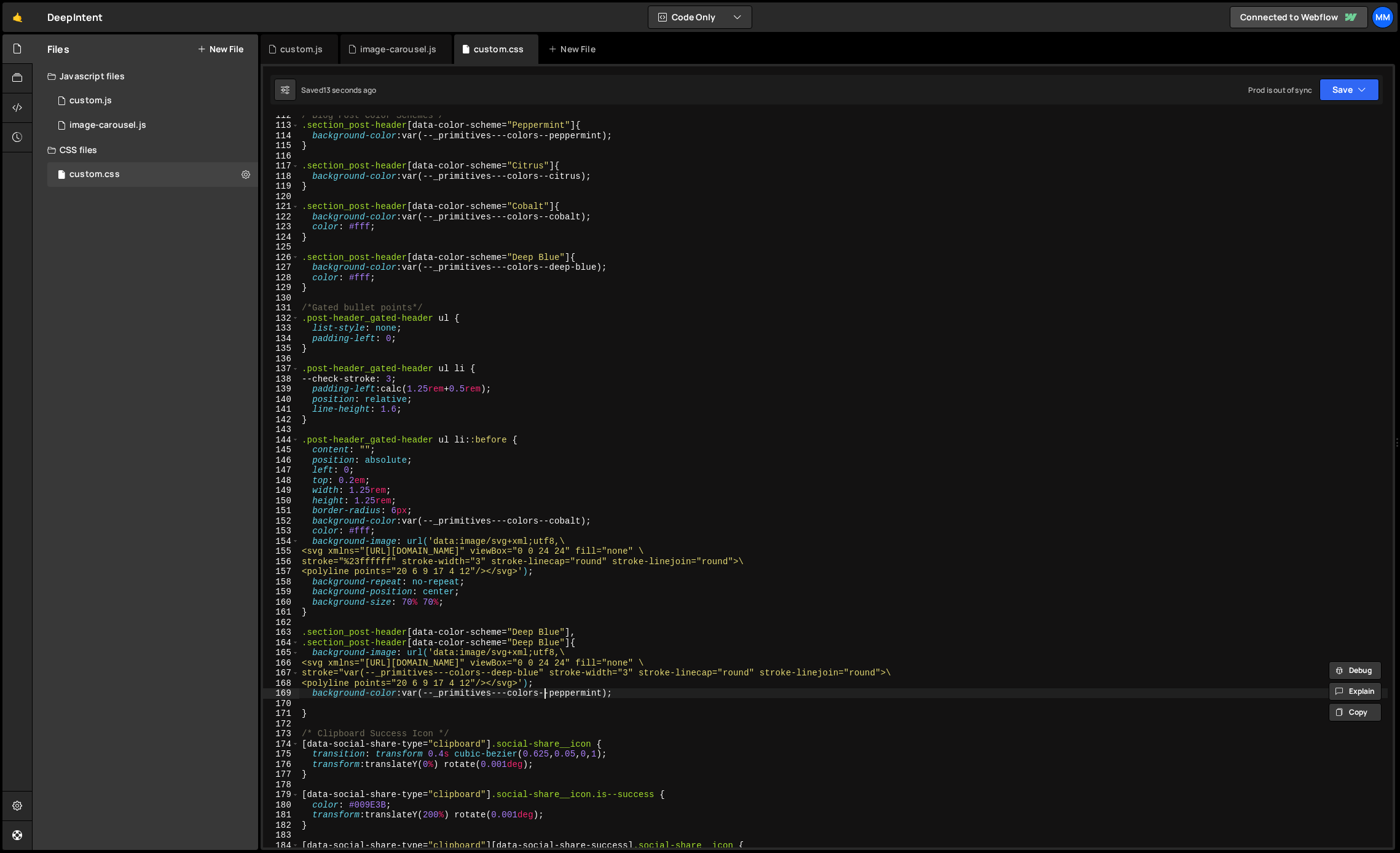
click at [546, 692] on div "/*Blog Post Color Schemes*/ .section_post-header [ data-color-scheme = " Pepper…" at bounding box center [844, 486] width 1089 height 753
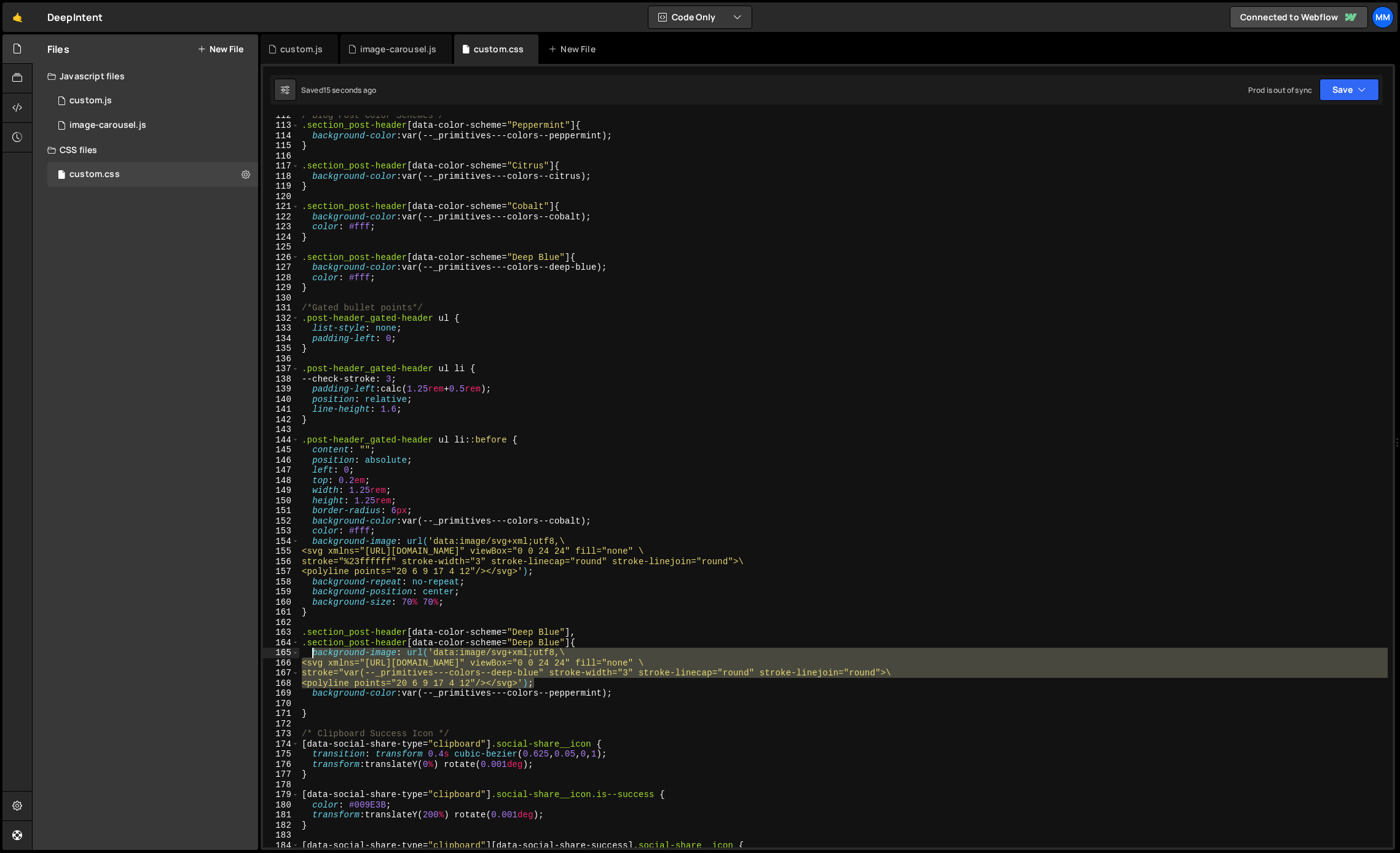
drag, startPoint x: 547, startPoint y: 684, endPoint x: 313, endPoint y: 656, distance: 235.7
click at [313, 656] on div "/*Blog Post Color Schemes*/ .section_post-header [ data-color-scheme = " Pepper…" at bounding box center [844, 486] width 1089 height 753
paste textarea "<polyline points="20 6 9 17 4 12"/></svg>');"
click at [545, 682] on div "/*Blog Post Color Schemes*/ .section_post-header [ data-color-scheme = " Pepper…" at bounding box center [844, 482] width 1089 height 732
drag, startPoint x: 543, startPoint y: 685, endPoint x: 311, endPoint y: 656, distance: 233.8
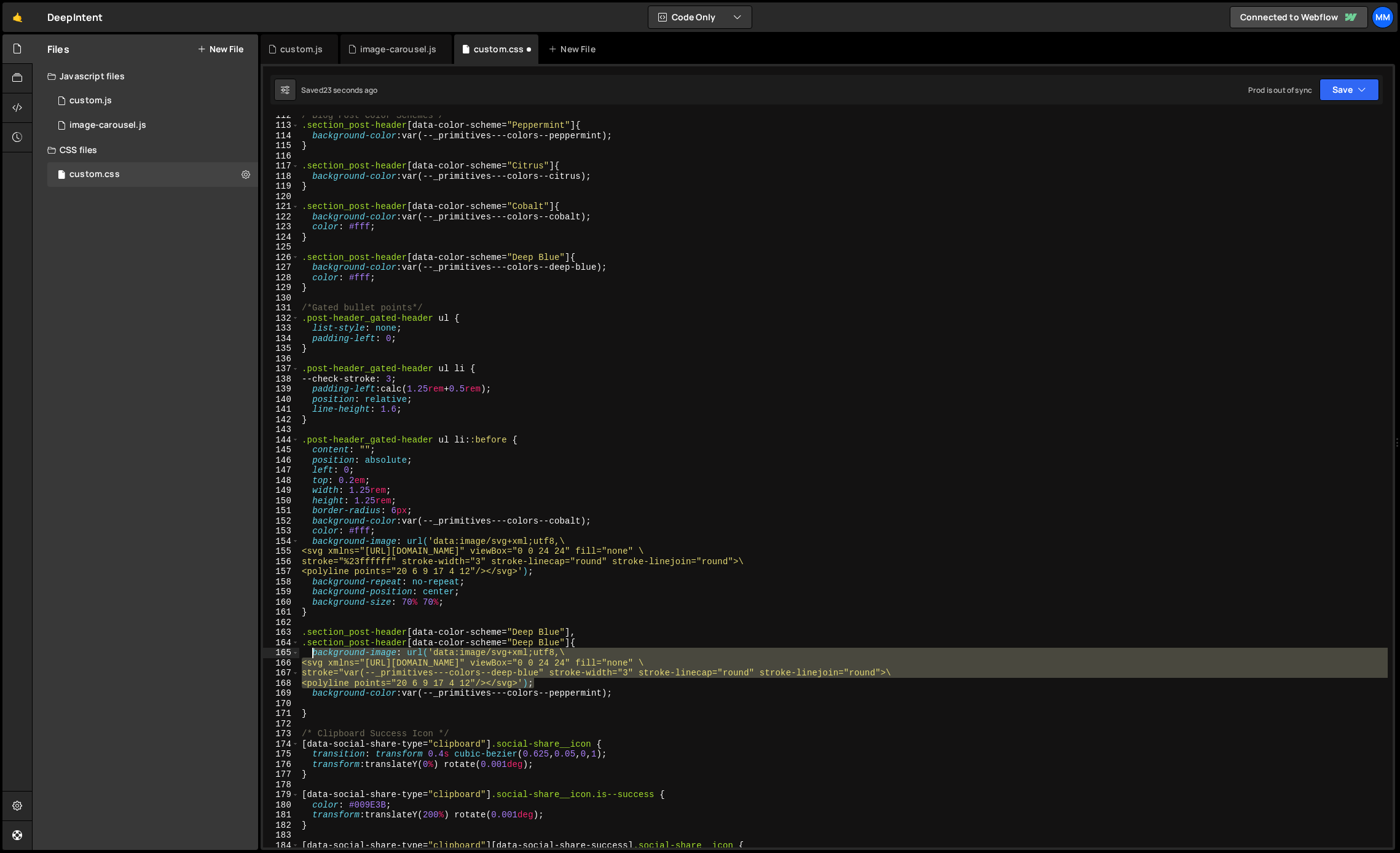
click at [311, 656] on div "/*Blog Post Color Schemes*/ .section_post-header [ data-color-scheme = " Pepper…" at bounding box center [844, 486] width 1089 height 753
paste textarea "<polyline points="20 6 9 17 4 12"/></svg>');"
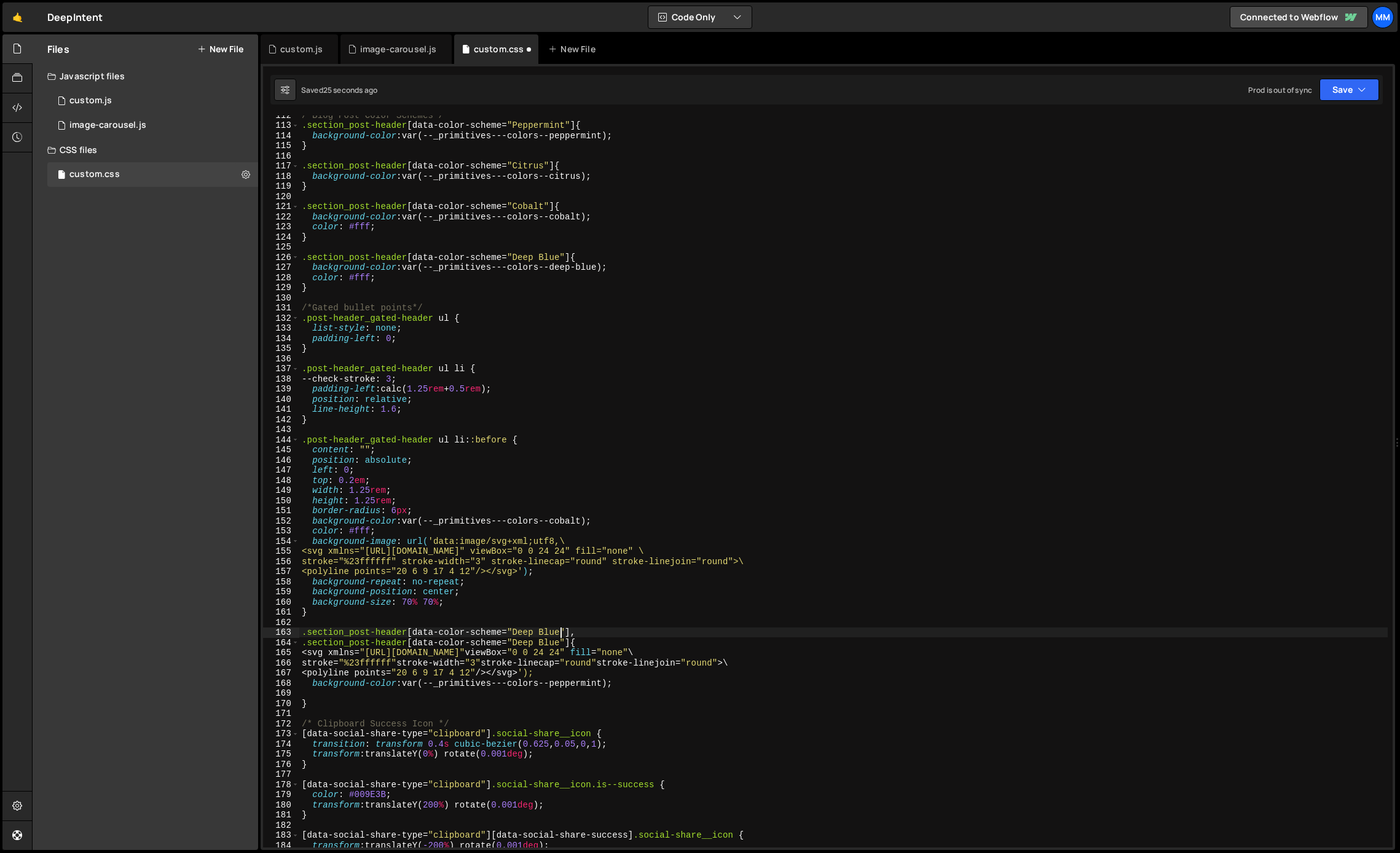
click at [563, 633] on div "/*Blog Post Color Schemes*/ .section_post-header [ data-color-scheme = " Pepper…" at bounding box center [844, 486] width 1089 height 753
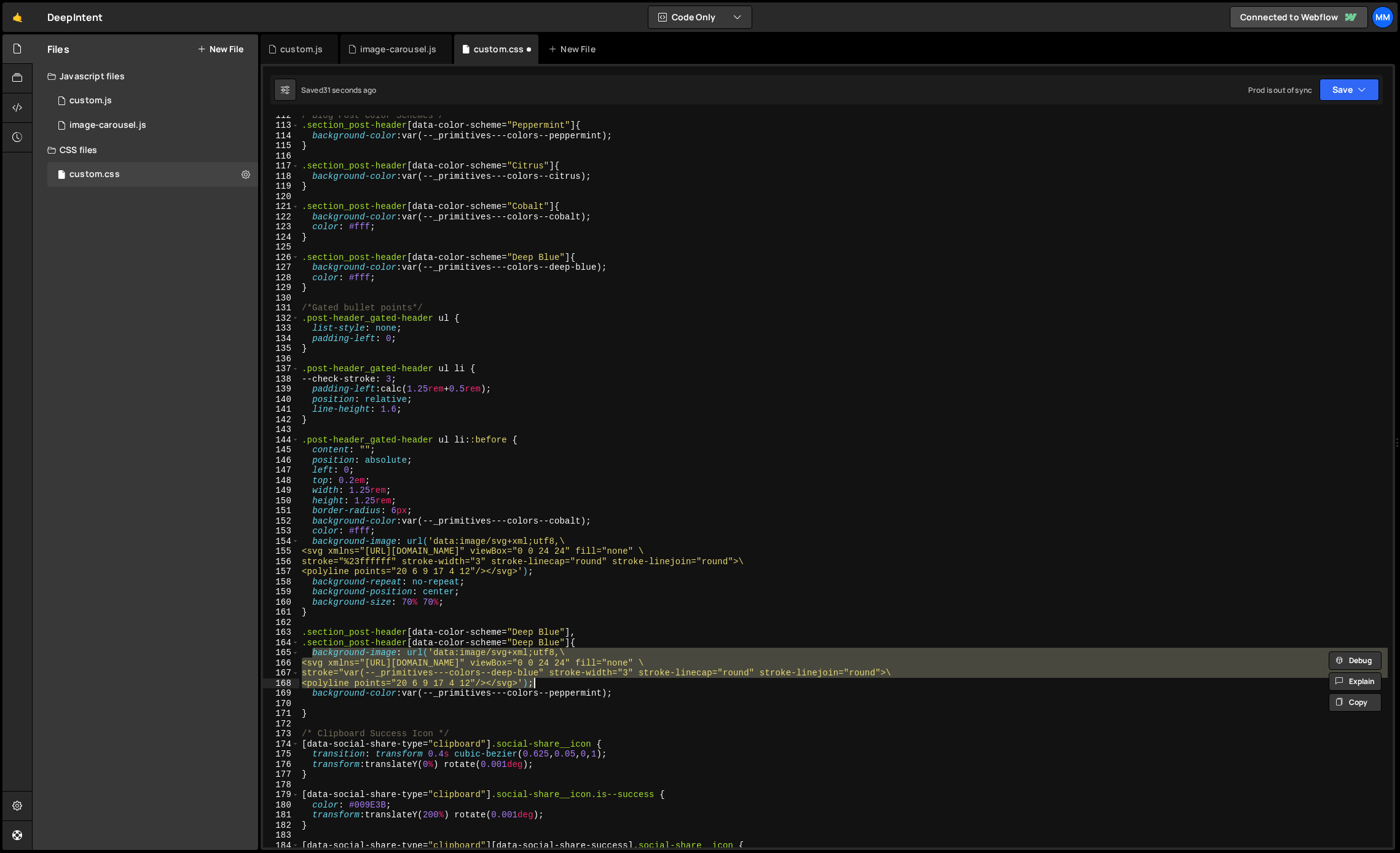
click at [552, 675] on div "/*Blog Post Color Schemes*/ .section_post-header [ data-color-scheme = " Pepper…" at bounding box center [844, 482] width 1089 height 732
drag, startPoint x: 541, startPoint y: 686, endPoint x: 313, endPoint y: 656, distance: 230.0
click at [313, 656] on div "/*Blog Post Color Schemes*/ .section_post-header [ data-color-scheme = " Pepper…" at bounding box center [844, 486] width 1089 height 753
paste textarea "<polyline points="20 6 9 17 4 12"/></svg>');"
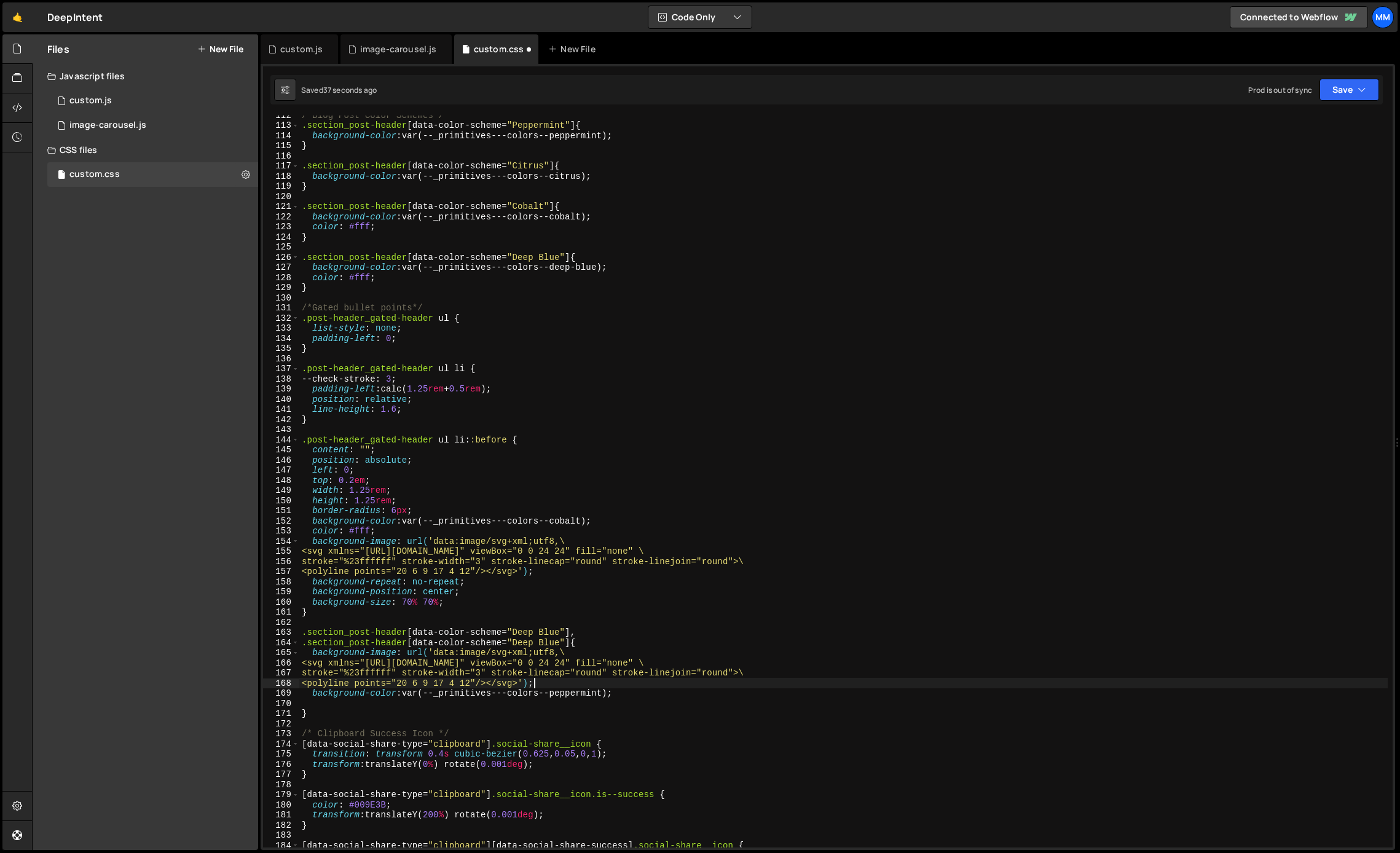
click at [379, 674] on div "/*Blog Post Color Schemes*/ .section_post-header [ data-color-scheme = " Pepper…" at bounding box center [844, 486] width 1089 height 753
click at [375, 675] on div "/*Blog Post Color Schemes*/ .section_post-header [ data-color-scheme = " Pepper…" at bounding box center [844, 482] width 1089 height 732
click at [375, 675] on div "/*Blog Post Color Schemes*/ .section_post-header [ data-color-scheme = " Pepper…" at bounding box center [844, 486] width 1089 height 753
paste textarea "0C2741"
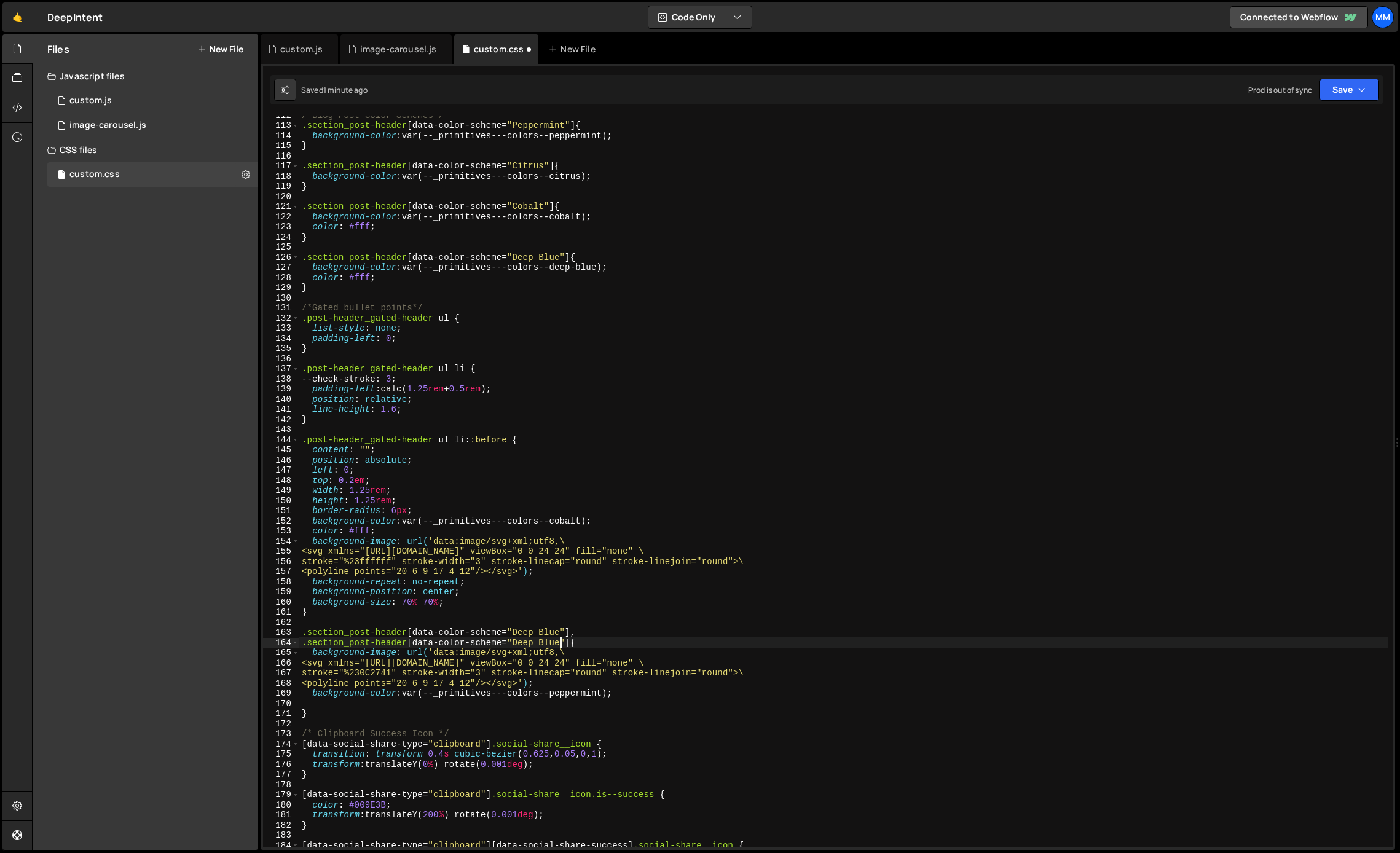
click at [562, 646] on div "/*Blog Post Color Schemes*/ .section_post-header [ data-color-scheme = " Pepper…" at bounding box center [844, 486] width 1089 height 753
click at [581, 639] on div "/*Blog Post Color Schemes*/ .section_post-header [ data-color-scheme = " Pepper…" at bounding box center [844, 486] width 1089 height 753
click at [638, 693] on div "/*Blog Post Color Schemes*/ .section_post-header [ data-color-scheme = " Pepper…" at bounding box center [844, 486] width 1089 height 753
click at [476, 595] on div "/*Blog Post Color Schemes*/ .section_post-header [ data-color-scheme = " Pepper…" at bounding box center [844, 486] width 1089 height 753
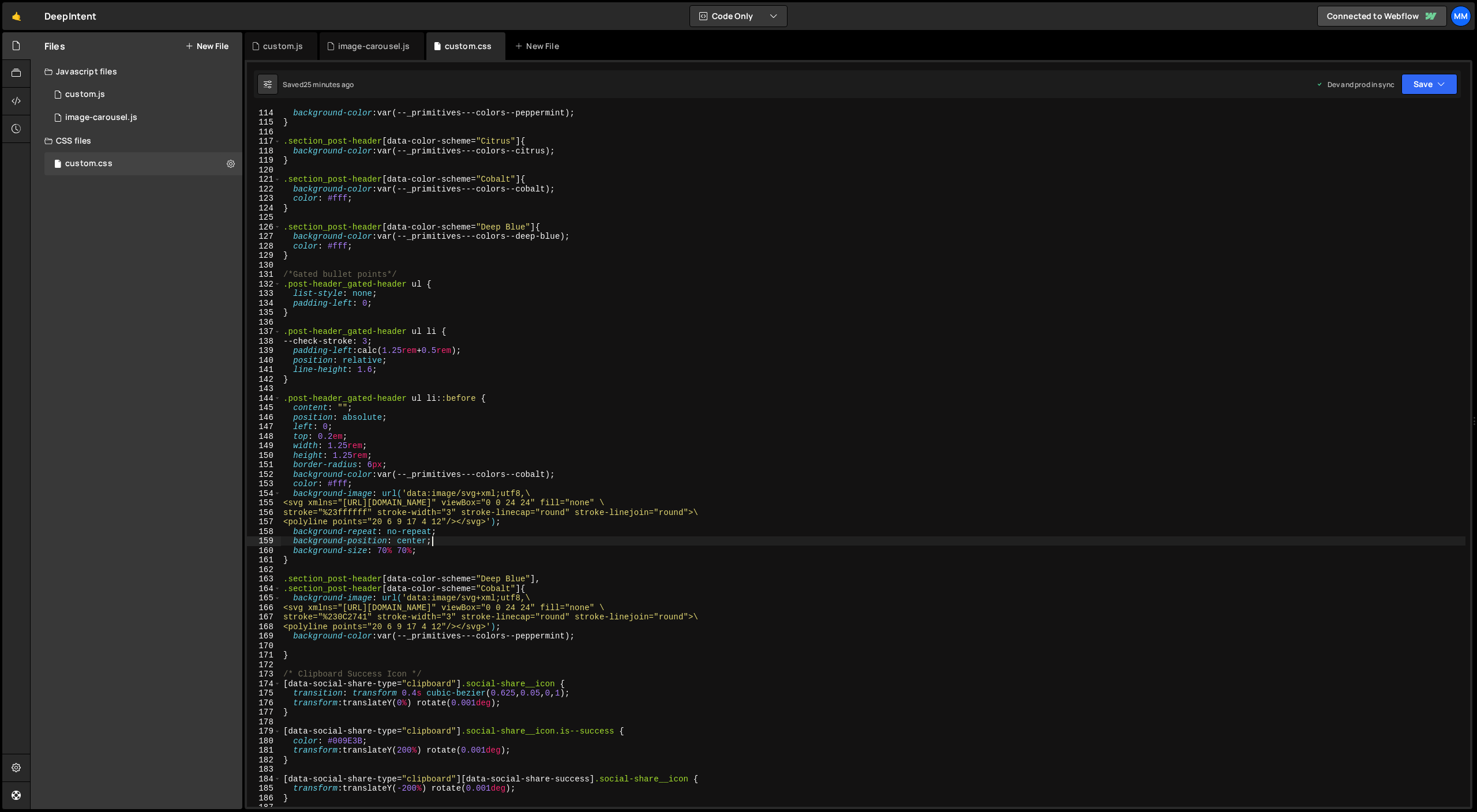
scroll to position [1082, 0]
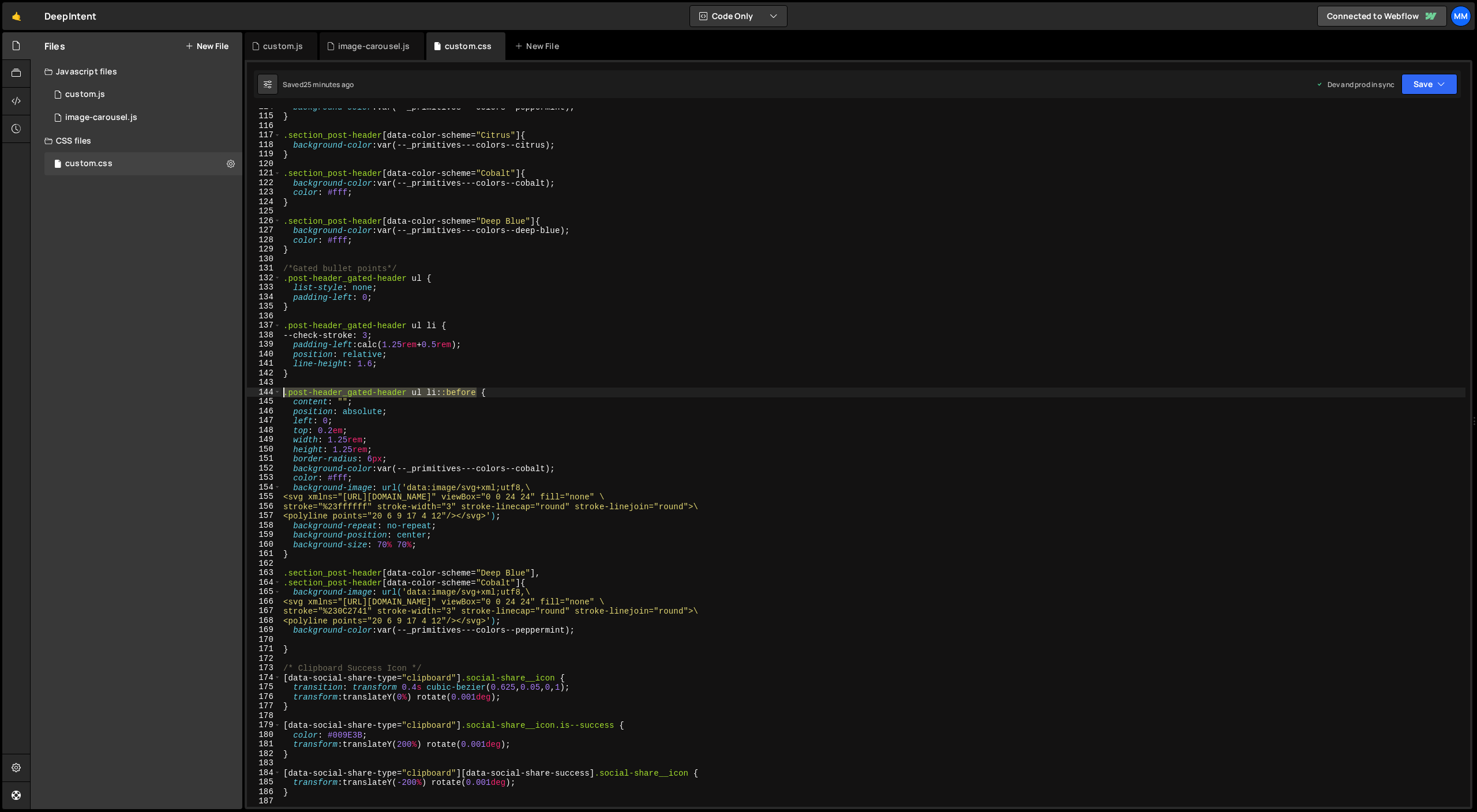
drag, startPoint x: 478, startPoint y: 392, endPoint x: 281, endPoint y: 394, distance: 197.0
click at [281, 394] on div "background-color : var(--_primitives---colors--peppermint) ; } .section_post-he…" at bounding box center [873, 461] width 1184 height 717
click at [536, 578] on div "background-color : var(--_primitives---colors--peppermint) ; } .section_post-he…" at bounding box center [873, 461] width 1184 height 717
paste textarea ".post-header_gated-header ul li::before"
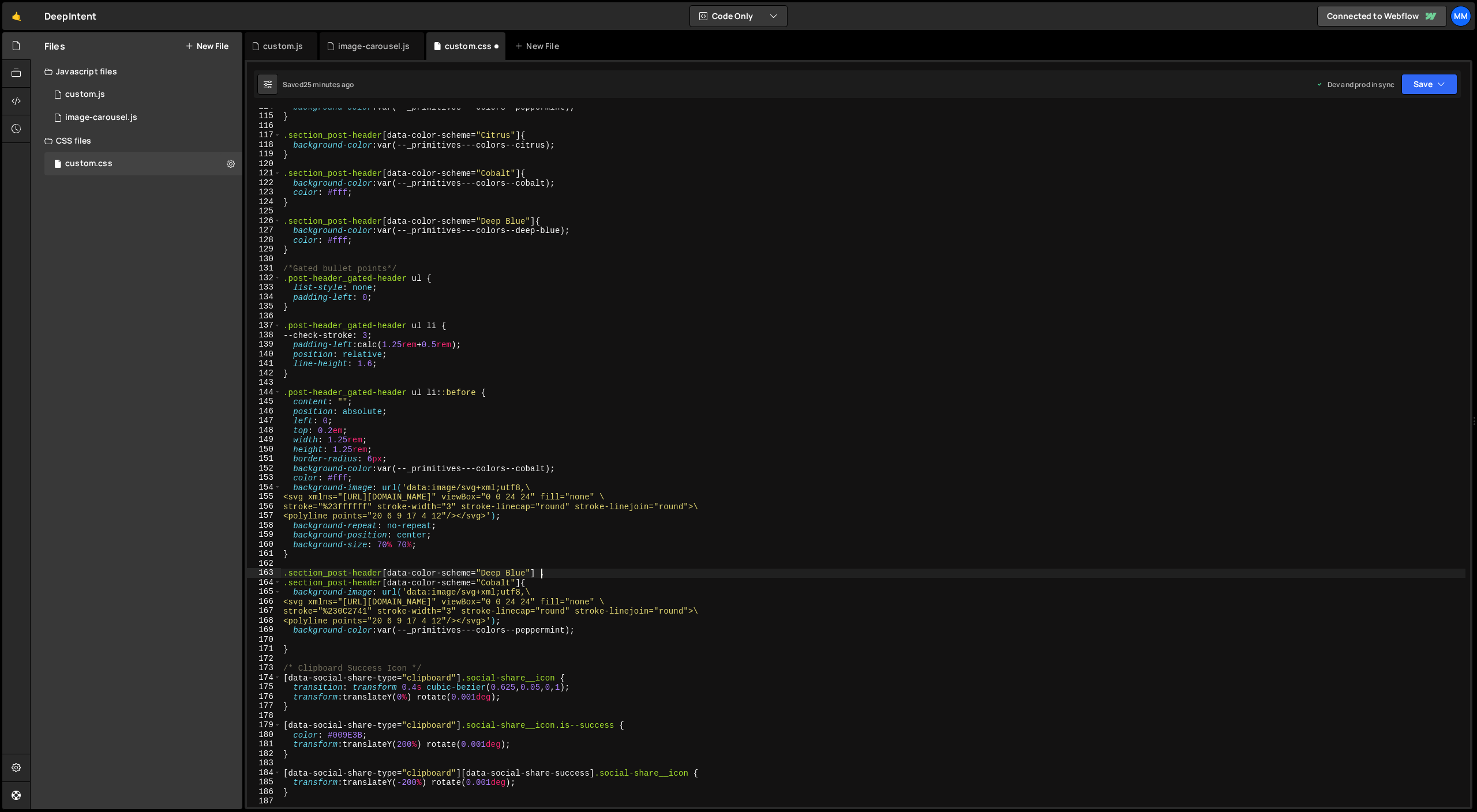
paste textarea ".post-header_gated-header ul li::before"
drag, startPoint x: 523, startPoint y: 584, endPoint x: 581, endPoint y: 623, distance: 69.9
click at [524, 584] on div "background-color : var(--_primitives---colors--peppermint) ; } .section_post-he…" at bounding box center [873, 461] width 1184 height 717
paste textarea ".post-header_gated-header ul li::before"
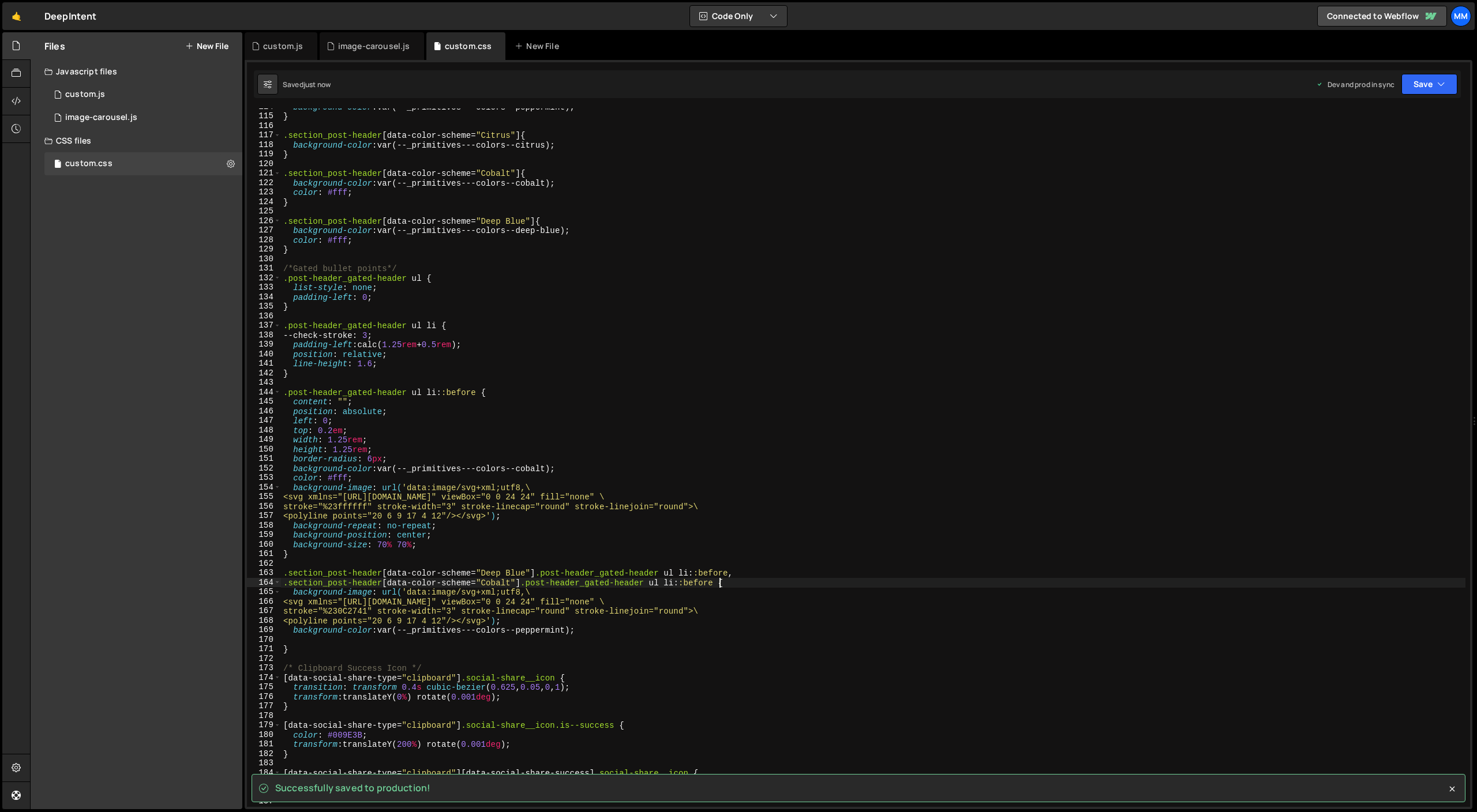
type textarea ".section_post-header[data-color-scheme="Cobalt"] .post-header_gated-header ul l…"
click at [79, 534] on div "Files New File Javascript files 1 custom.js 0 1 image-carousel.js 0 CSS files c…" at bounding box center [136, 420] width 211 height 776
